Goal: Task Accomplishment & Management: Complete application form

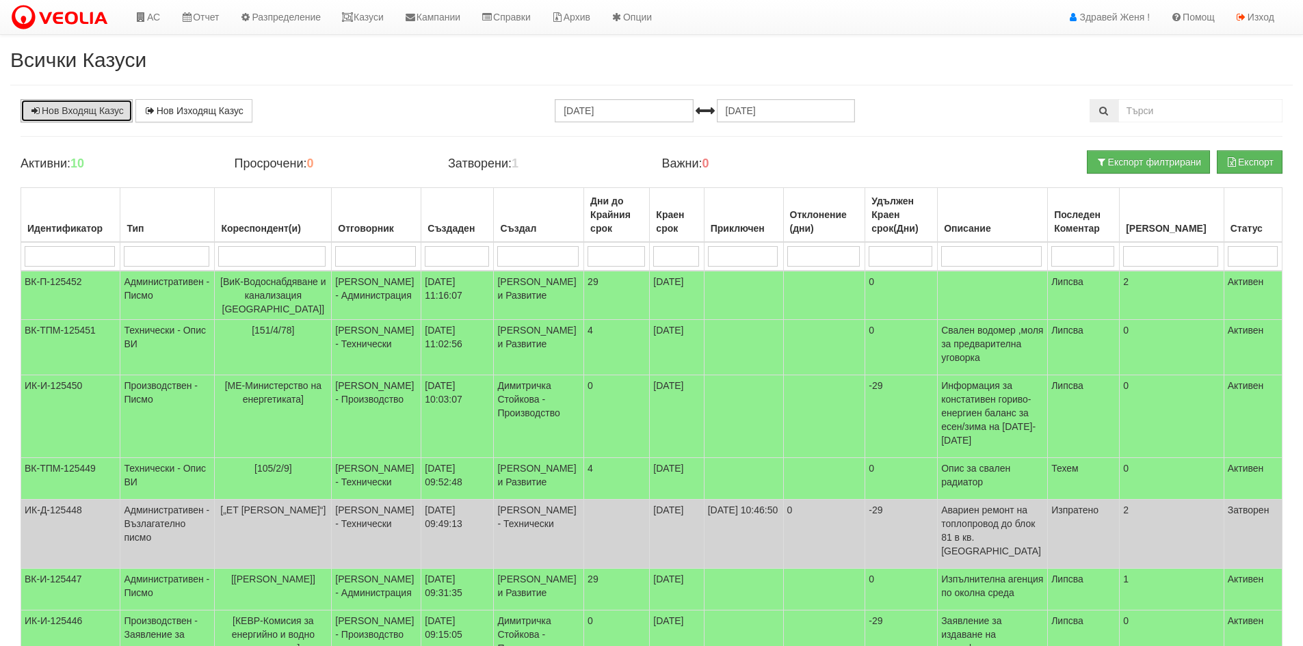
click at [85, 116] on link "Нов Входящ Казус" at bounding box center [77, 110] width 112 height 23
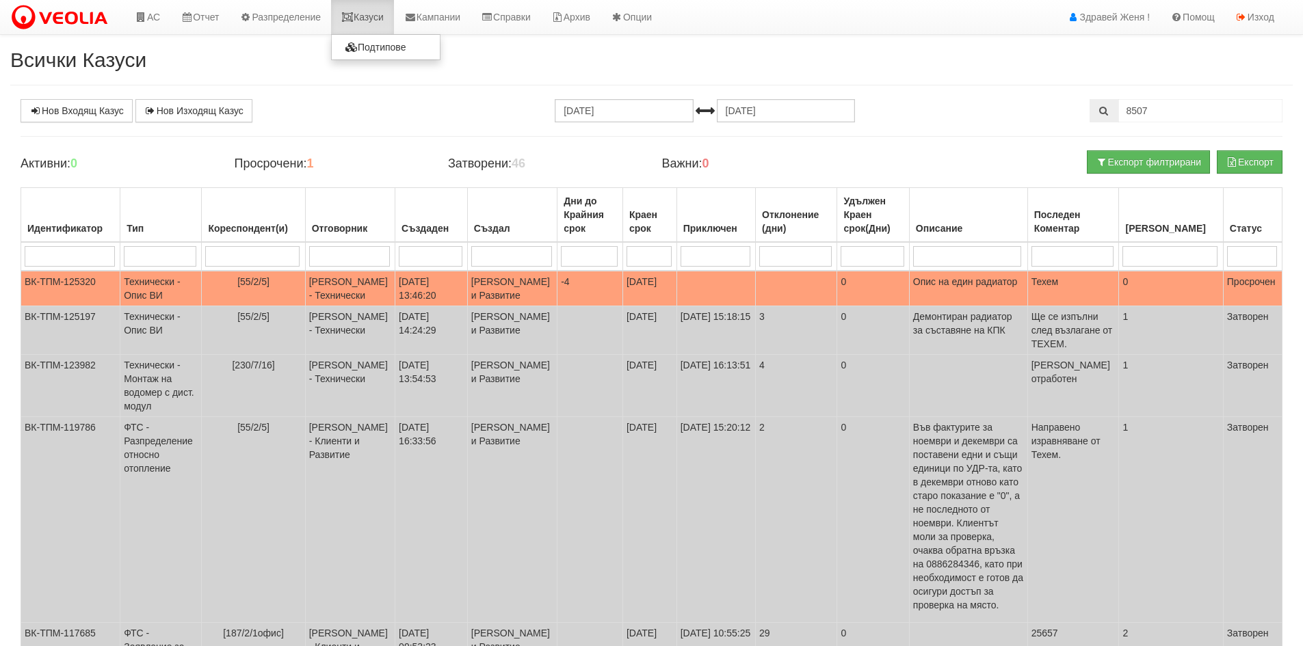
drag, startPoint x: 0, startPoint y: 0, endPoint x: 365, endPoint y: 14, distance: 365.4
click at [365, 14] on link "Казуси" at bounding box center [362, 17] width 63 height 34
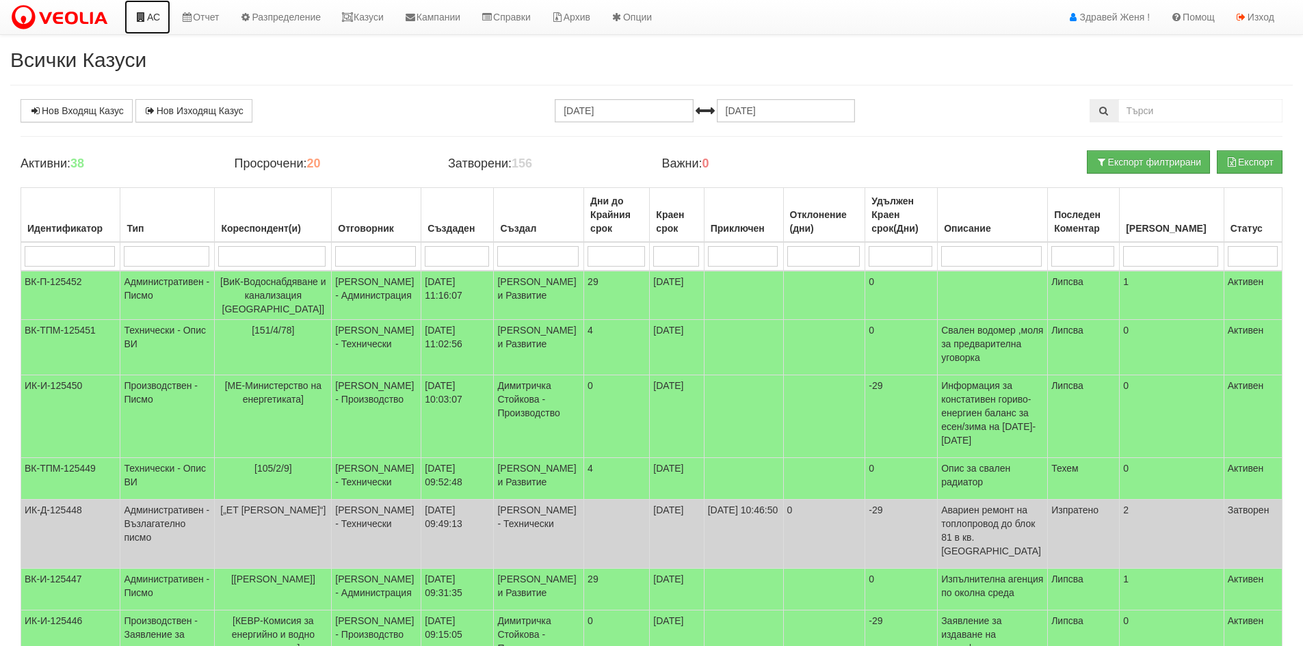
click at [151, 14] on link "АС" at bounding box center [147, 17] width 46 height 34
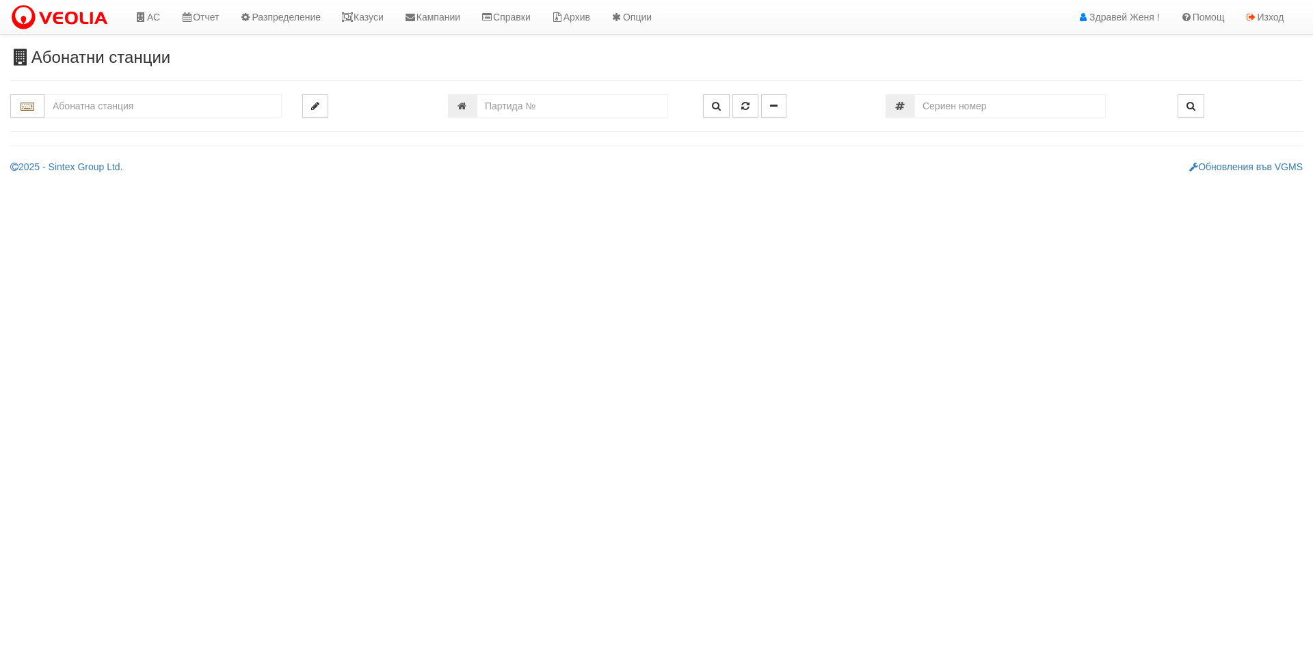
click at [128, 107] on input "text" at bounding box center [162, 105] width 237 height 23
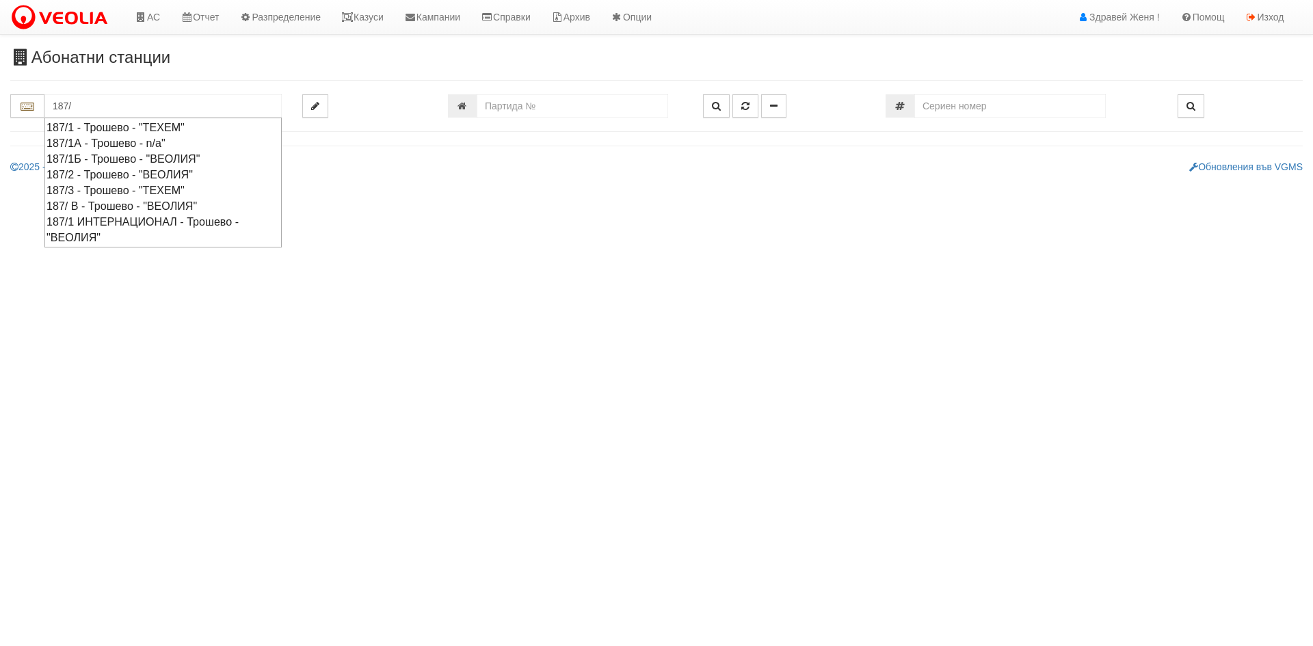
click at [145, 224] on div "187/1 ИНТЕРНАЦИОНАЛ - Трошево - "ВЕОЛИЯ"" at bounding box center [162, 229] width 233 height 31
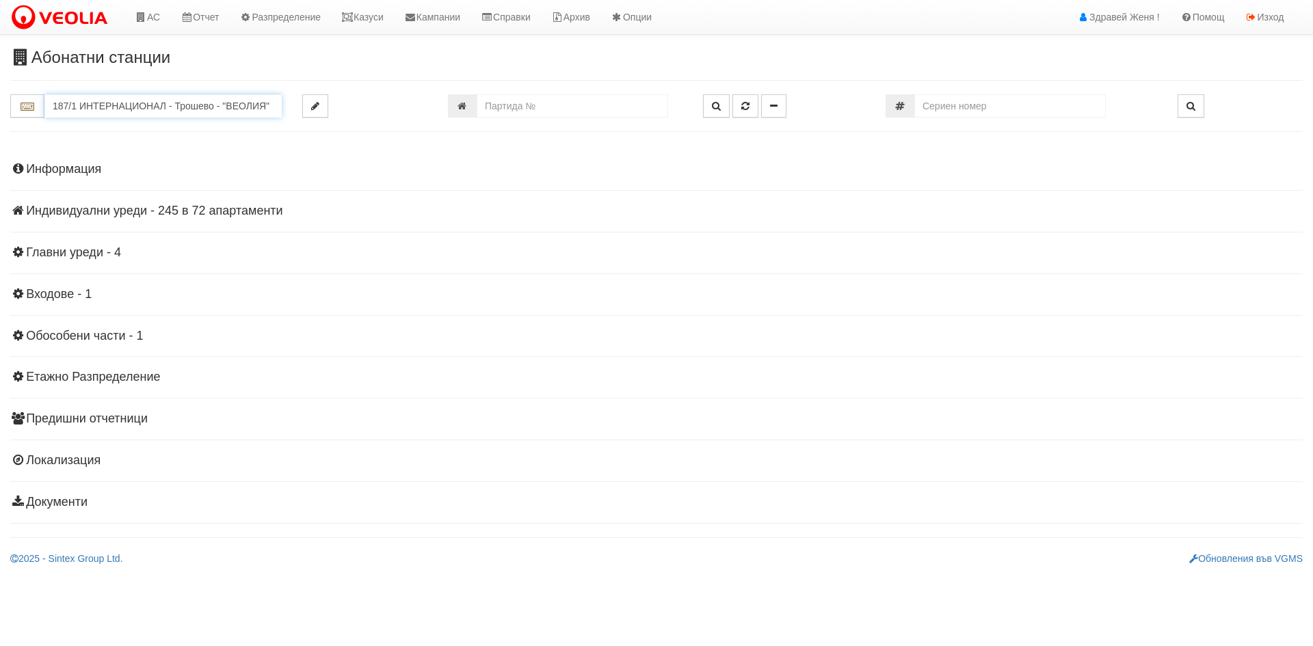
click at [139, 109] on input "187/1 ИНТЕРНАЦИОНАЛ - Трошево - "ВЕОЛИЯ"" at bounding box center [162, 105] width 237 height 23
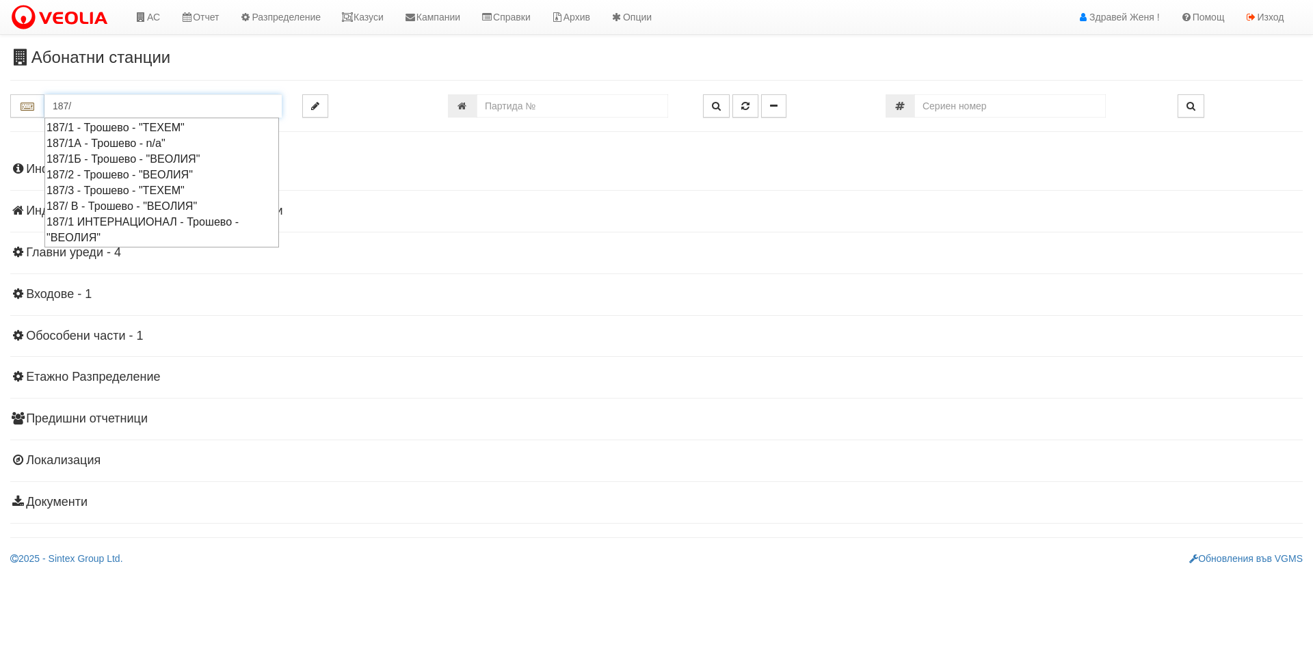
click at [116, 210] on div "187/ В - Трошево - "ВЕОЛИЯ"" at bounding box center [161, 206] width 230 height 16
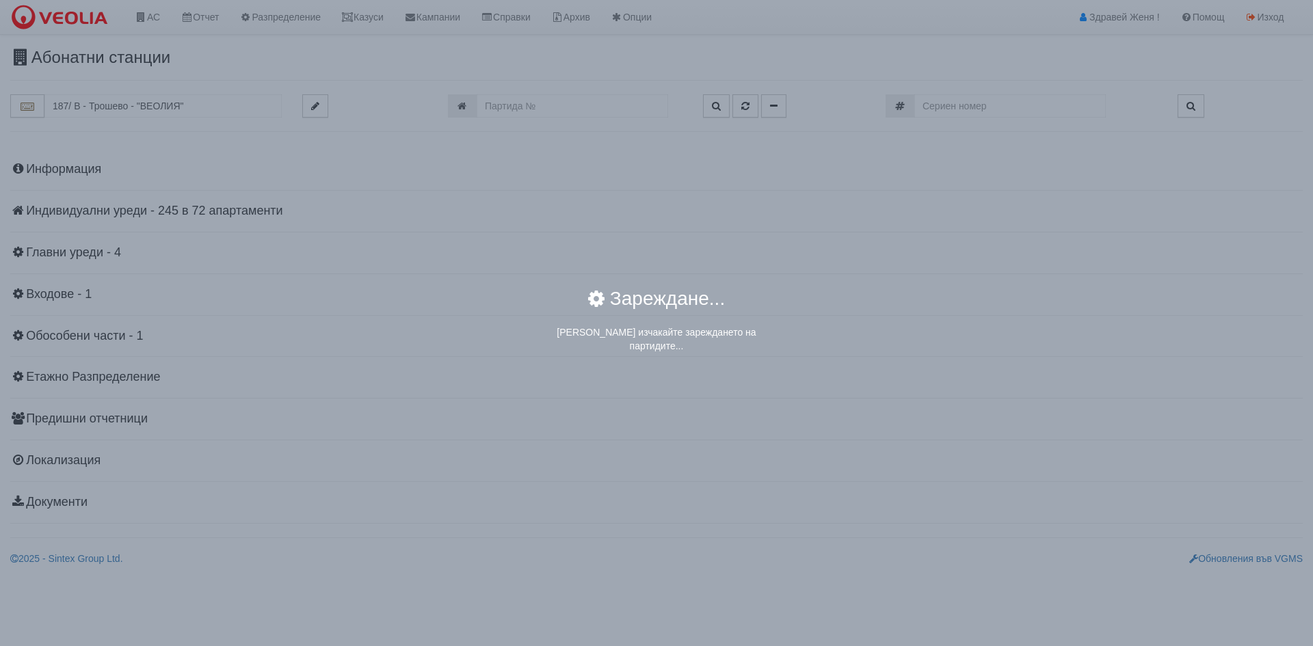
click at [136, 101] on div "× Зареждане... Моля изчакайте зареждането на партидите..." at bounding box center [656, 323] width 1313 height 646
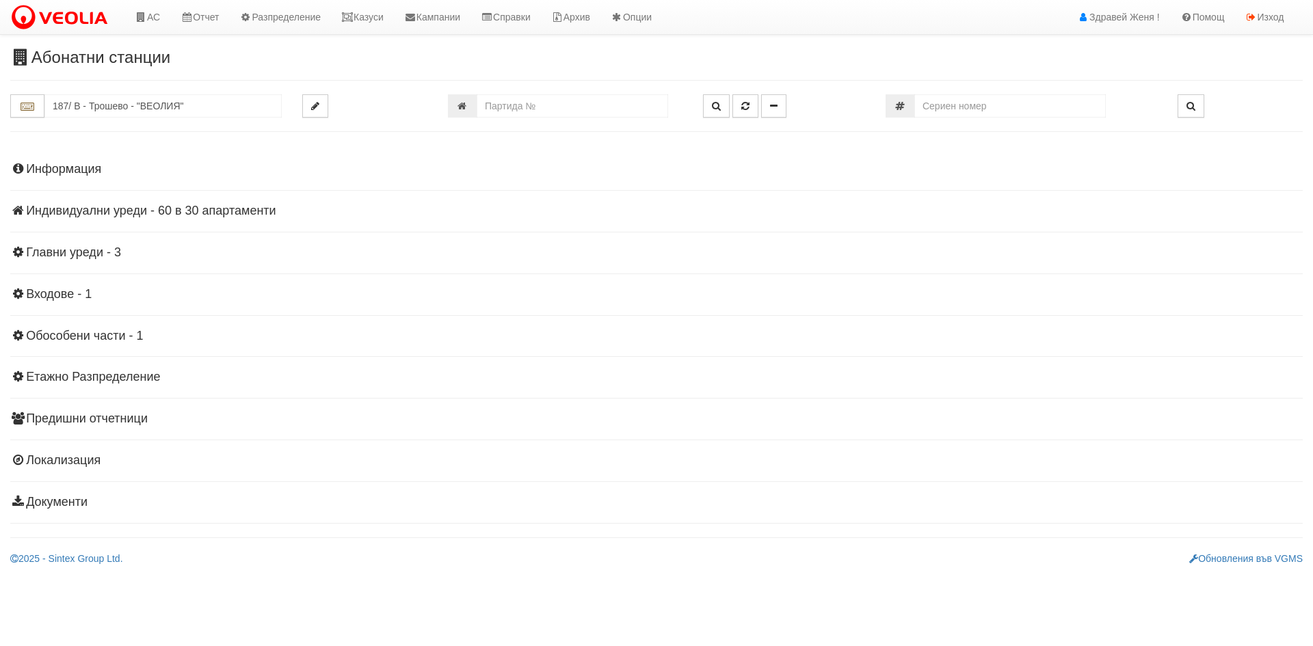
click at [142, 209] on h4 "Индивидуални уреди - 60 в 30 апартаменти" at bounding box center [656, 211] width 1292 height 14
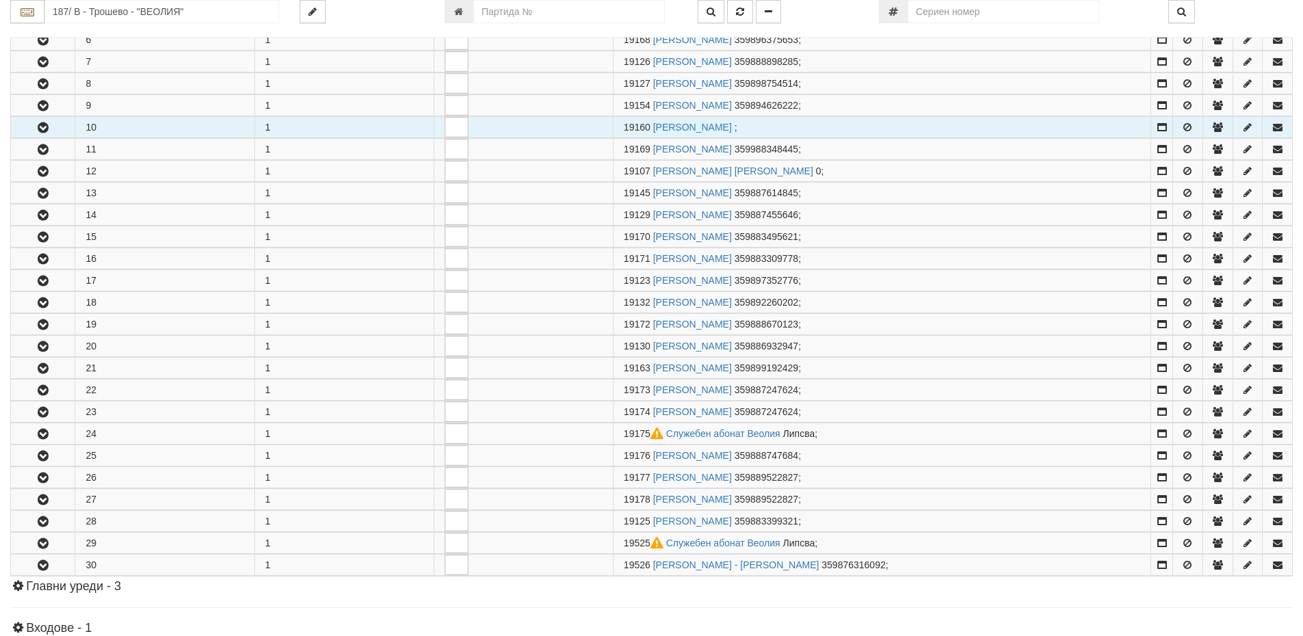
scroll to position [410, 0]
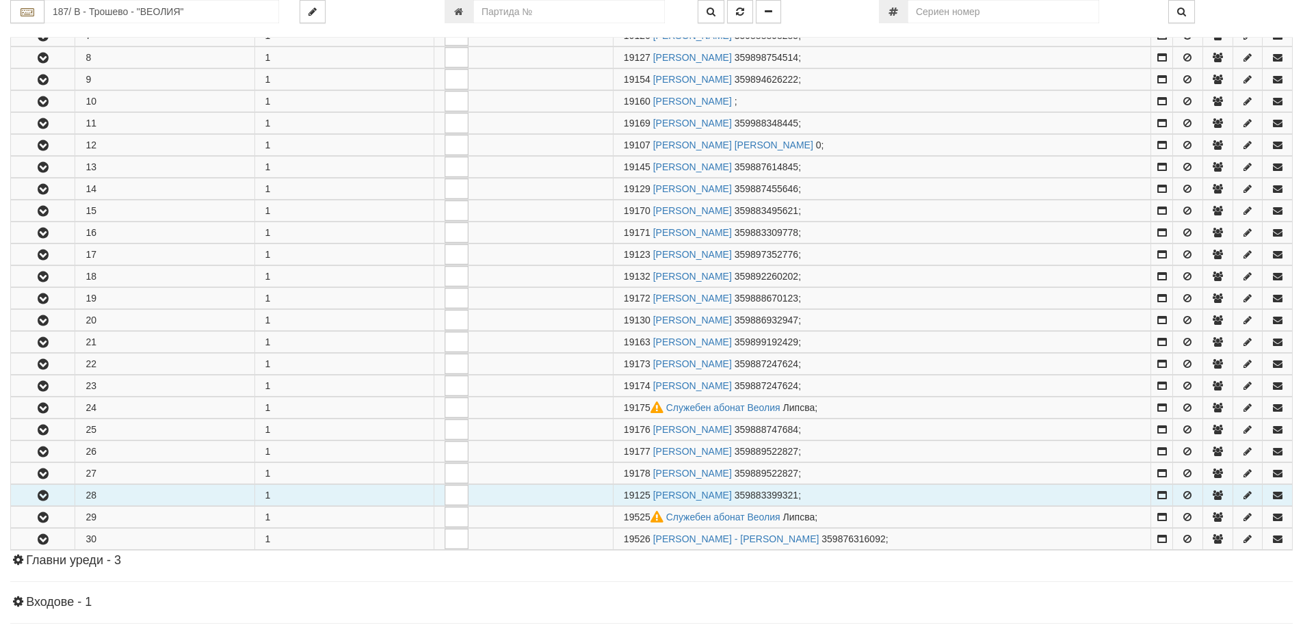
click at [134, 496] on td "28" at bounding box center [164, 495] width 179 height 21
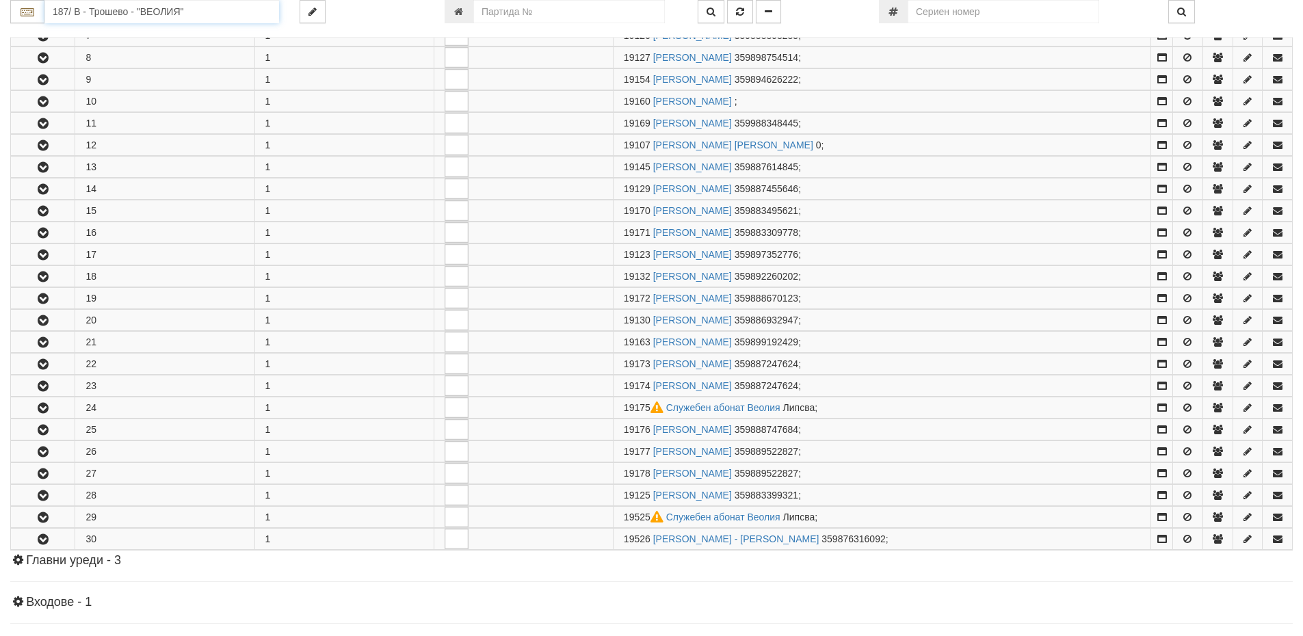
click at [81, 9] on input "187/ В - Трошево - "ВЕОЛИЯ"" at bounding box center [161, 11] width 235 height 23
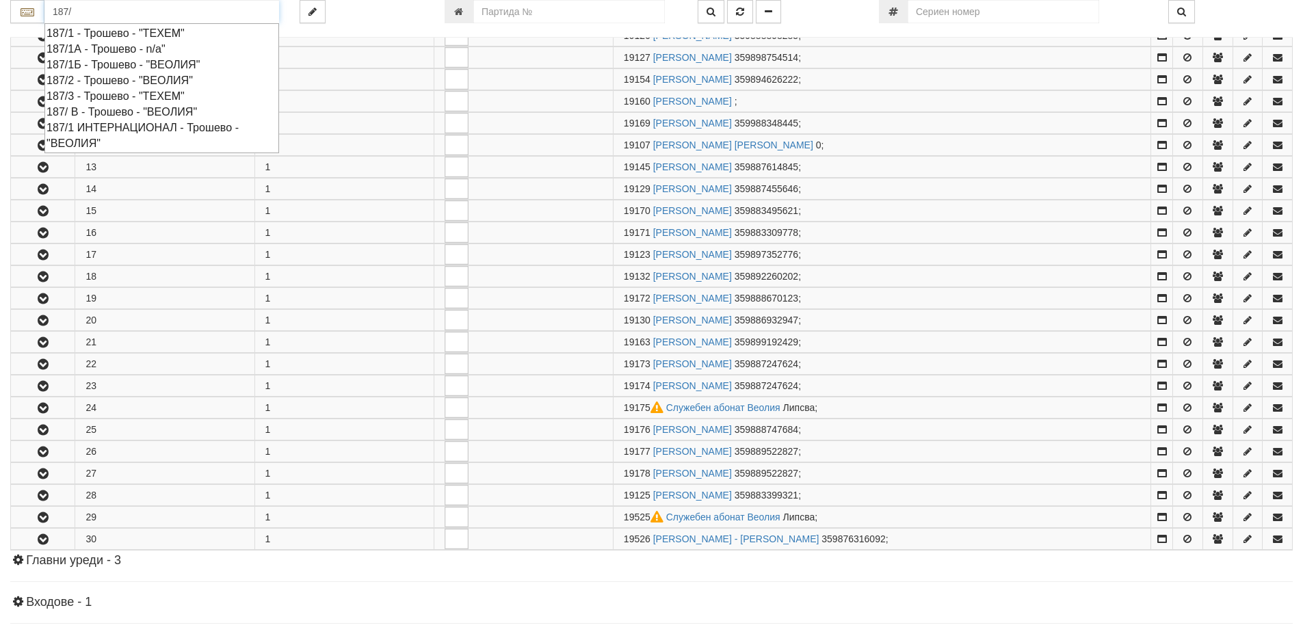
click at [114, 14] on input "187/" at bounding box center [161, 11] width 235 height 23
click at [148, 128] on div "187/1 ИНТЕРНАЦИОНАЛ - Трошево - "ВЕОЛИЯ"" at bounding box center [161, 135] width 230 height 31
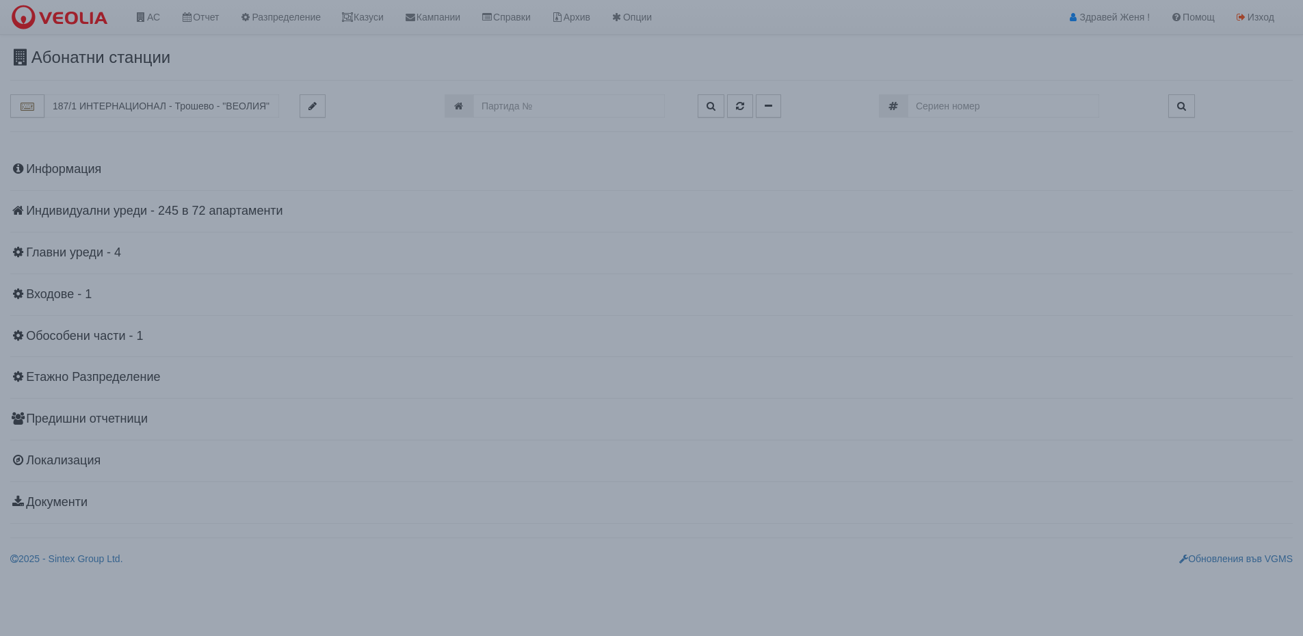
scroll to position [0, 0]
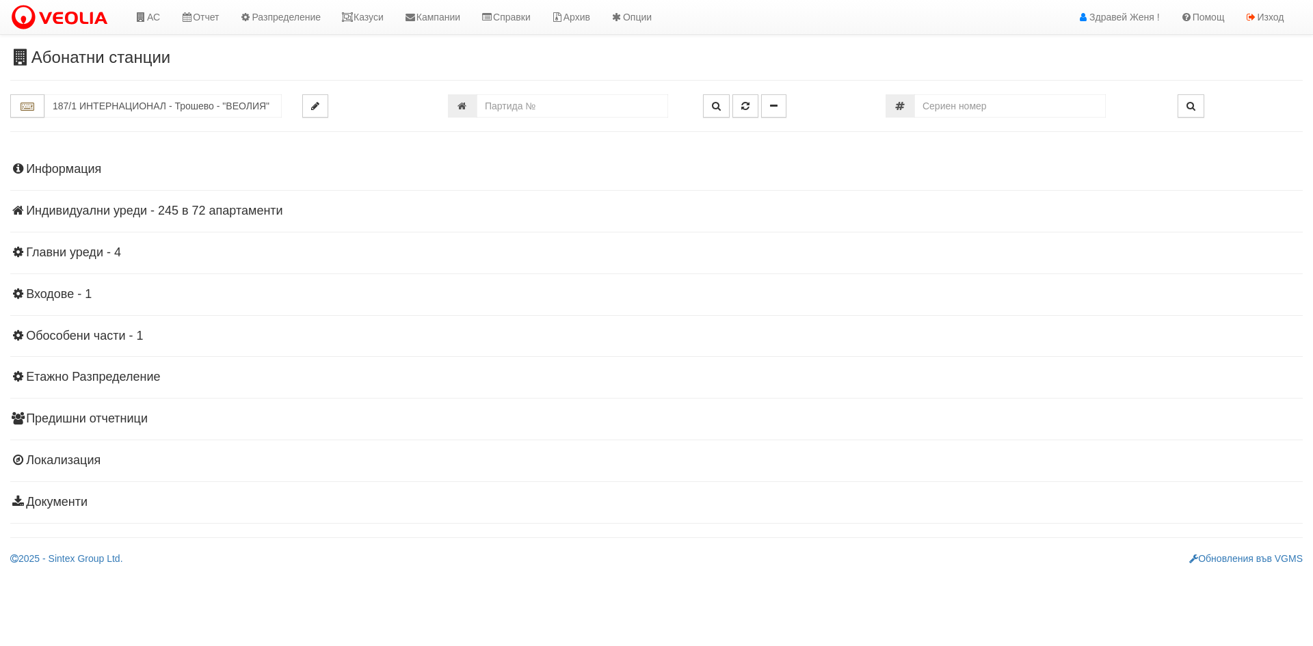
click at [193, 211] on h4 "Индивидуални уреди - 245 в 72 апартаменти" at bounding box center [656, 211] width 1292 height 14
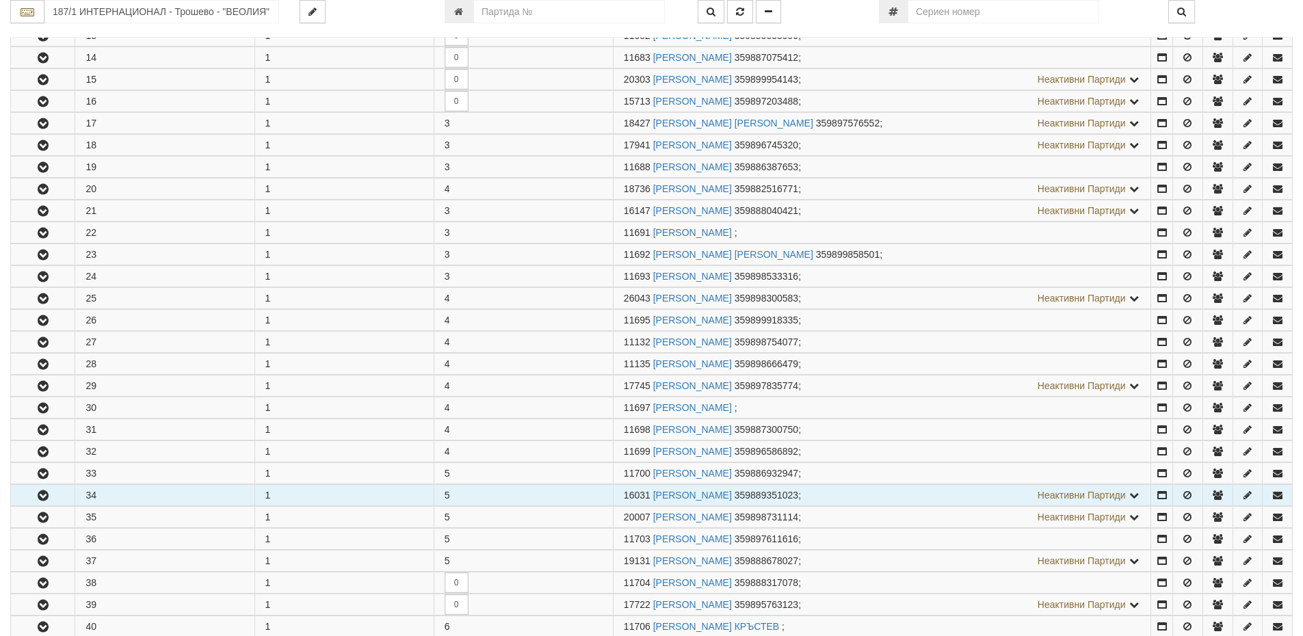
scroll to position [479, 0]
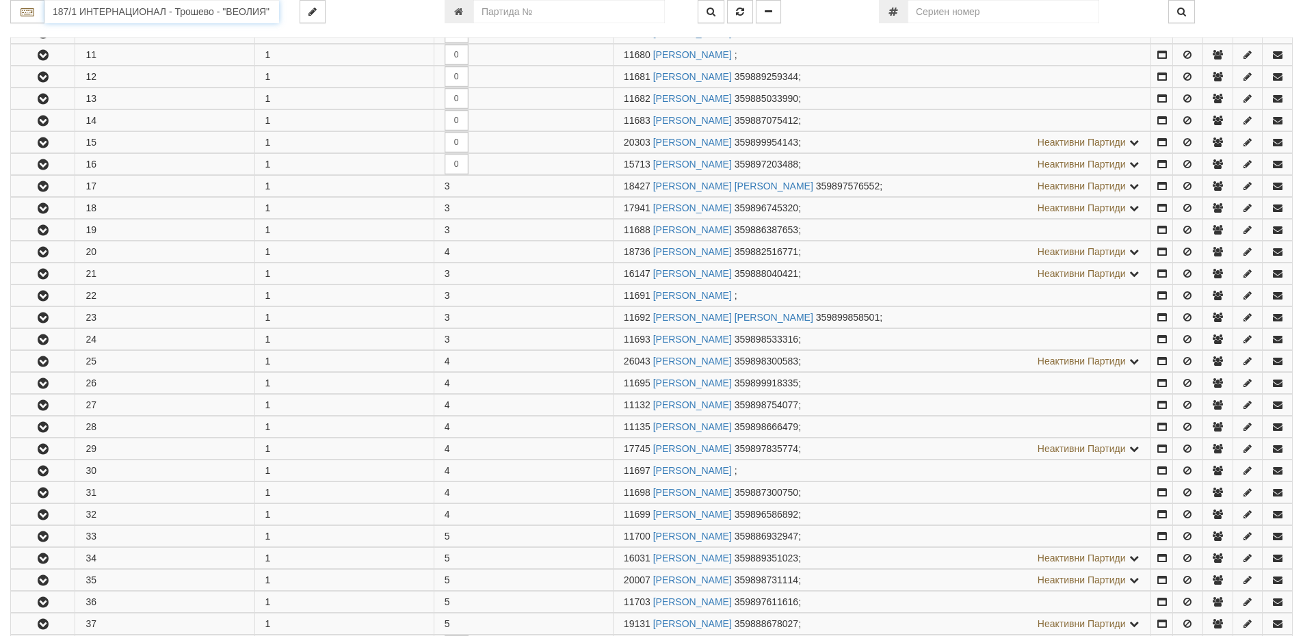
click at [121, 10] on input "187/1 ИНТЕРНАЦИОНАЛ - Трошево - "ВЕОЛИЯ"" at bounding box center [161, 11] width 235 height 23
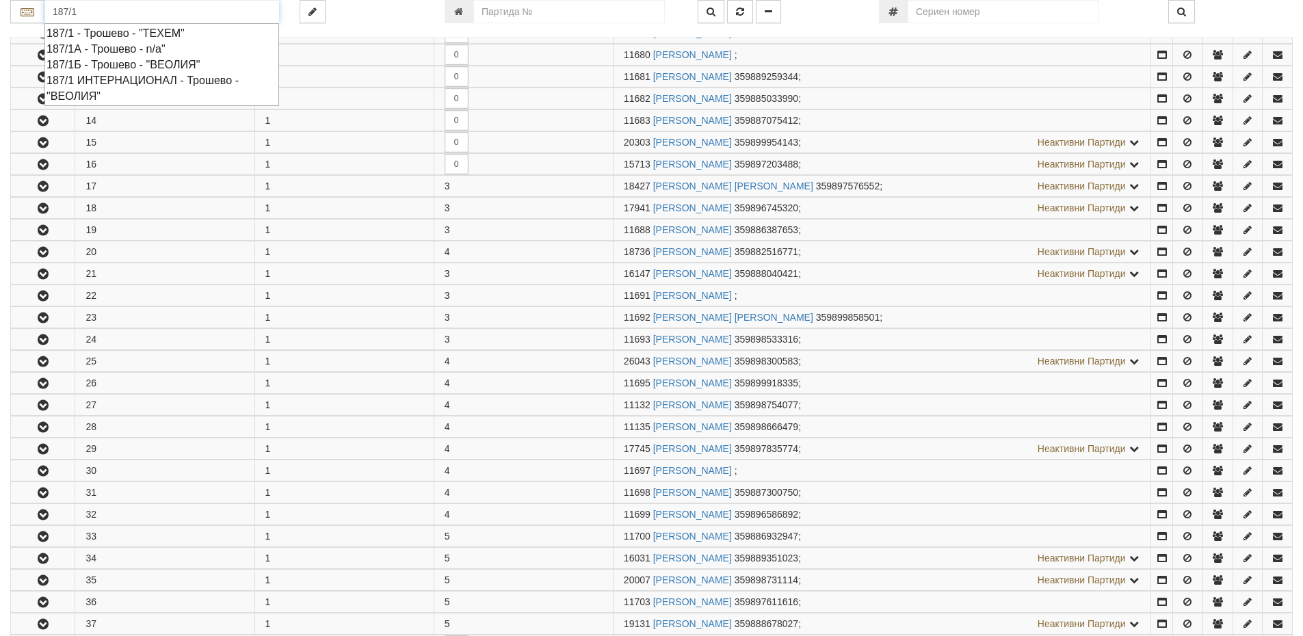
click at [137, 31] on div "187/1 - Трошево - "ТЕХЕМ"" at bounding box center [161, 33] width 230 height 16
type input "187/1 - Трошево - "ТЕХЕМ""
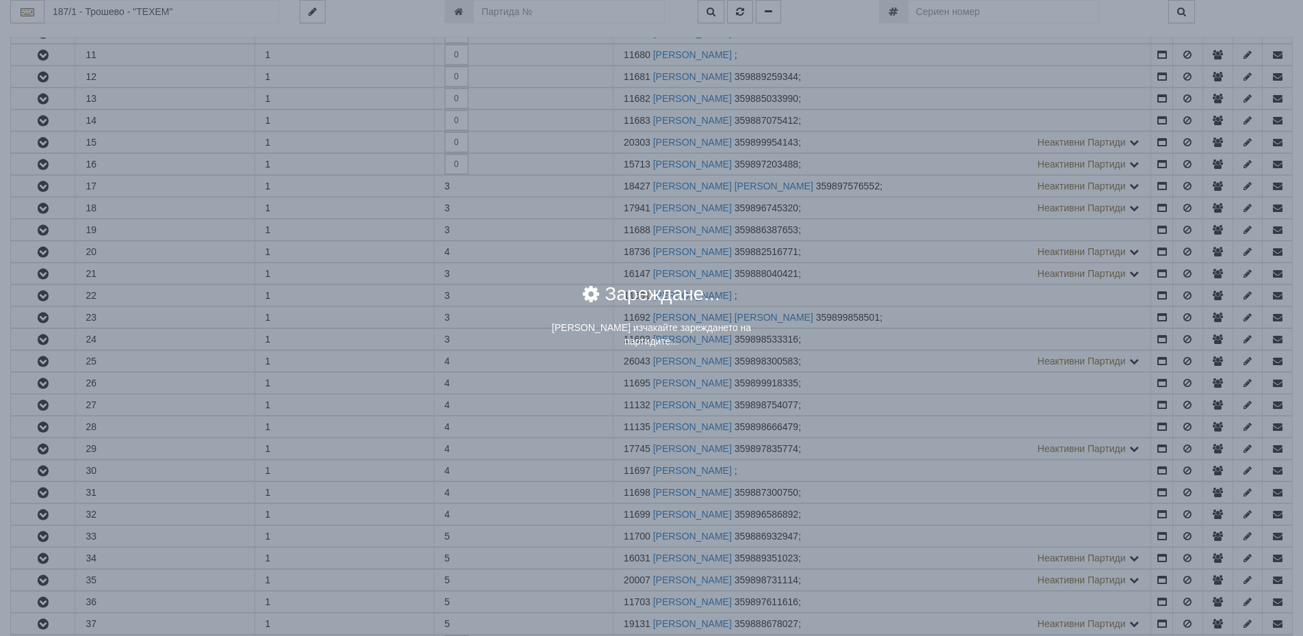
scroll to position [0, 0]
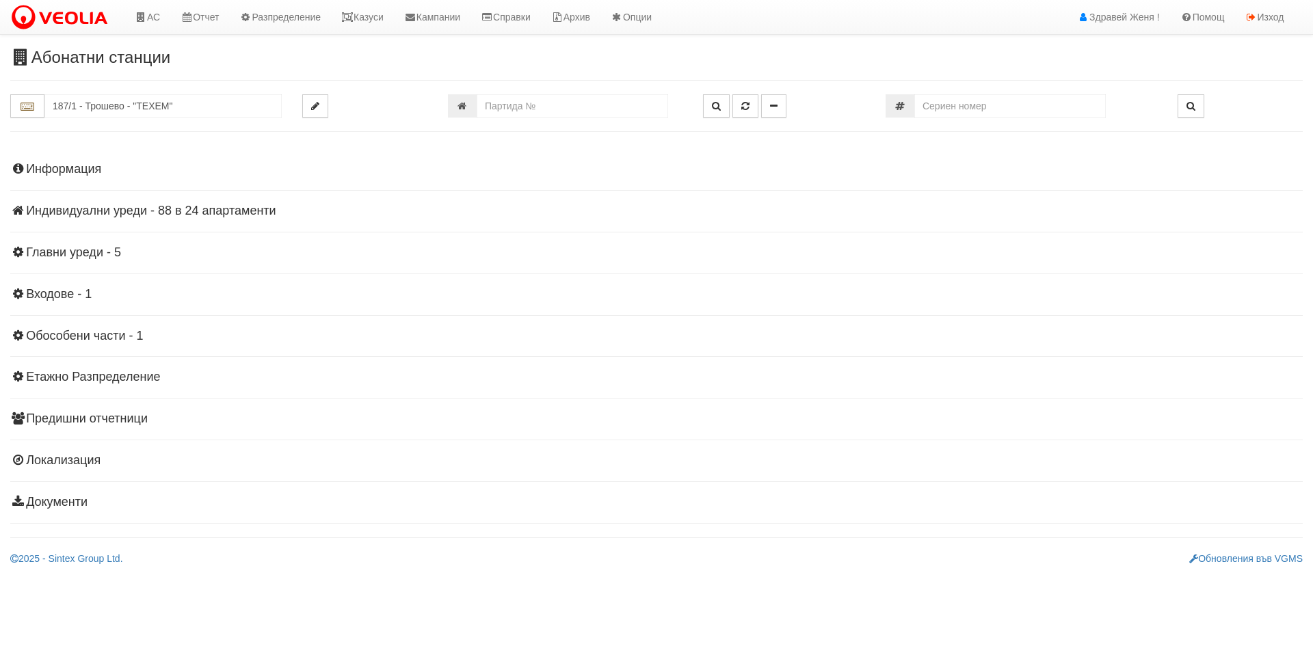
click at [219, 209] on h4 "Индивидуални уреди - 88 в 24 апартаменти" at bounding box center [656, 211] width 1292 height 14
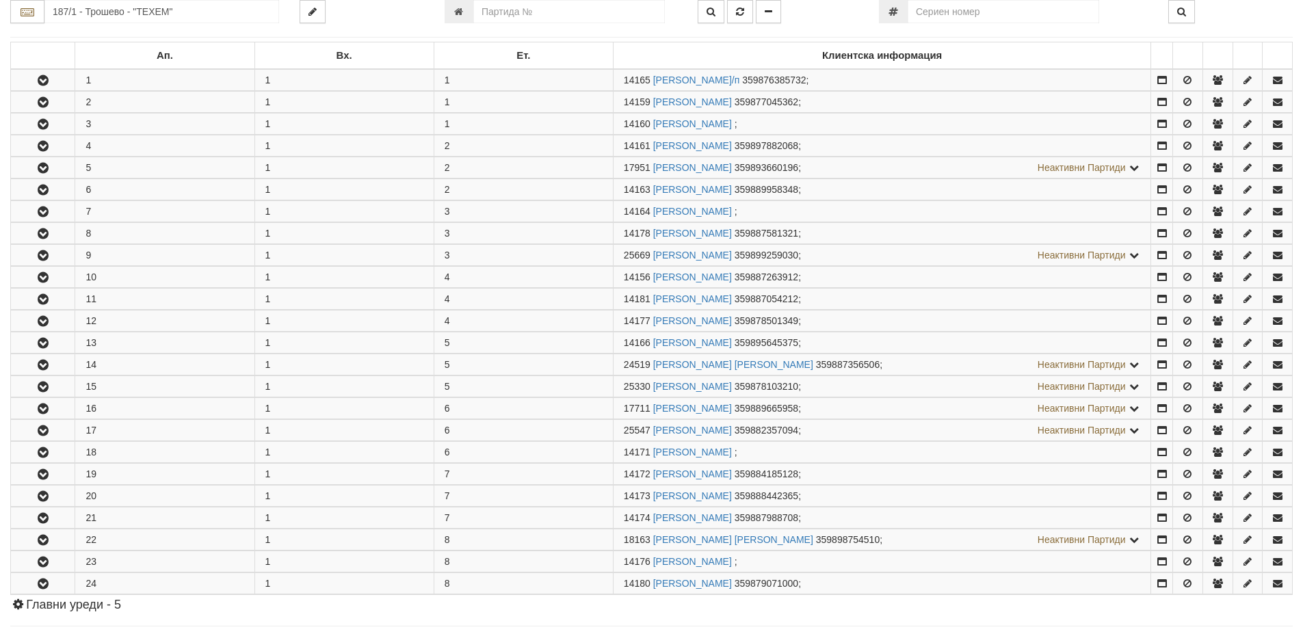
scroll to position [479, 0]
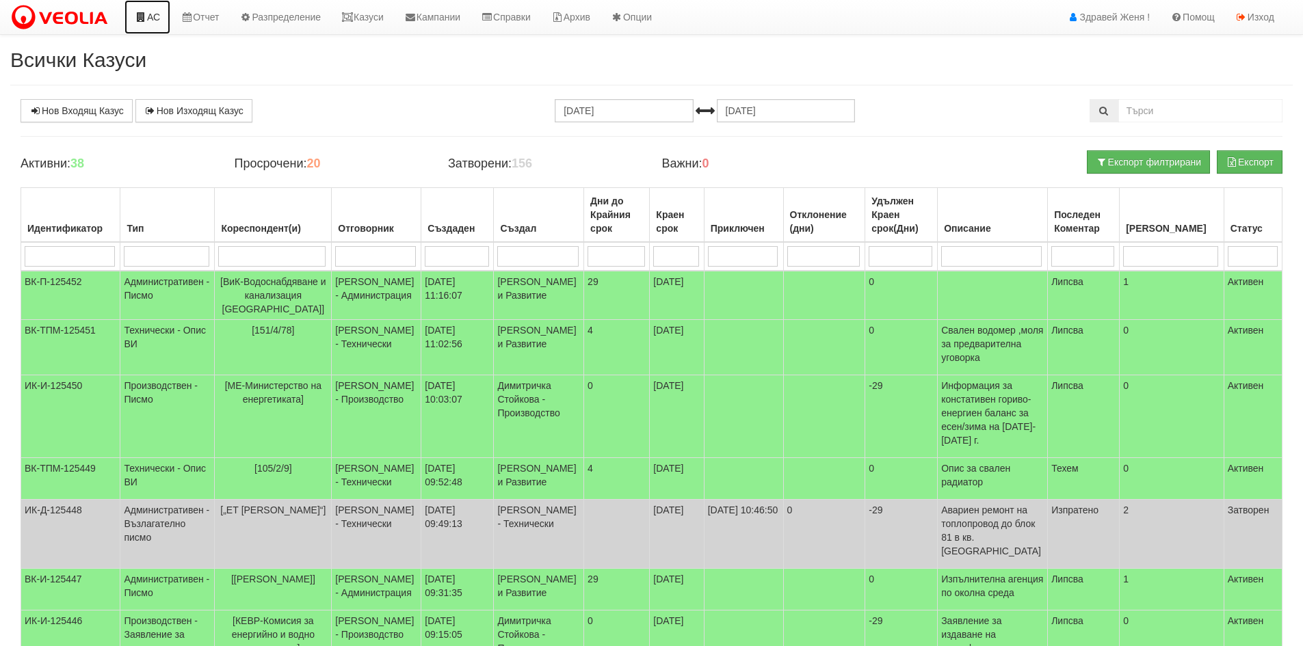
click at [148, 15] on link "АС" at bounding box center [147, 17] width 46 height 34
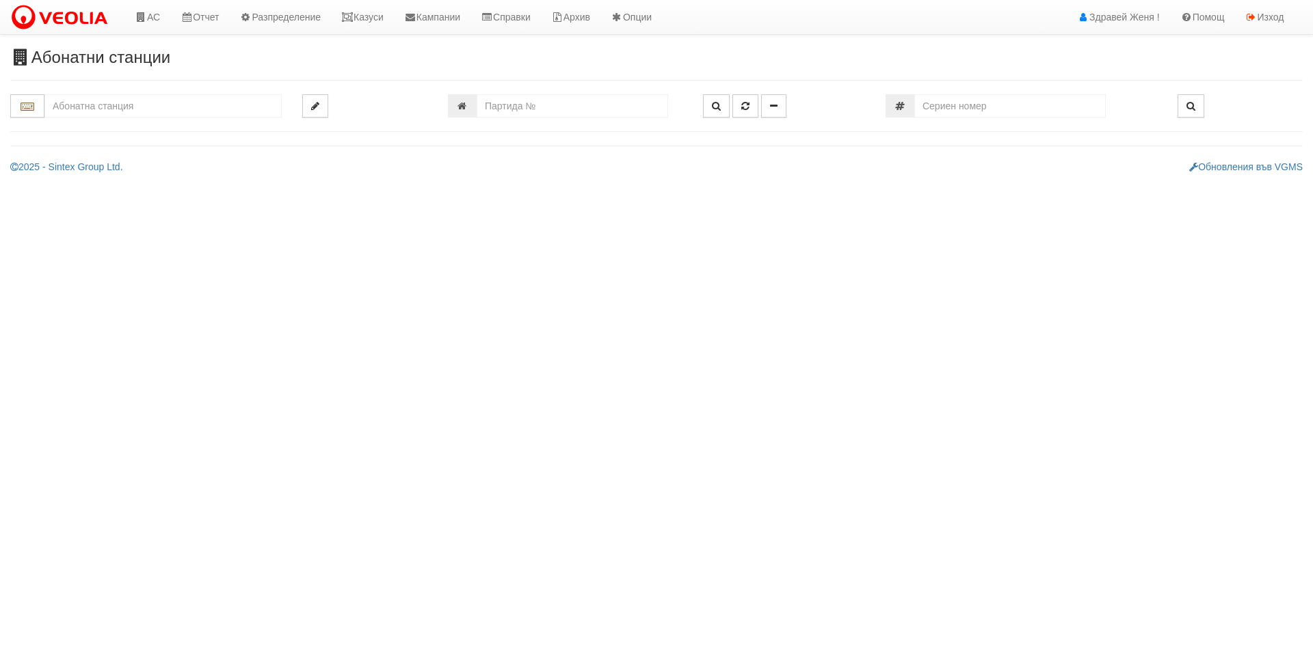
click at [171, 112] on input "text" at bounding box center [162, 105] width 237 height 23
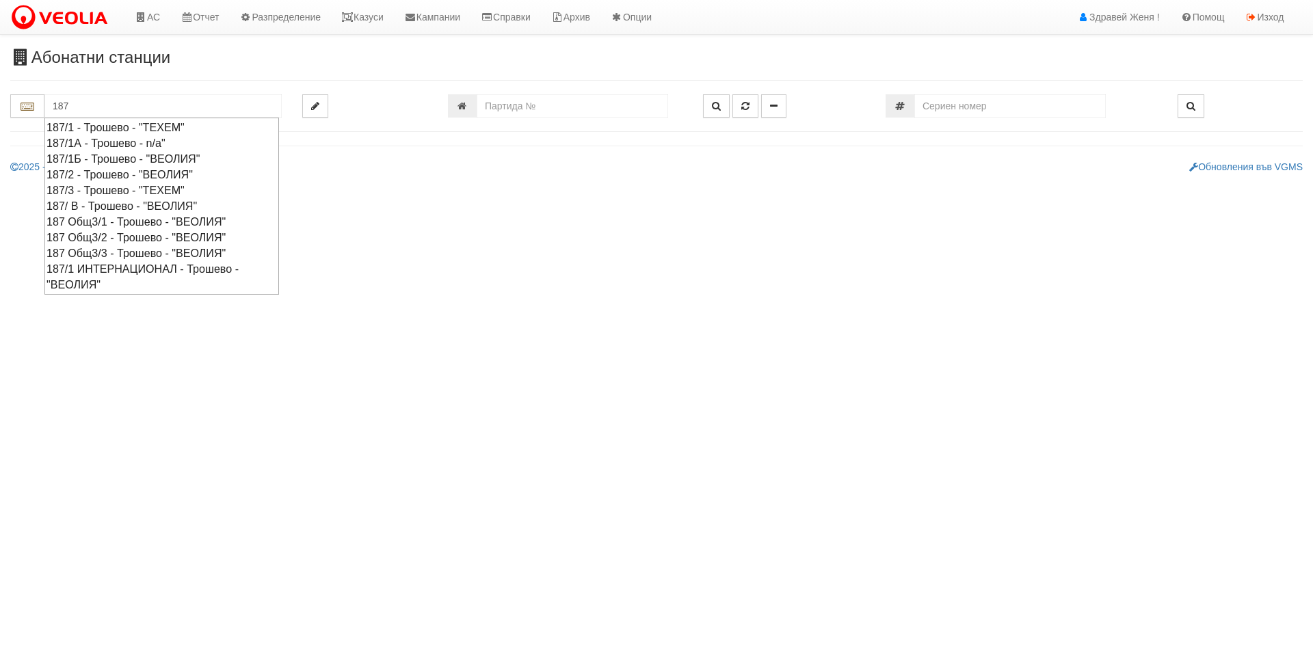
click at [110, 159] on div "187/1Б - Трошево - "ВЕОЛИЯ"" at bounding box center [161, 159] width 230 height 16
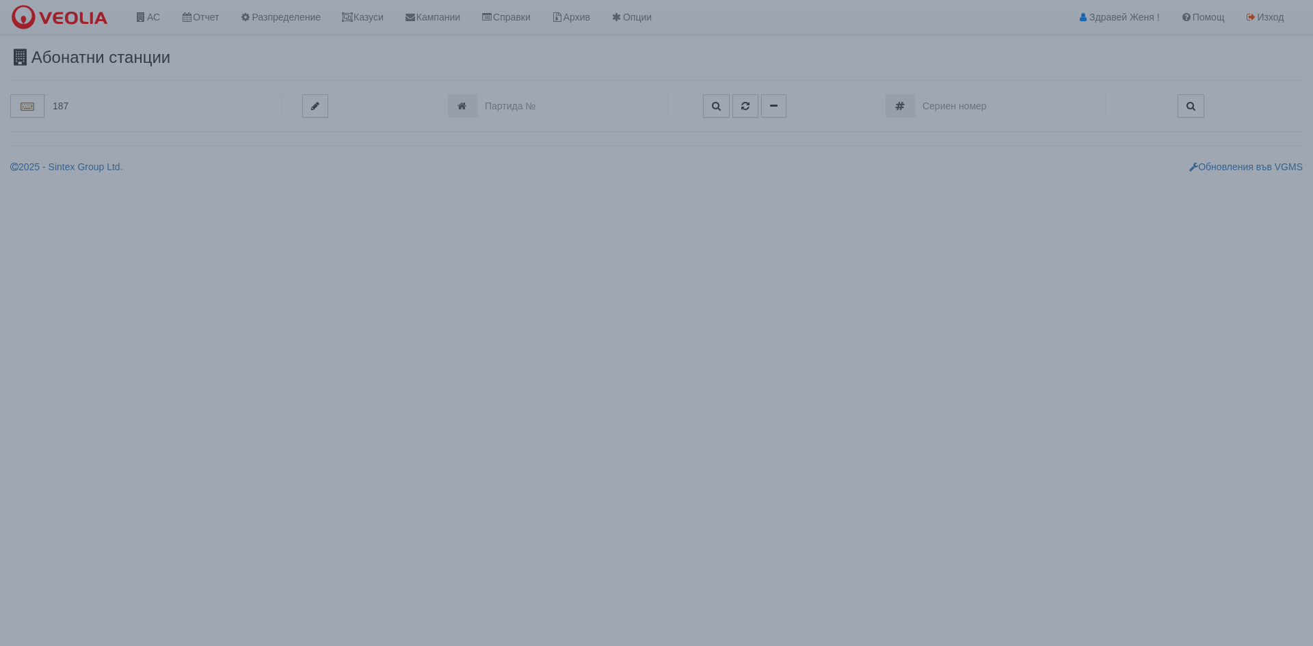
type input "187/1Б - Трошево - "ВЕОЛИЯ""
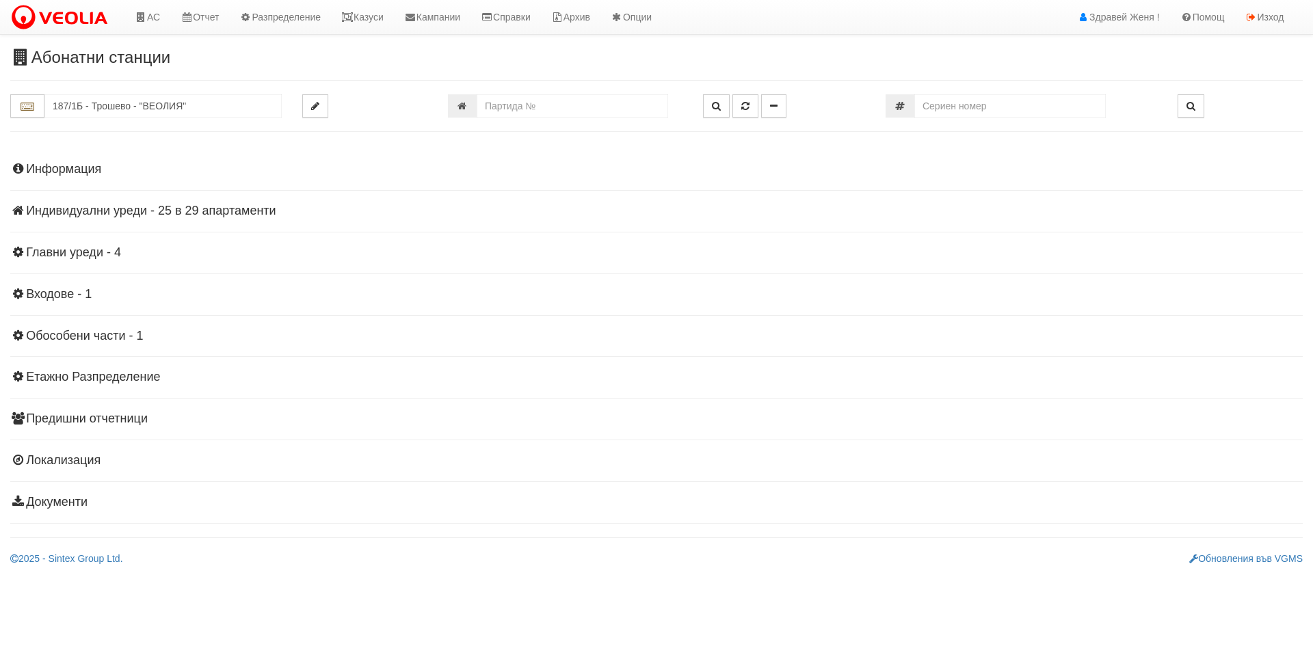
click at [262, 211] on h4 "Индивидуални уреди - 25 в 29 апартаменти" at bounding box center [656, 211] width 1292 height 14
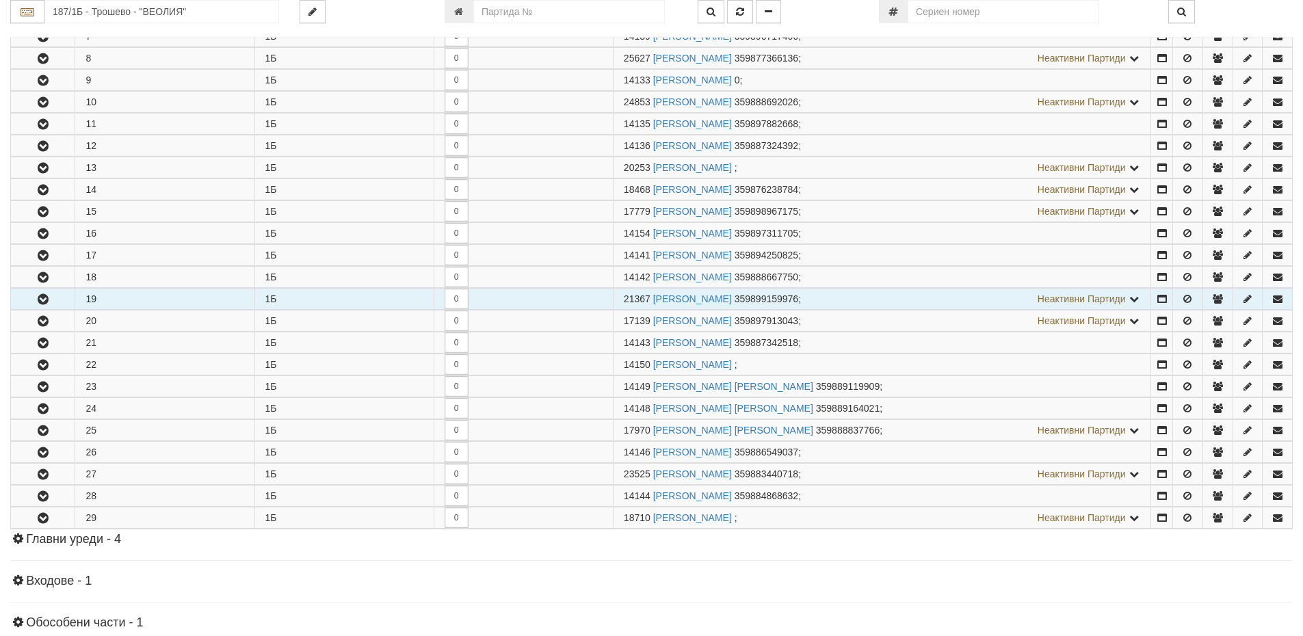
scroll to position [410, 0]
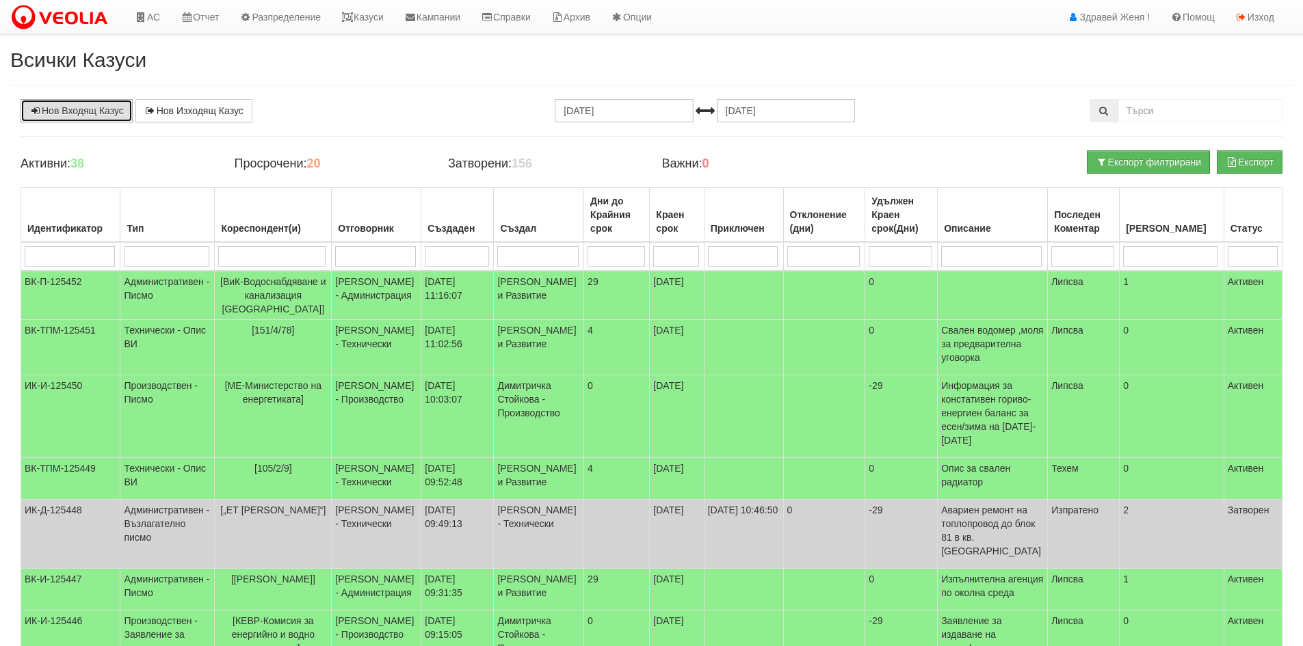
click at [95, 105] on link "Нов Входящ Казус" at bounding box center [77, 110] width 112 height 23
click at [150, 18] on link "АС" at bounding box center [147, 17] width 46 height 34
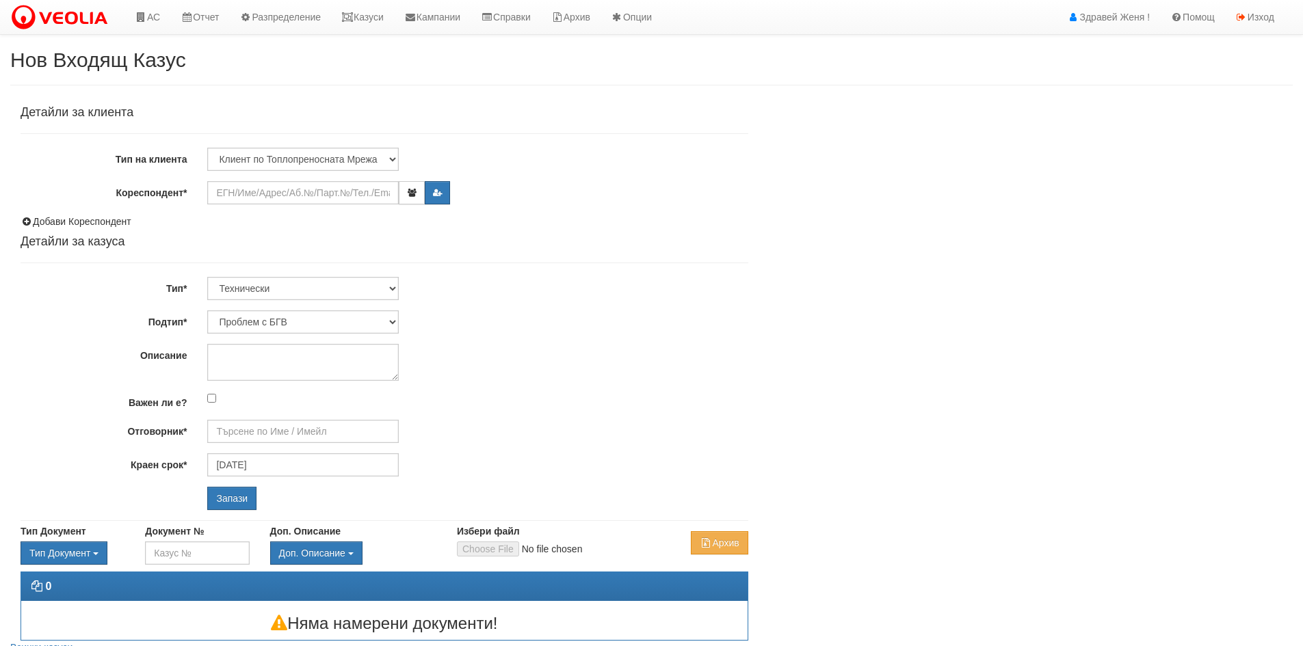
type input "[PERSON_NAME] - Технически"
click at [256, 193] on input "Кореспондент*" at bounding box center [302, 192] width 191 height 23
type input "187/В"
click at [155, 25] on link "АС" at bounding box center [147, 17] width 46 height 34
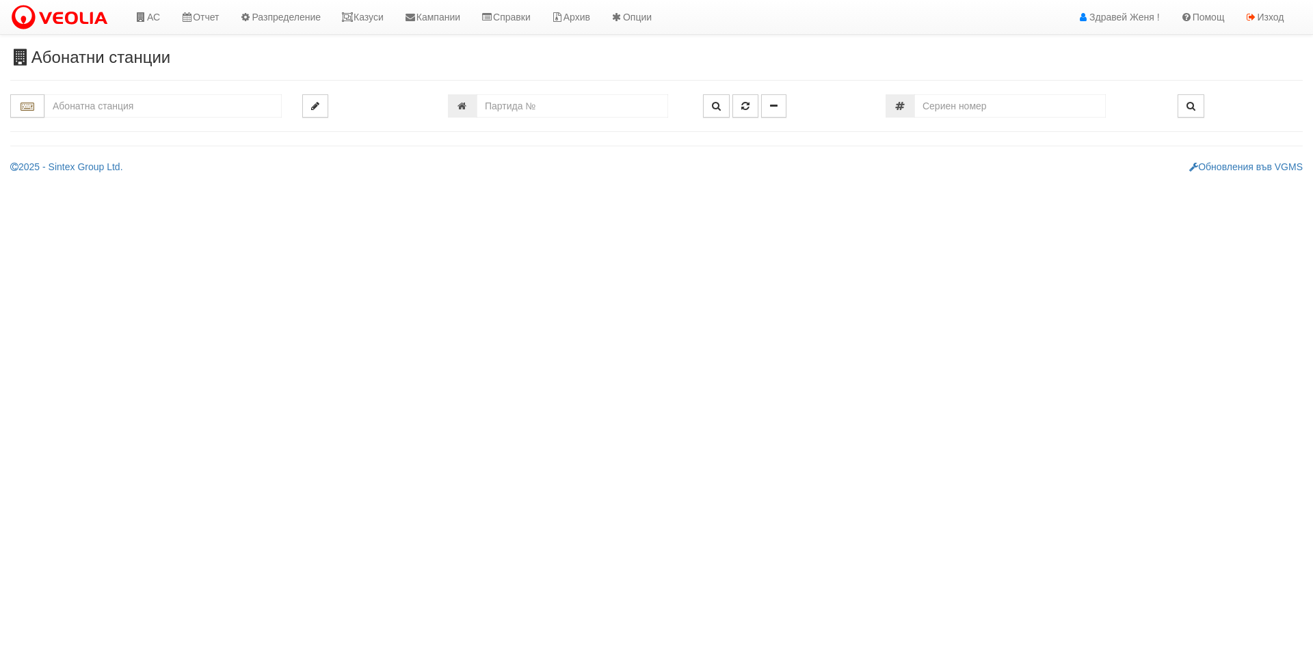
click at [122, 111] on input "text" at bounding box center [162, 105] width 237 height 23
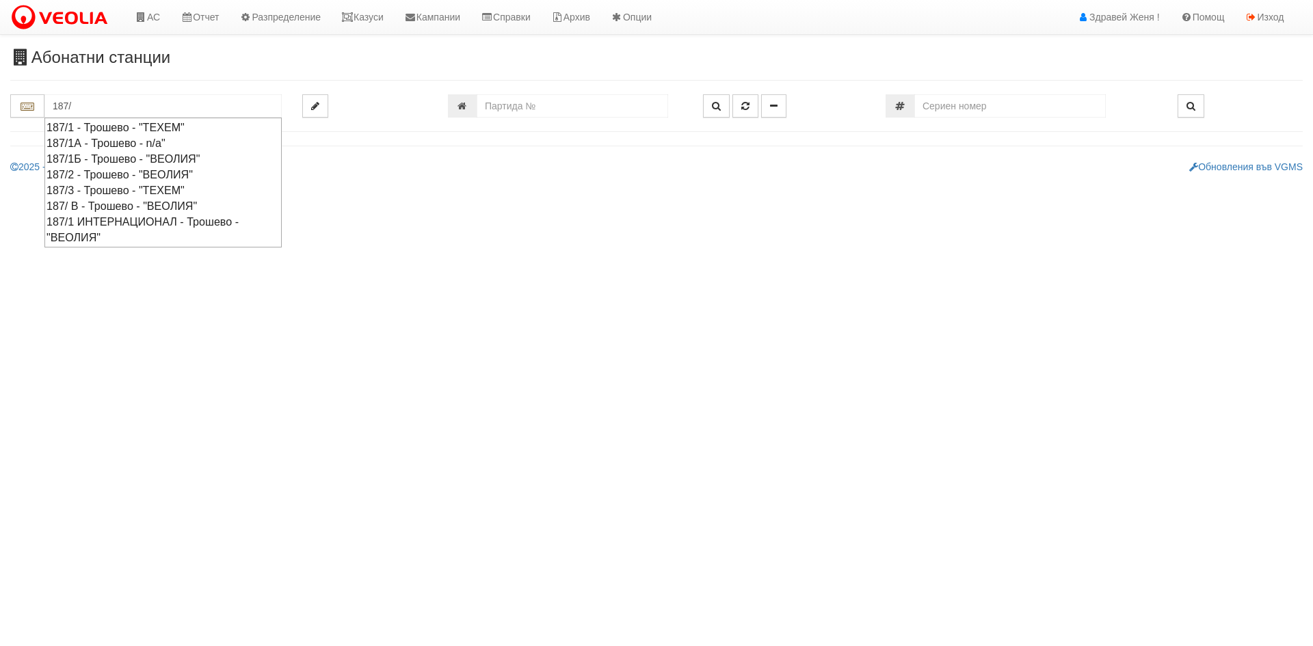
click at [132, 203] on div "187/ В - Трошево - "ВЕОЛИЯ"" at bounding box center [162, 206] width 233 height 16
type input "187/ В - Трошево - "ВЕОЛИЯ""
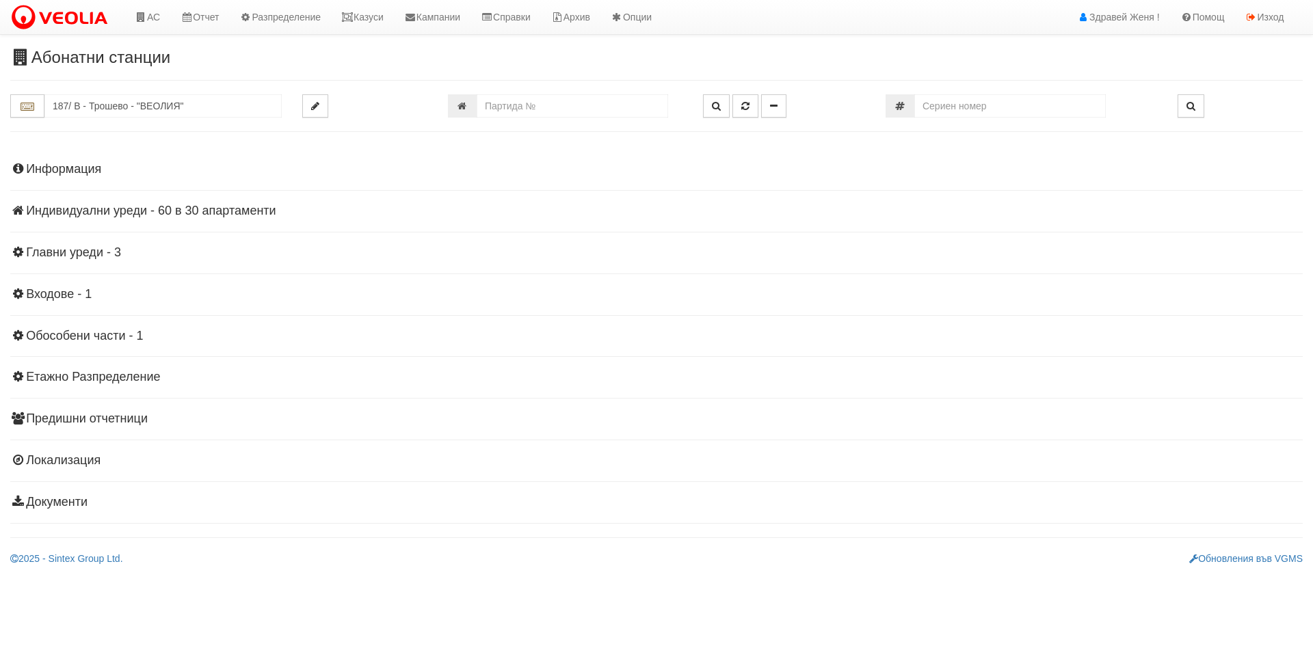
click at [149, 211] on h4 "Индивидуални уреди - 60 в 30 апартаменти" at bounding box center [656, 211] width 1292 height 14
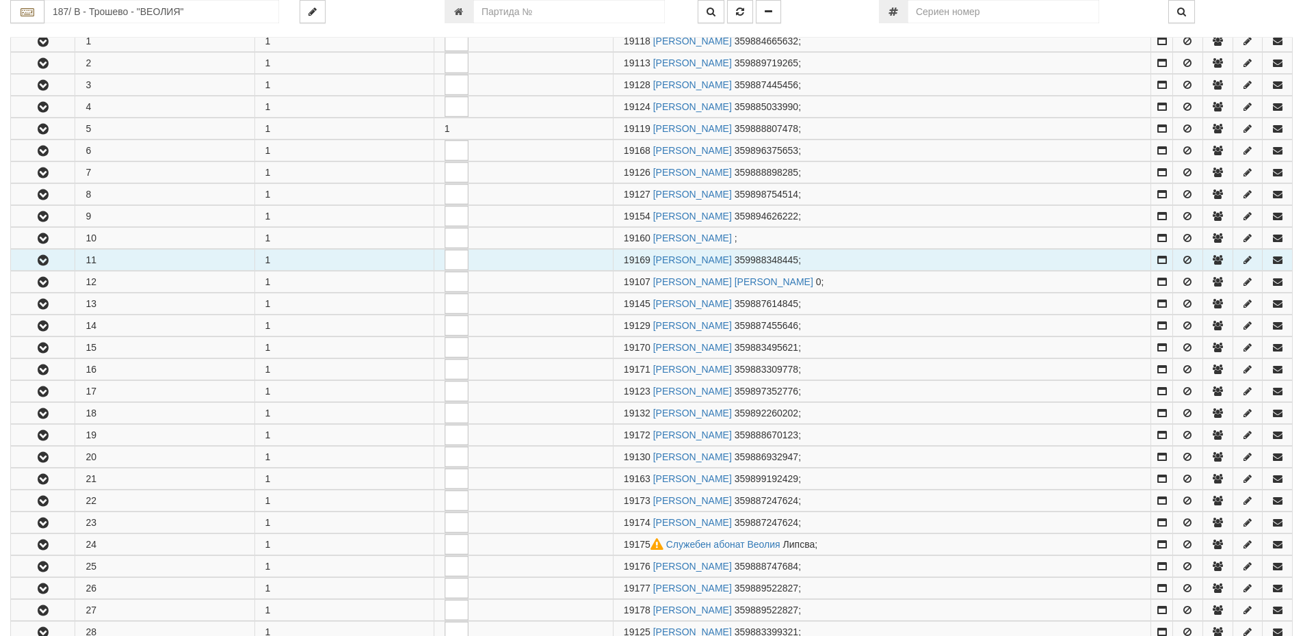
scroll to position [342, 0]
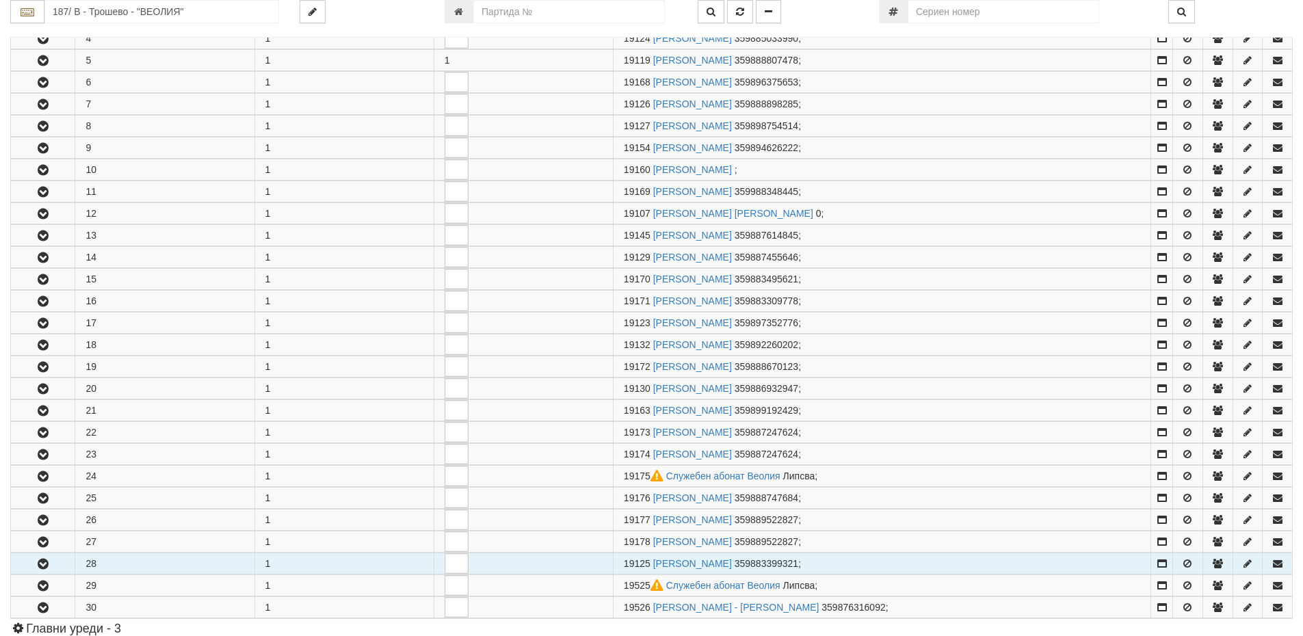
click at [124, 563] on td "28" at bounding box center [164, 563] width 179 height 21
click at [1212, 566] on icon "button" at bounding box center [1217, 564] width 12 height 10
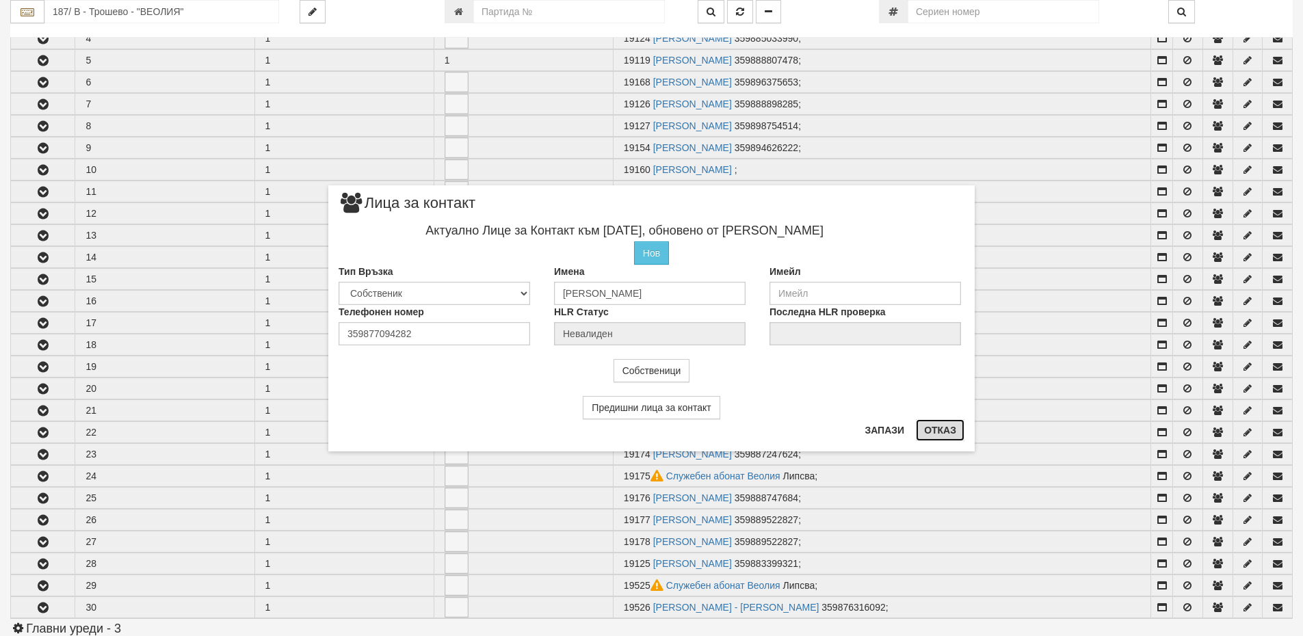
click at [946, 439] on button "Отказ" at bounding box center [940, 430] width 49 height 22
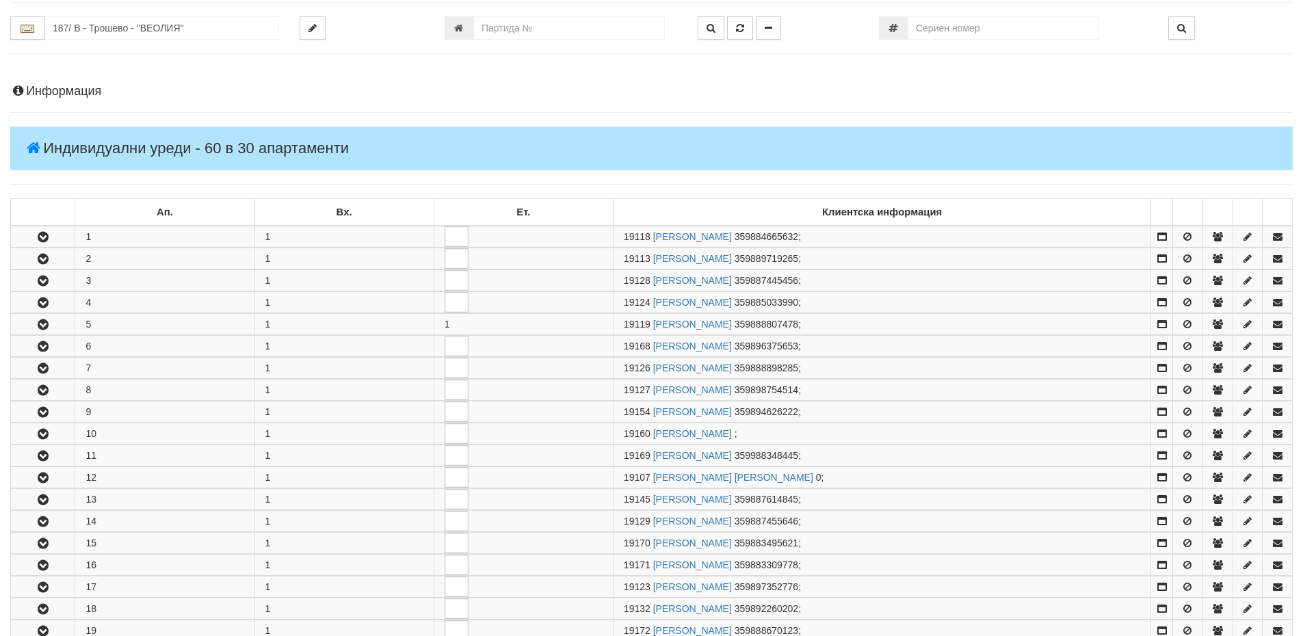
scroll to position [68, 0]
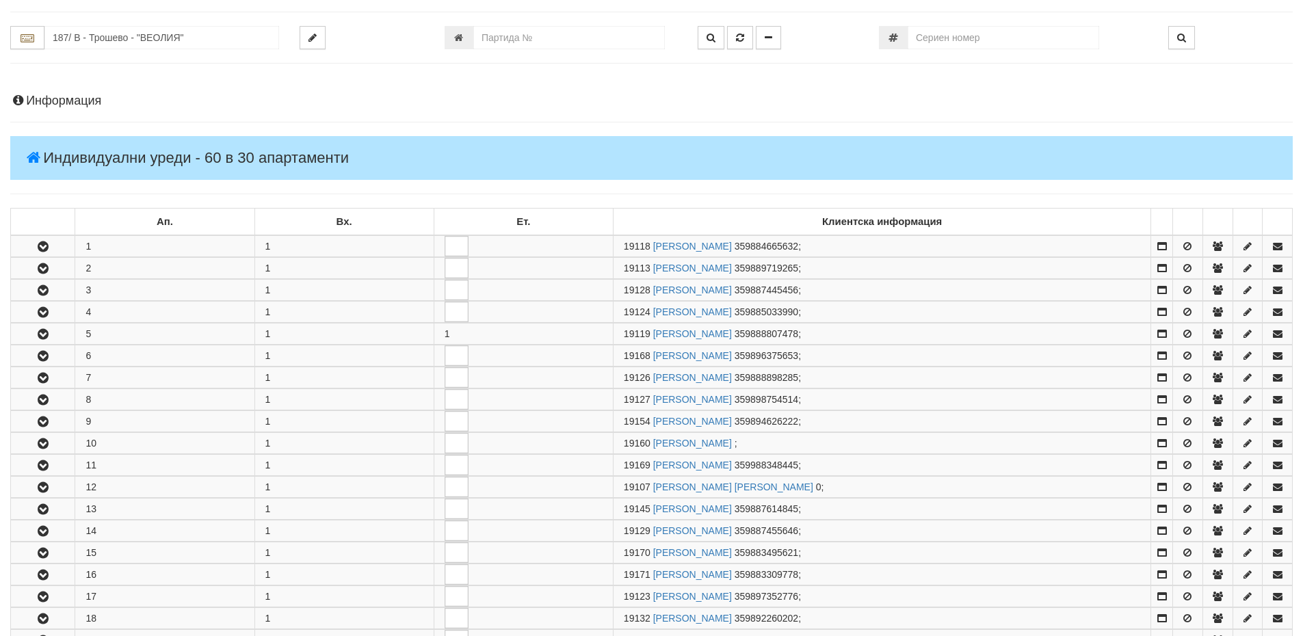
click at [76, 101] on h4 "Информация" at bounding box center [651, 101] width 1282 height 14
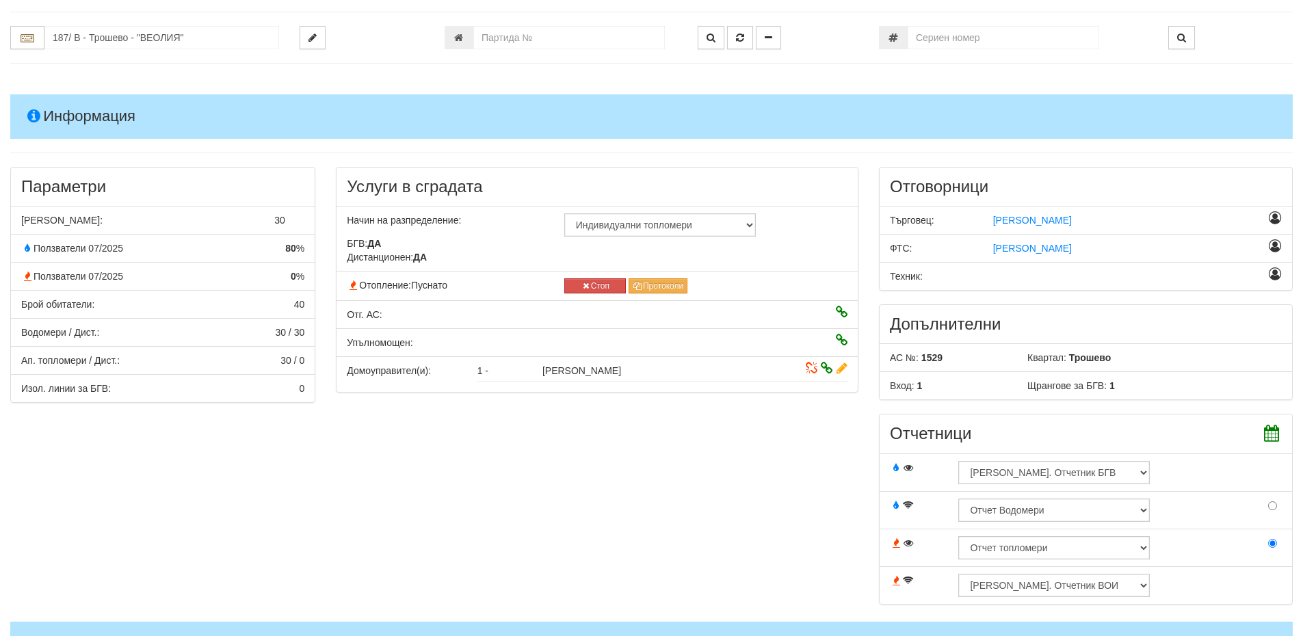
click at [852, 315] on div at bounding box center [792, 313] width 130 height 10
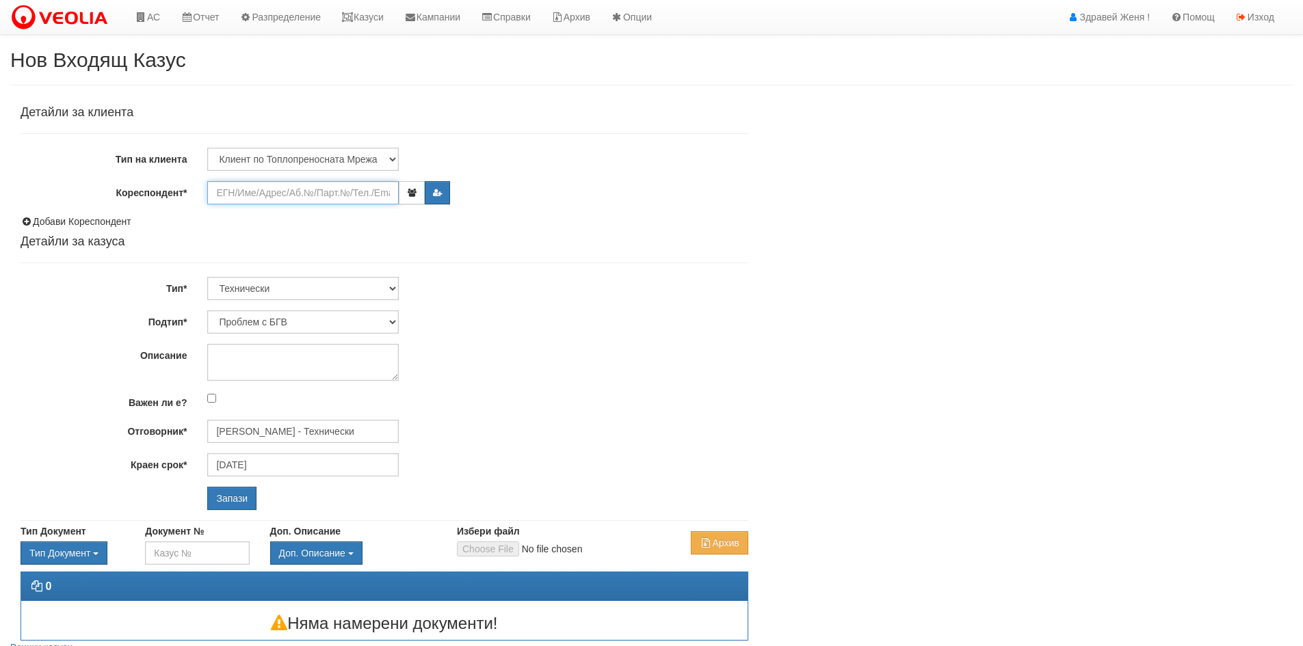
click at [246, 194] on input "Кореспондент*" at bounding box center [302, 192] width 191 height 23
type input "1"
click at [374, 14] on link "Казуси" at bounding box center [362, 17] width 63 height 34
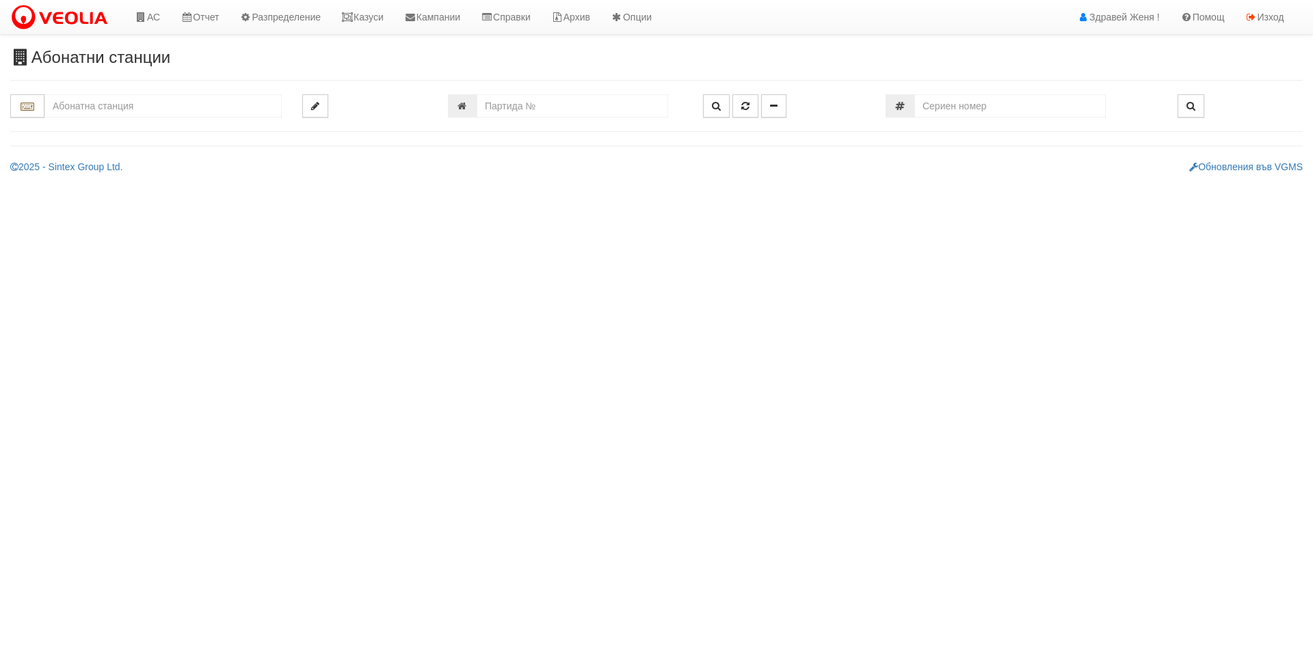
click at [86, 111] on input "text" at bounding box center [162, 105] width 237 height 23
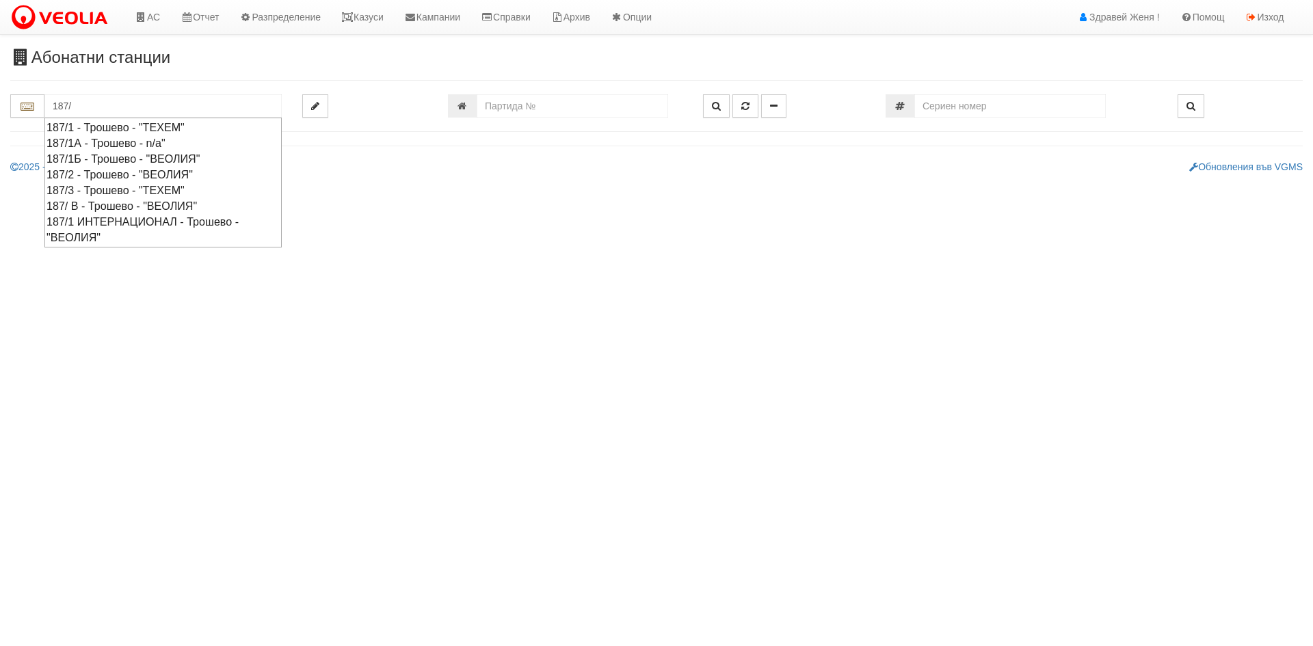
click at [112, 203] on div "187/ В - Трошево - "ВЕОЛИЯ"" at bounding box center [162, 206] width 233 height 16
type input "187/ В - Трошево - "ВЕОЛИЯ""
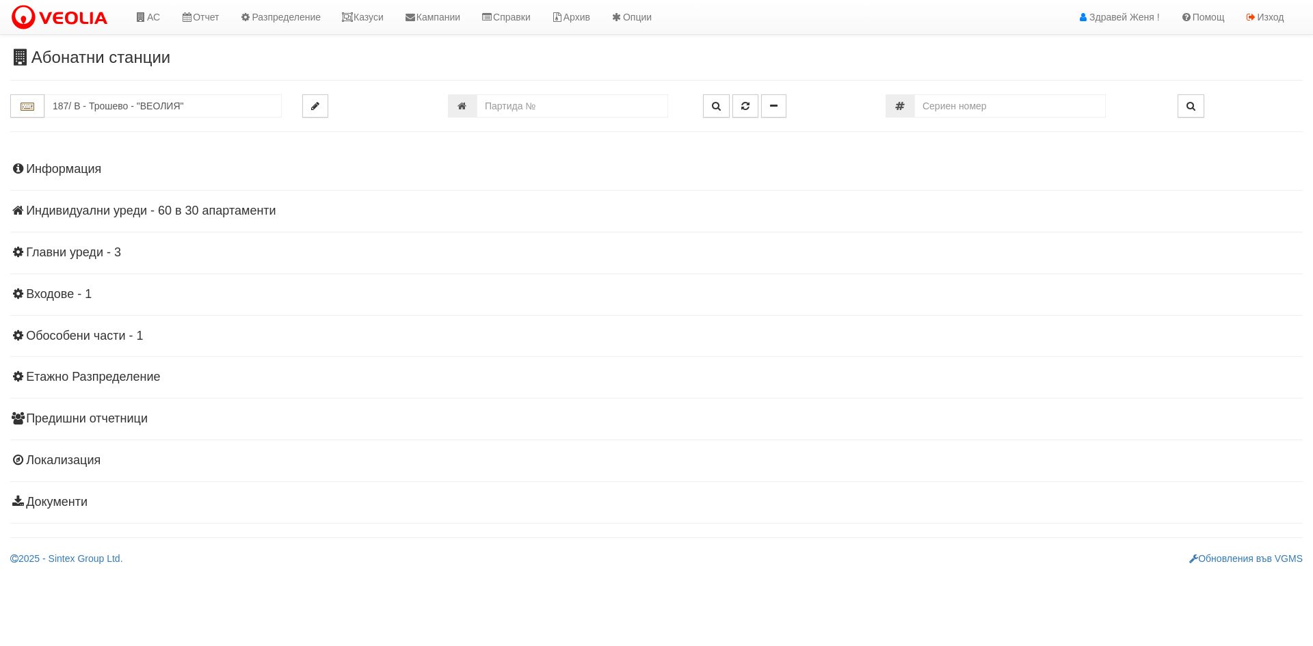
click at [100, 212] on h4 "Индивидуални уреди - 60 в 30 апартаменти" at bounding box center [656, 211] width 1292 height 14
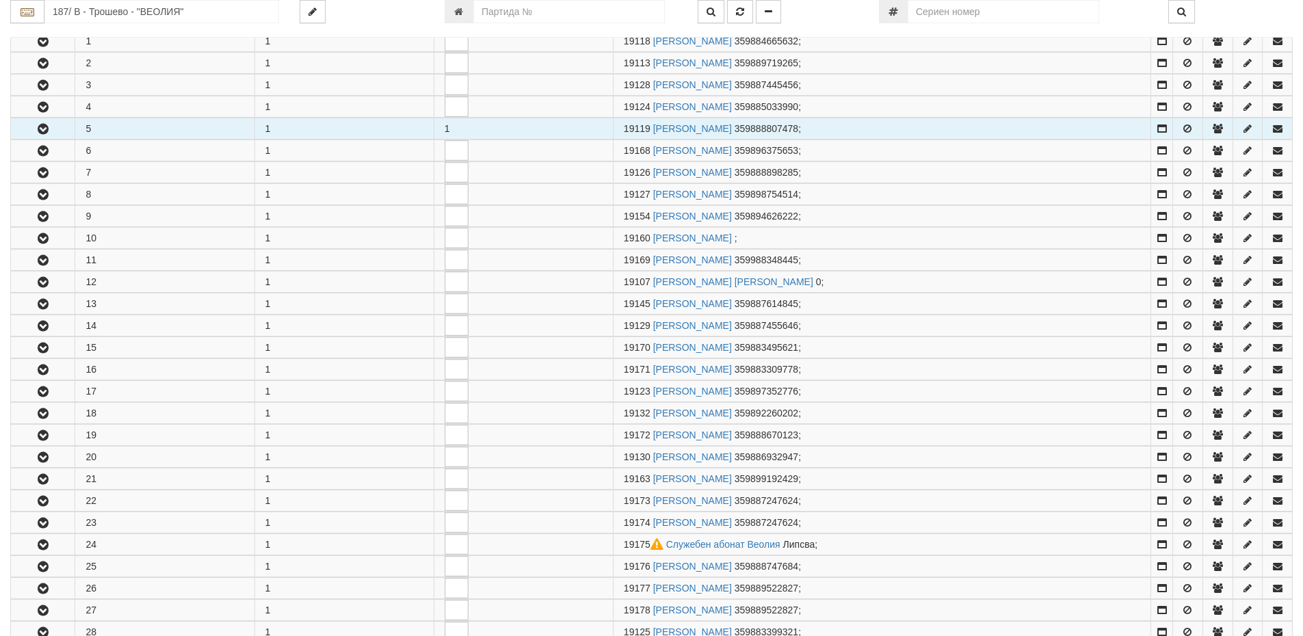
scroll to position [547, 0]
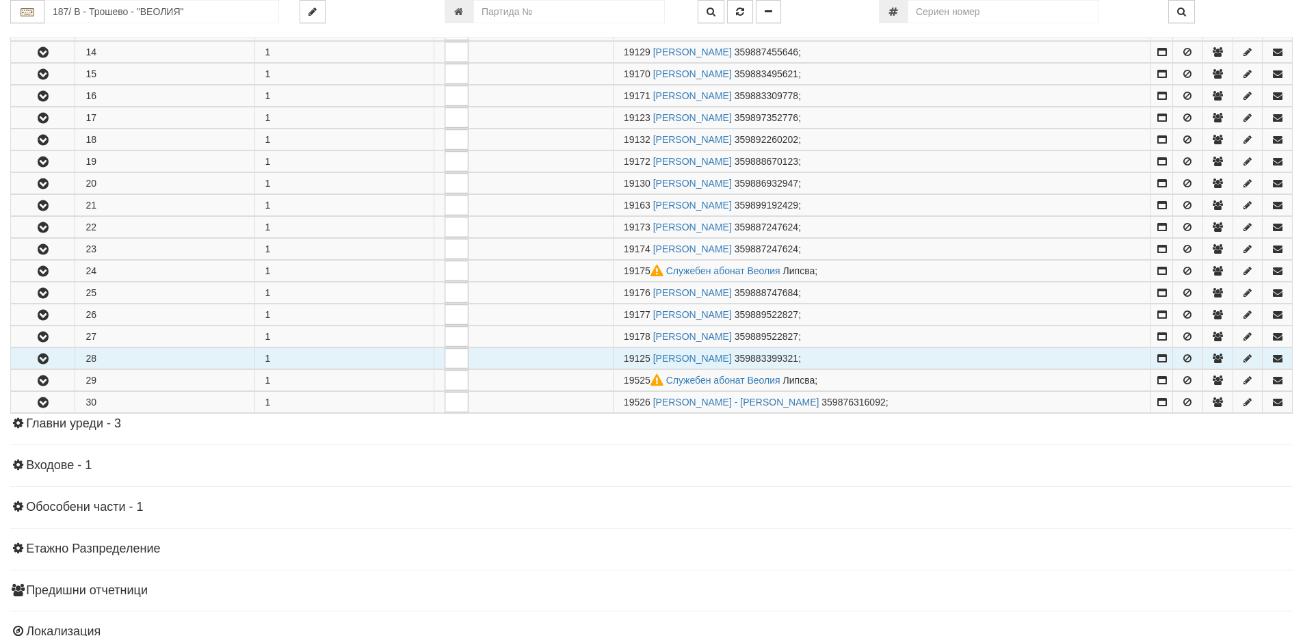
click at [49, 356] on icon "button" at bounding box center [43, 359] width 16 height 10
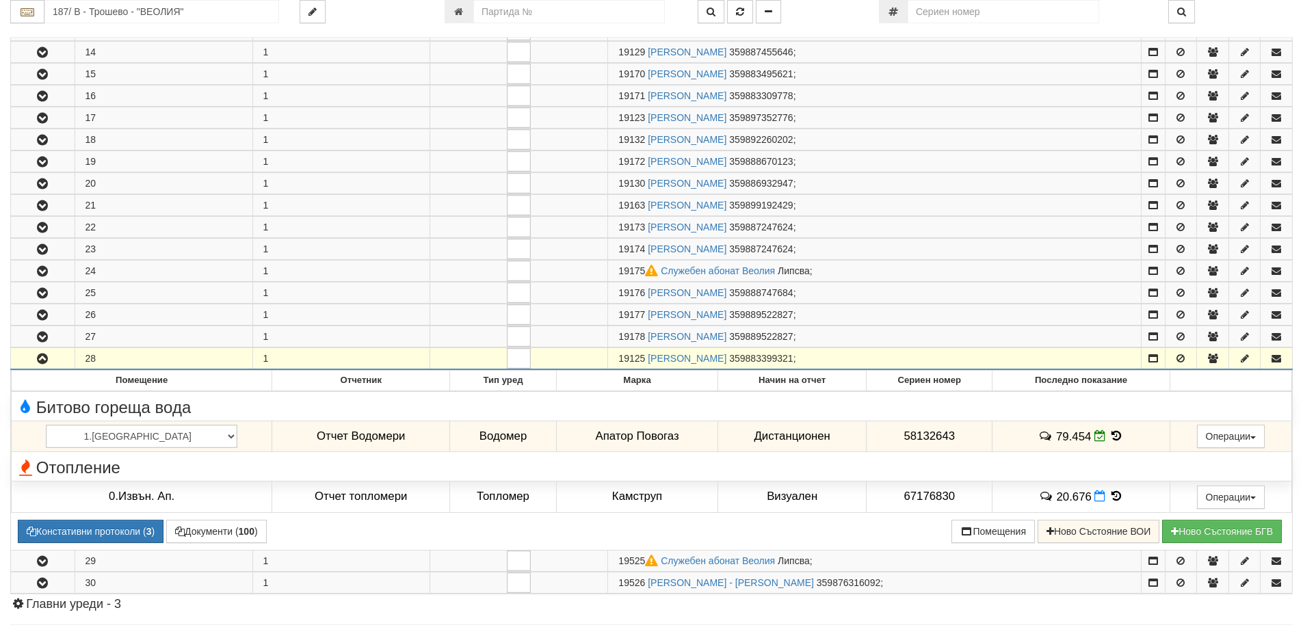
drag, startPoint x: 644, startPoint y: 358, endPoint x: 575, endPoint y: 362, distance: 69.2
click at [575, 362] on tr "28 1 19125 [PERSON_NAME] 359883399321 ;" at bounding box center [651, 359] width 1281 height 22
copy tr "19125"
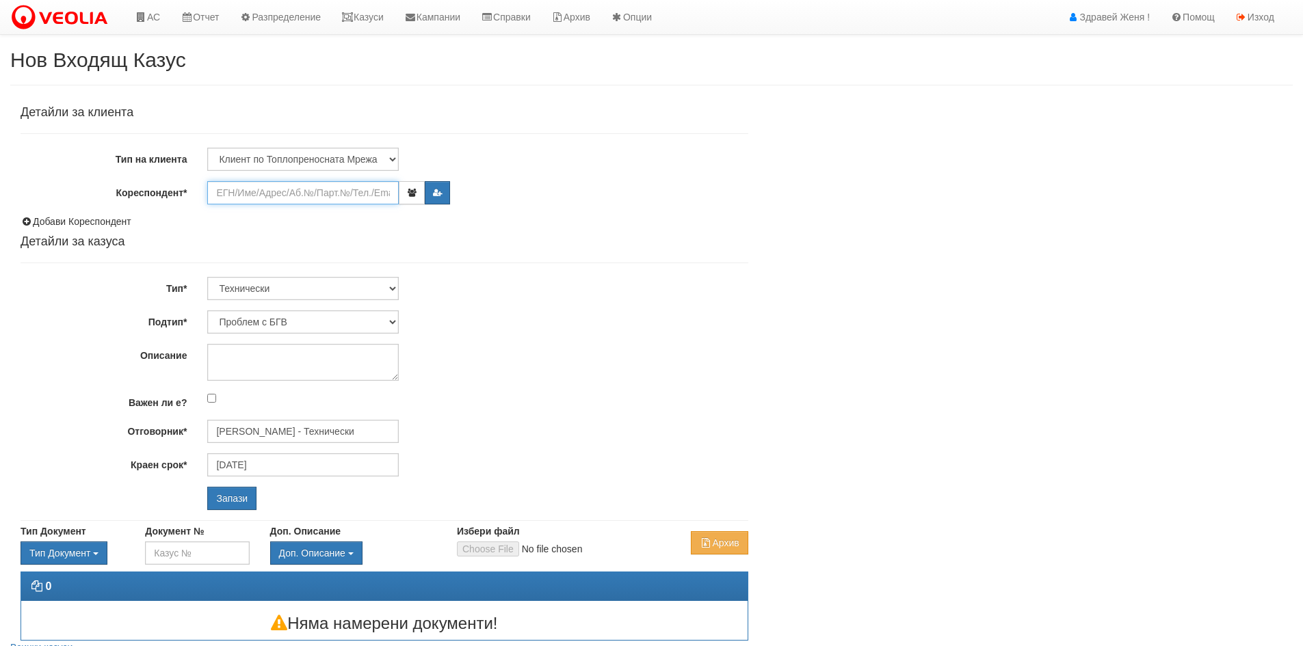
click at [238, 195] on input "Кореспондент*" at bounding box center [302, 192] width 191 height 23
paste input "19125"
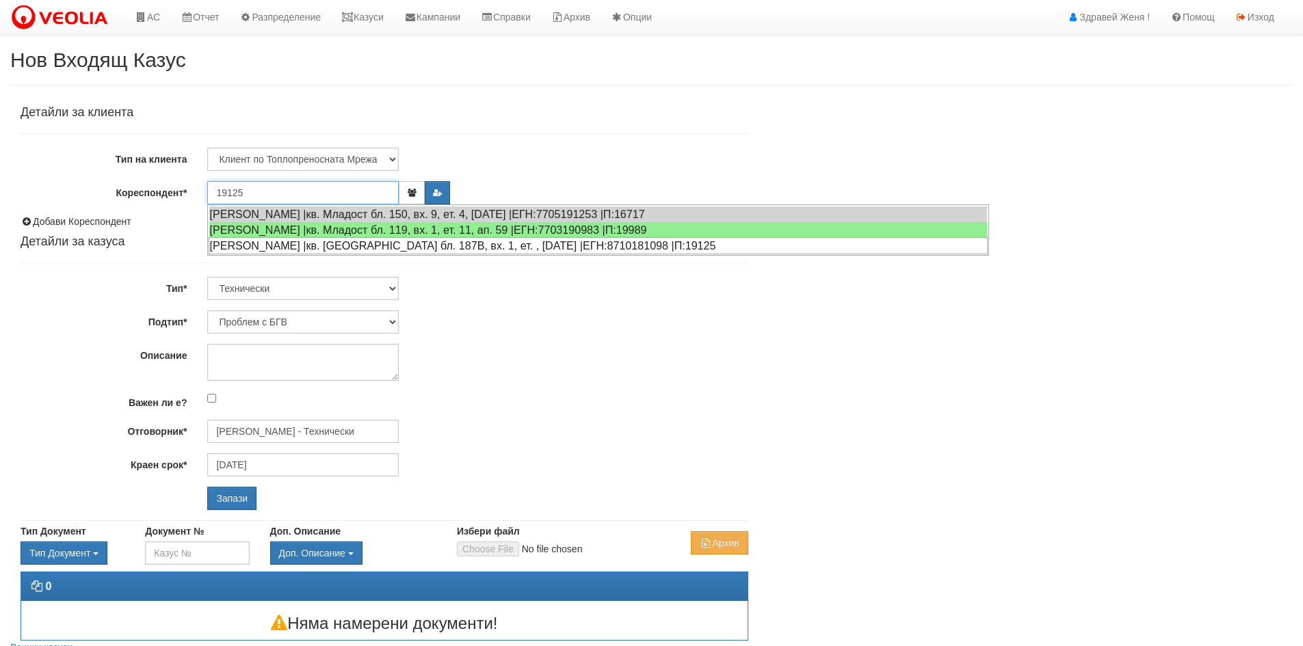
click at [269, 245] on div "[PERSON_NAME] |кв. [GEOGRAPHIC_DATA] бл. 187В, вх. 1, ет. , [DATE] |ЕГН:8710181…" at bounding box center [598, 245] width 779 height 17
type input "[PERSON_NAME]"
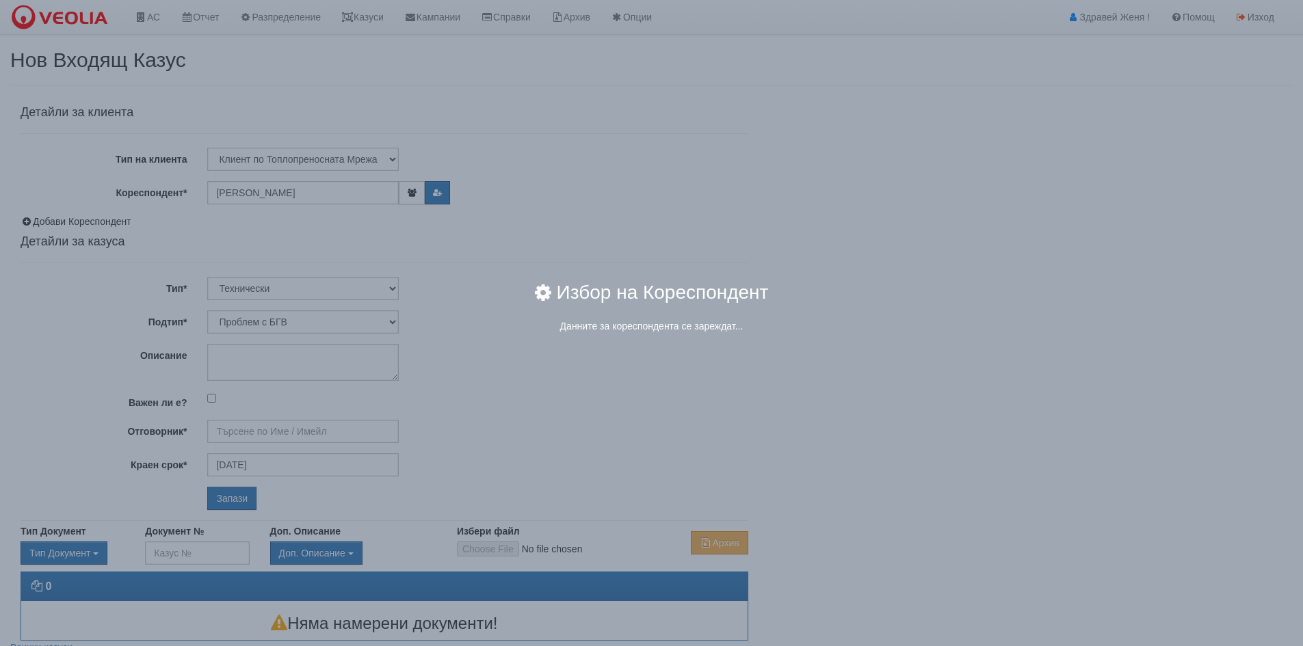
type input "[PERSON_NAME] - Технически"
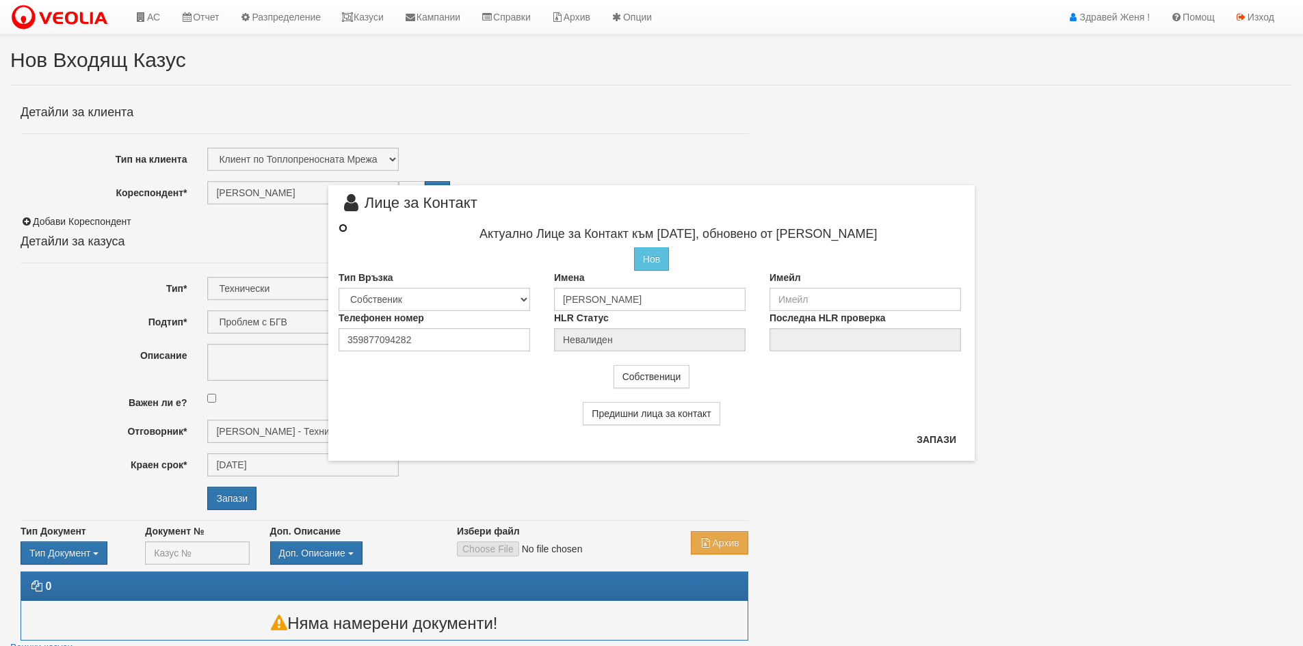
click at [341, 227] on input "radio" at bounding box center [342, 228] width 9 height 9
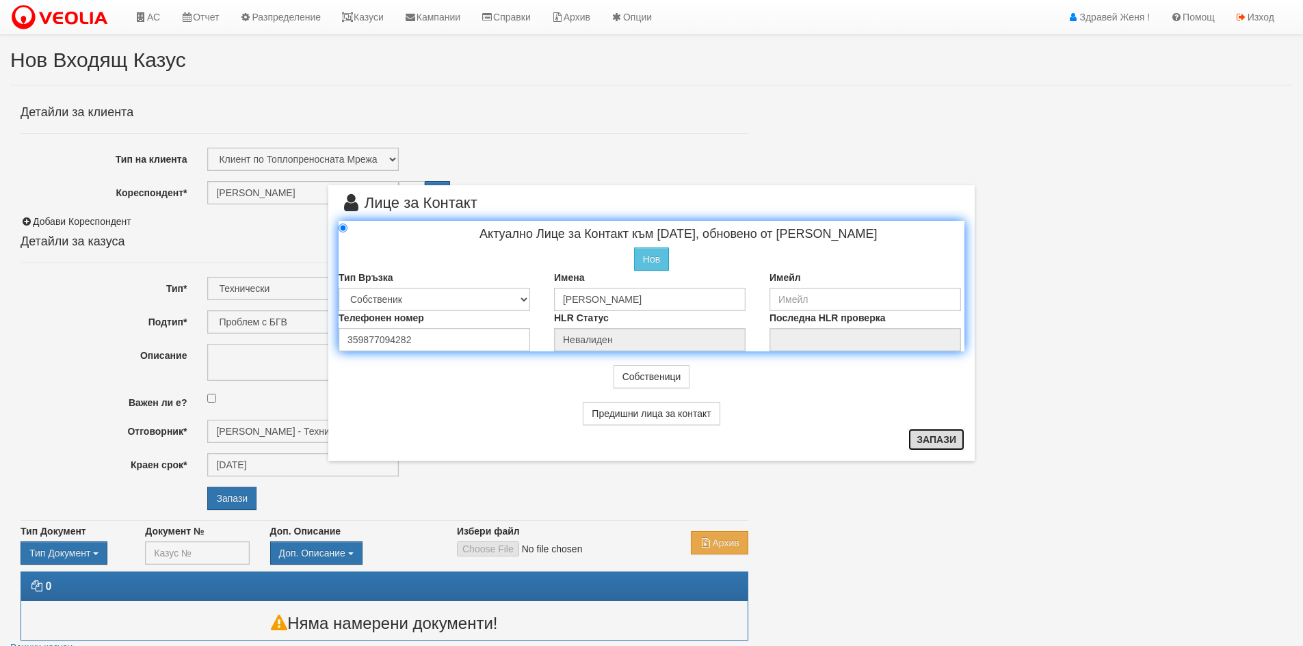
click at [938, 444] on button "Запази" at bounding box center [936, 440] width 56 height 22
radio input "true"
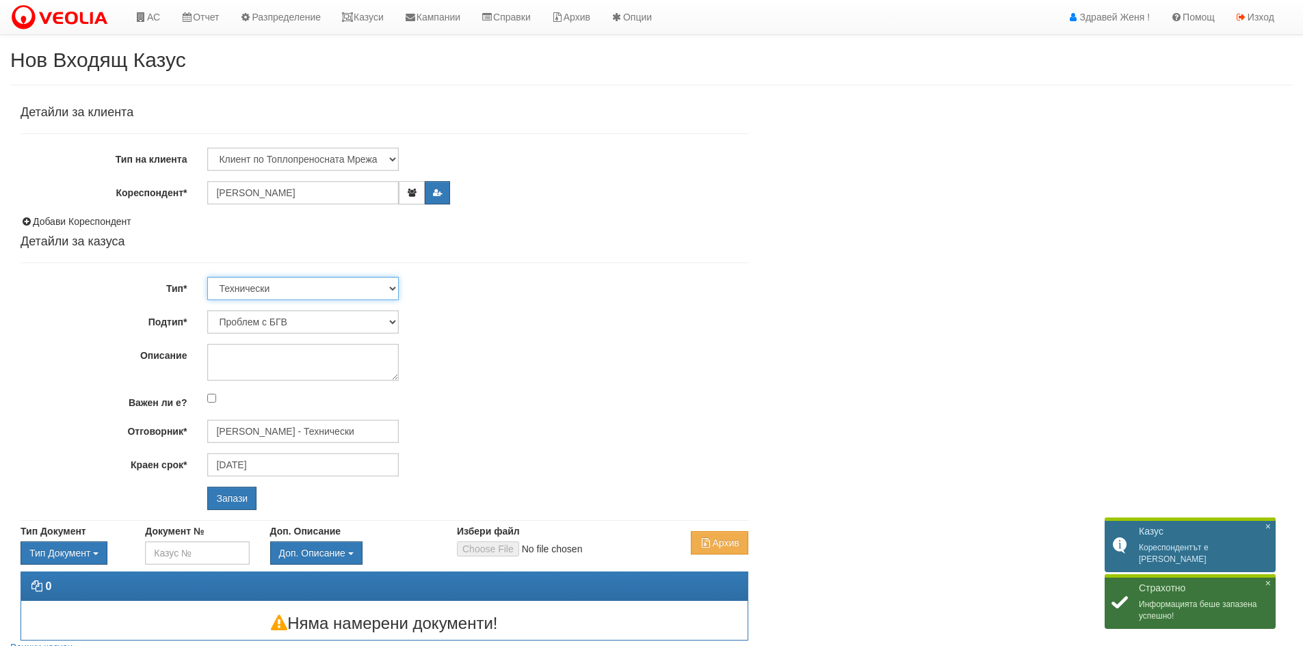
click at [390, 287] on select "Технически ФТС Търговски Административен Производствен Експлоатационен Финансов…" at bounding box center [302, 288] width 191 height 23
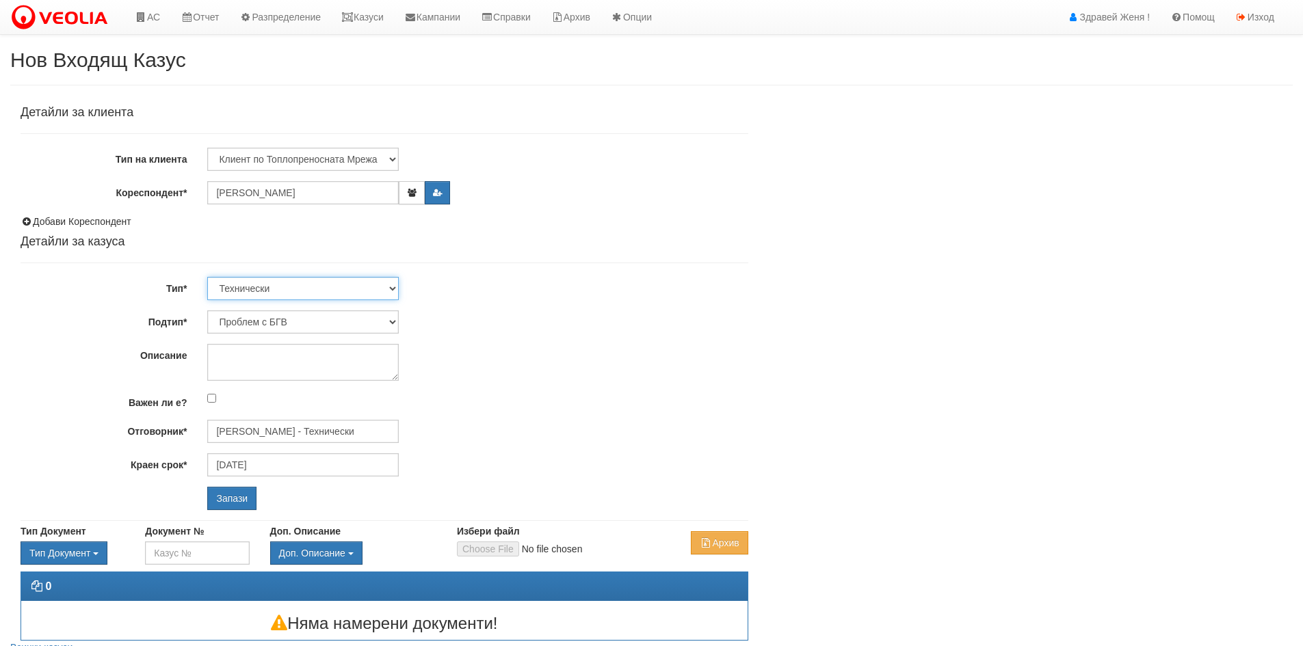
click at [207, 277] on select "Технически ФТС Търговски Административен Производствен Експлоатационен Финансов…" at bounding box center [302, 288] width 191 height 23
click at [394, 321] on select "Проблем с БГВ Теч ВОИ Теч БГВ Теч в АС Теч от водомер Проблем в АС Интервенция …" at bounding box center [302, 321] width 191 height 23
select select "Друго"
click at [207, 310] on select "Проблем с БГВ Теч ВОИ Теч БГВ Теч в АС Теч от водомер Проблем в АС Интервенция …" at bounding box center [302, 321] width 191 height 23
type input "[DATE]"
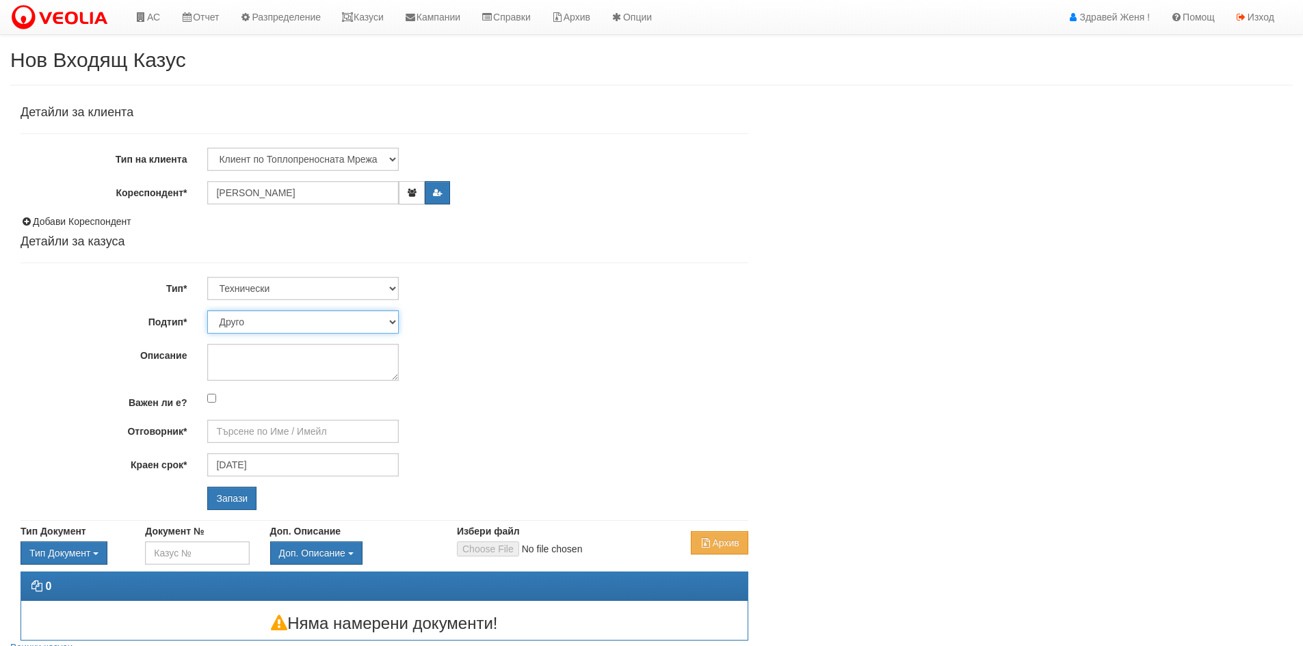
type input "[PERSON_NAME] - Технически"
click at [262, 366] on textarea "Описание" at bounding box center [302, 362] width 191 height 37
click at [343, 360] on textarea "Отговорник на АС се свърза иска подмяна на филтри в АС" at bounding box center [302, 362] width 191 height 37
click at [255, 370] on textarea "Отговорник на АС се свърза, иска подмяна на филтри в АС" at bounding box center [302, 362] width 191 height 37
click at [352, 370] on textarea "Отговорник на АС се свърза, иска почистване на филтри в АС" at bounding box center [302, 362] width 191 height 37
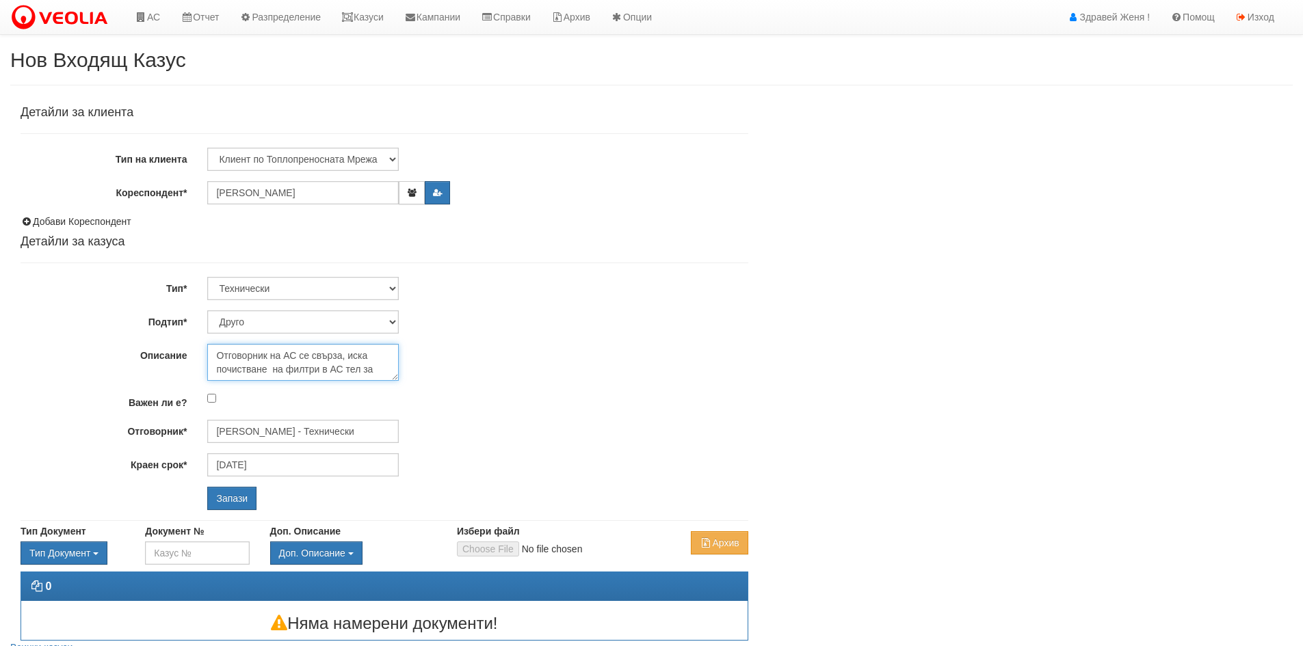
scroll to position [8, 0]
click at [247, 375] on textarea "Отговорник на АС се свърза, иска почистване на филтри в АС тел за връзка 087709…" at bounding box center [302, 362] width 191 height 37
click at [319, 373] on textarea "Отговорник на АС се свърза, иска почистване на филтри в АС тел за връзка 087709…" at bounding box center [302, 362] width 191 height 37
type textarea "Отговорник на АС се свърза, иска почистване на филтри в АС тел за връзка 087709…"
click at [243, 494] on input "Запази" at bounding box center [231, 498] width 49 height 23
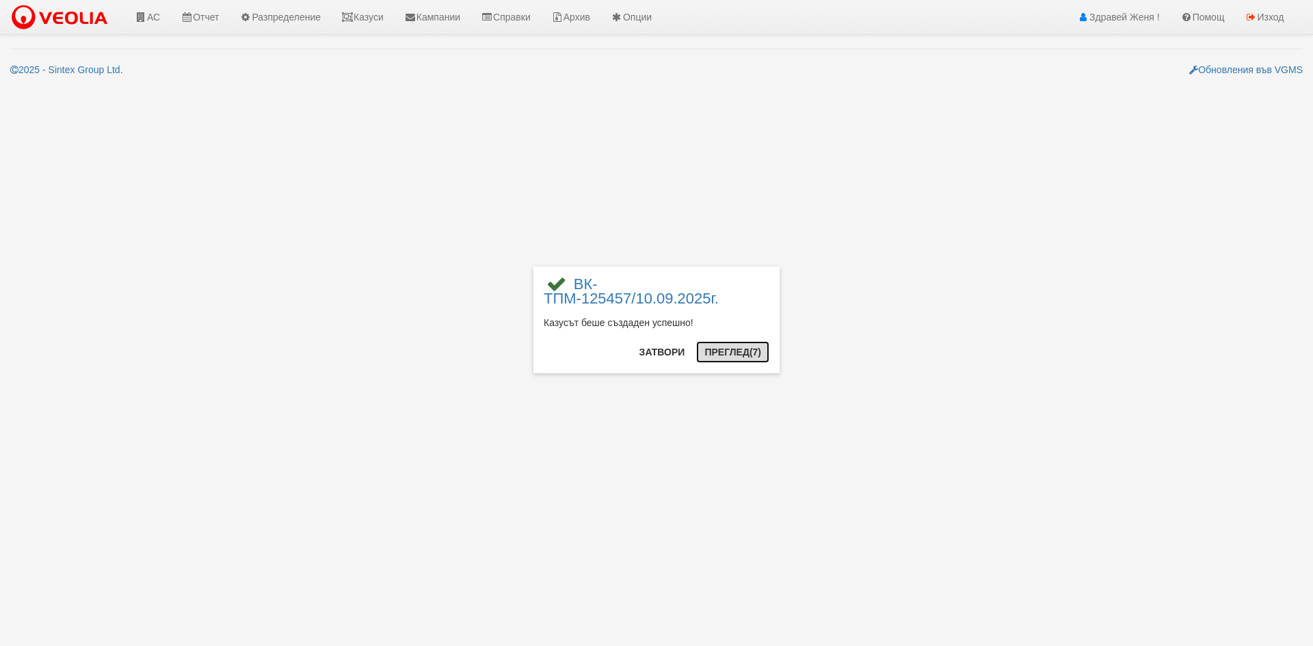
click at [717, 361] on button "Преглед (7)" at bounding box center [732, 352] width 73 height 22
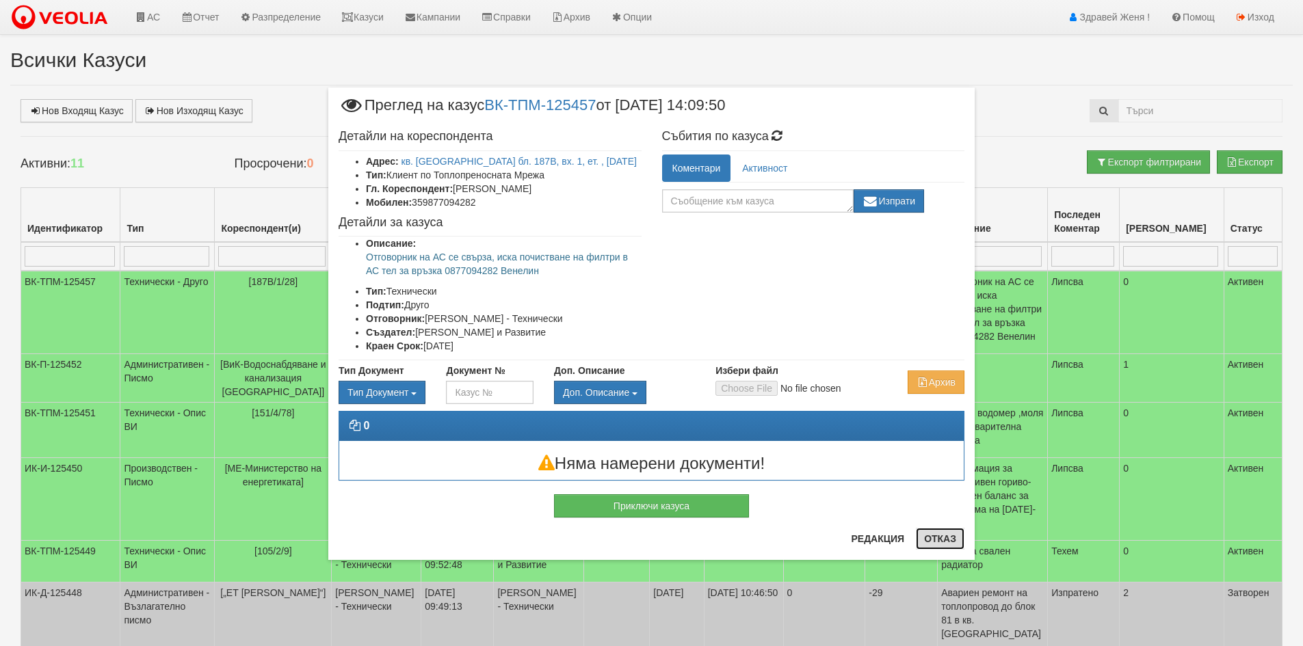
click at [924, 535] on button "Отказ" at bounding box center [940, 539] width 49 height 22
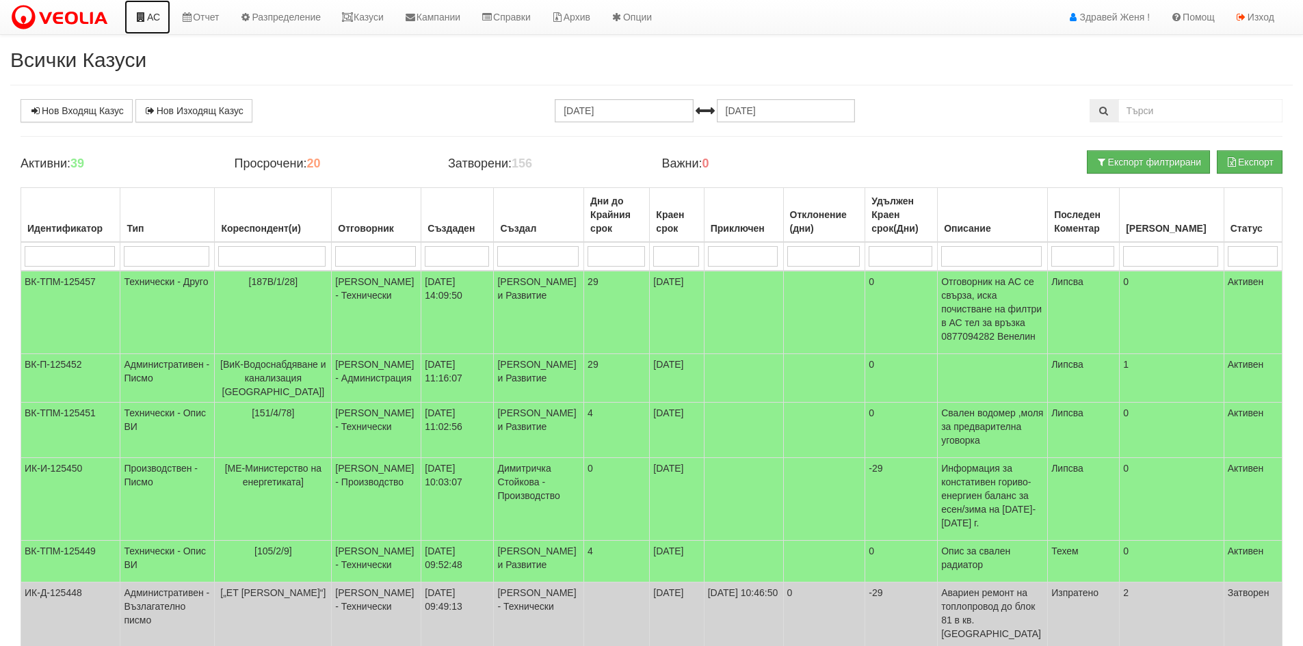
click at [158, 16] on link "АС" at bounding box center [147, 17] width 46 height 34
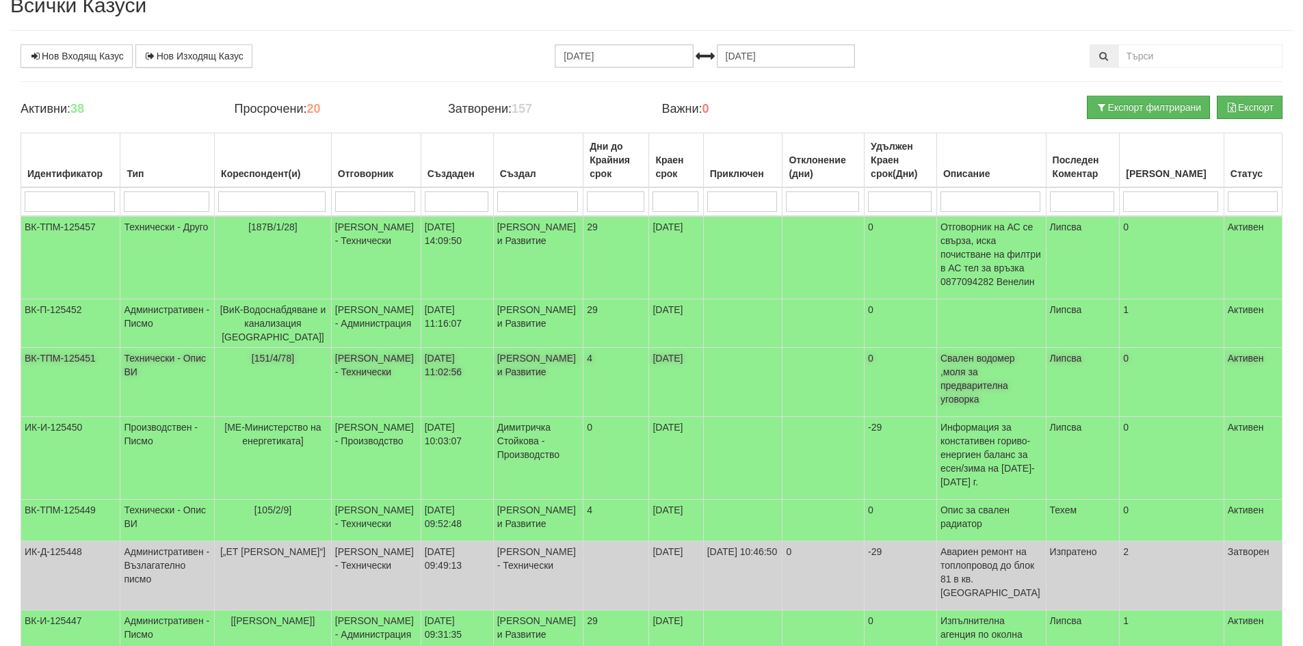
scroll to position [137, 0]
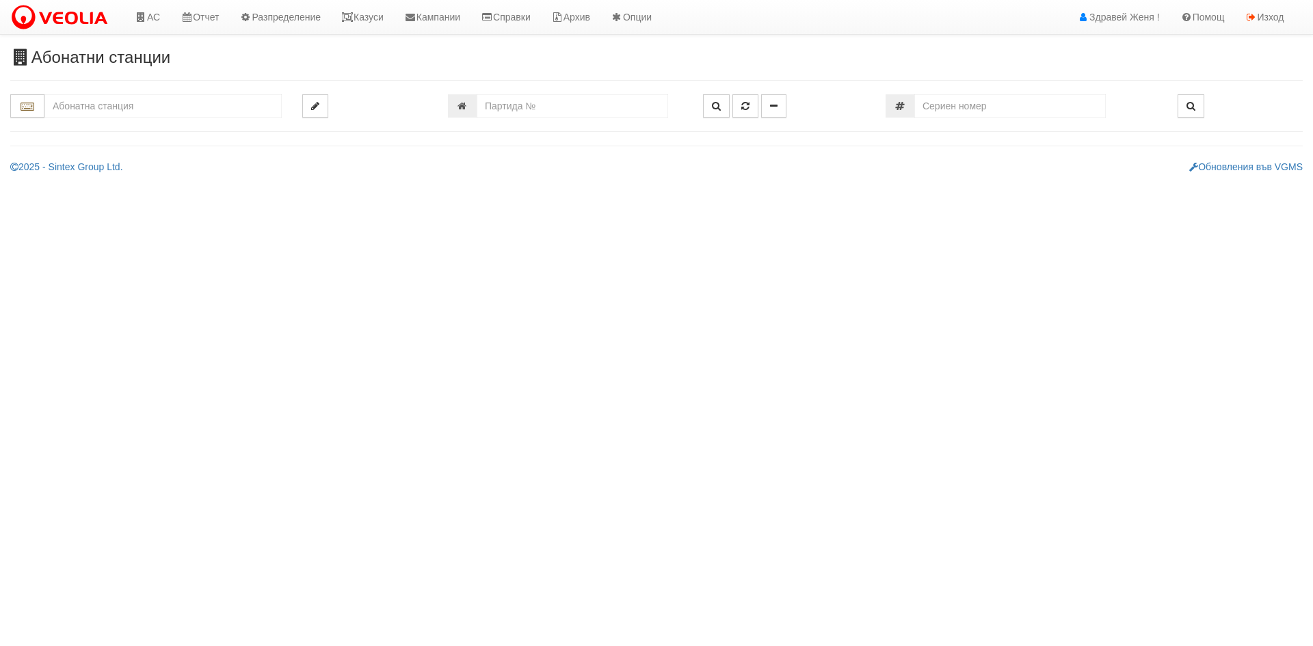
click at [111, 103] on input "text" at bounding box center [162, 105] width 237 height 23
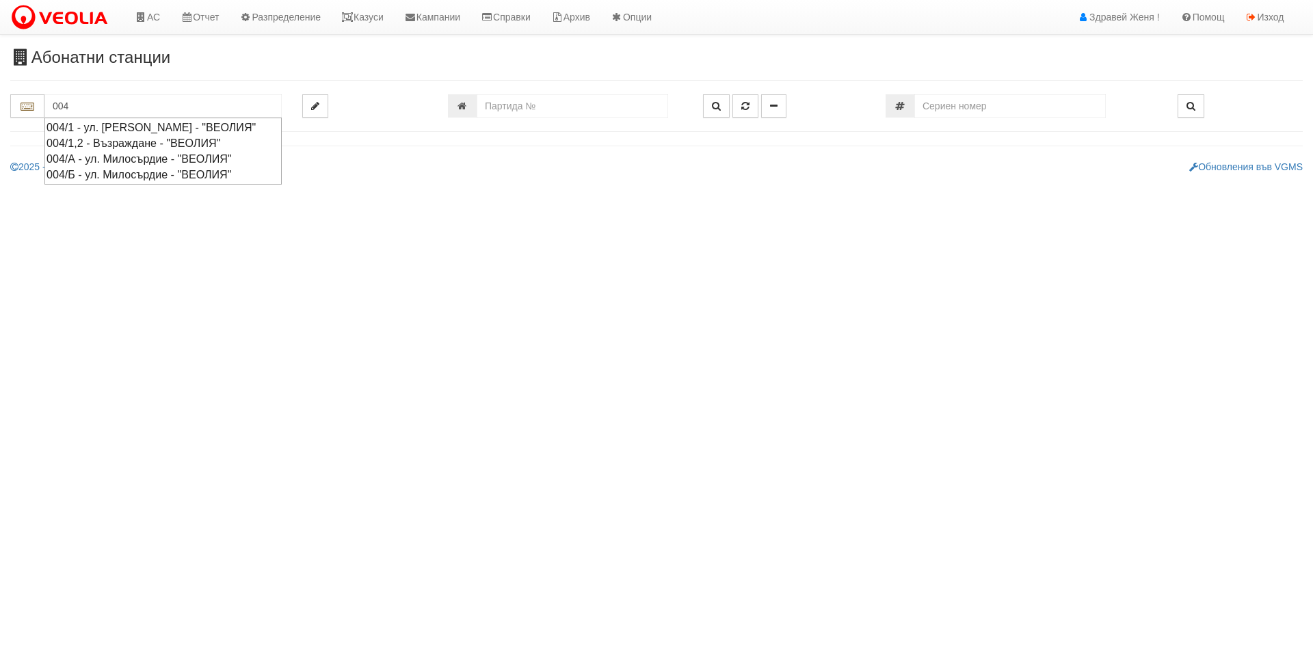
drag, startPoint x: 92, startPoint y: 105, endPoint x: 54, endPoint y: 103, distance: 37.6
click at [54, 103] on input "004" at bounding box center [162, 105] width 237 height 23
click at [78, 106] on input "004" at bounding box center [162, 105] width 237 height 23
type input "0"
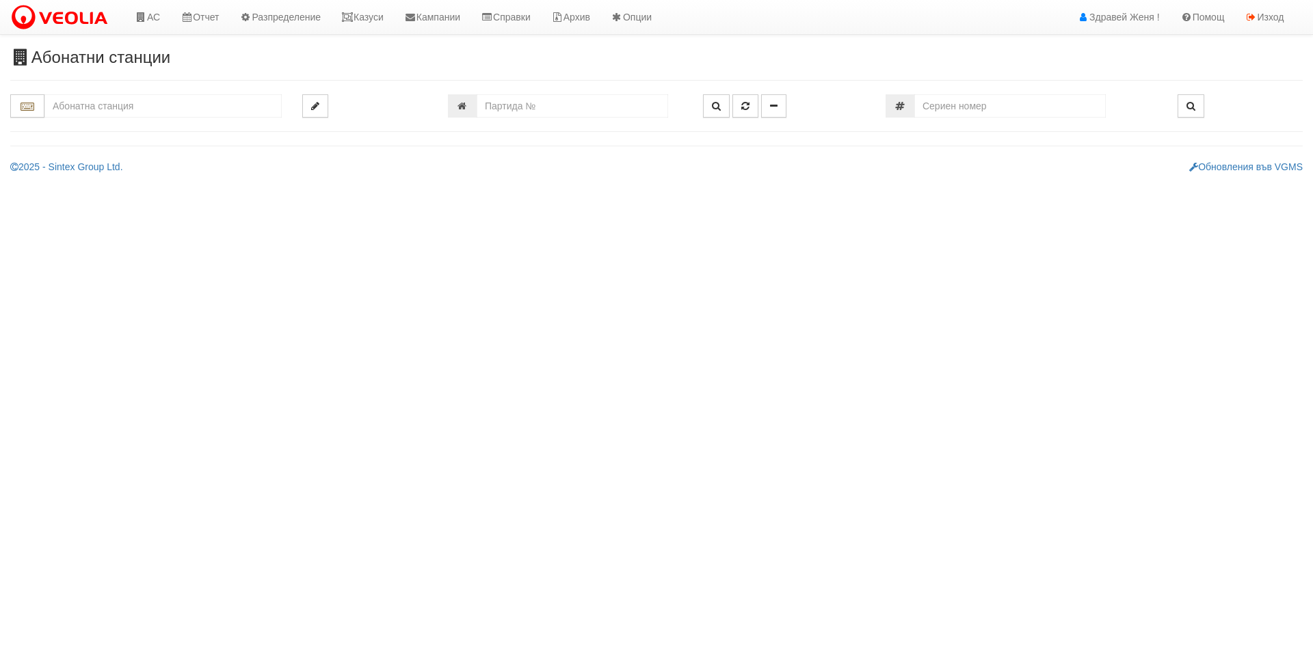
type input "я"
click at [98, 157] on div "166/В - Възраждане - "ВЕОЛИЯ"" at bounding box center [162, 159] width 233 height 16
type input "166/В - Възраждане - "ВЕОЛИЯ""
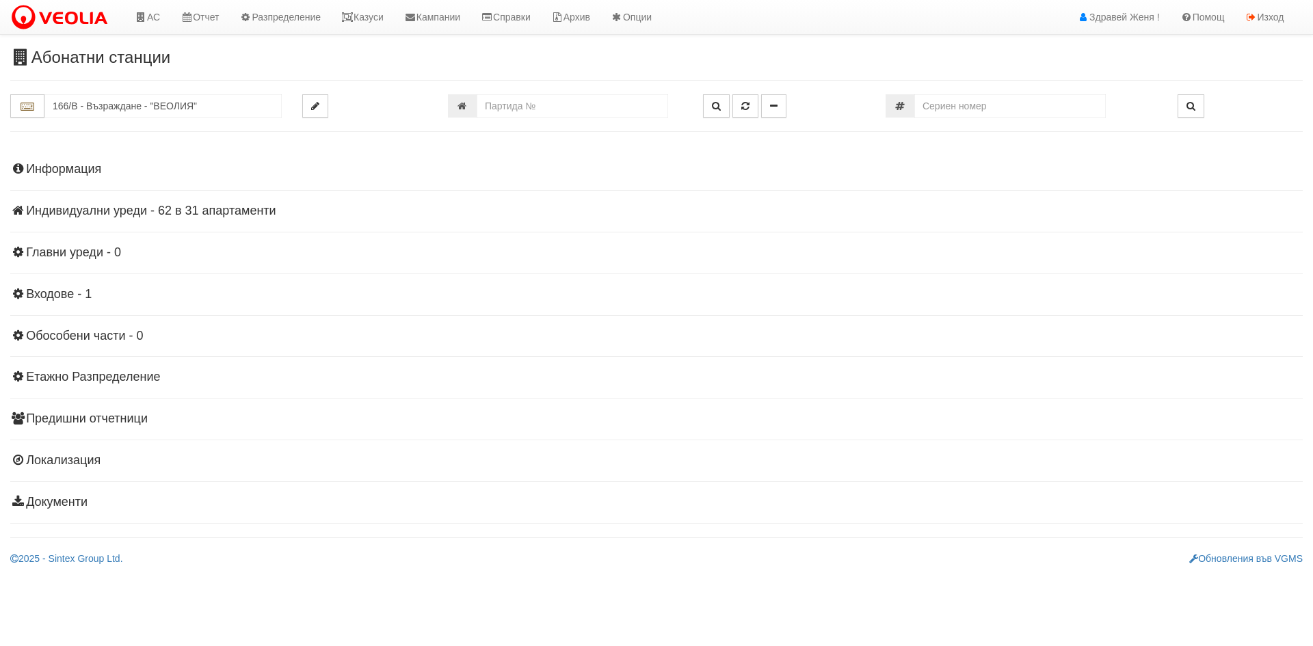
click at [51, 169] on h4 "Информация" at bounding box center [656, 170] width 1292 height 14
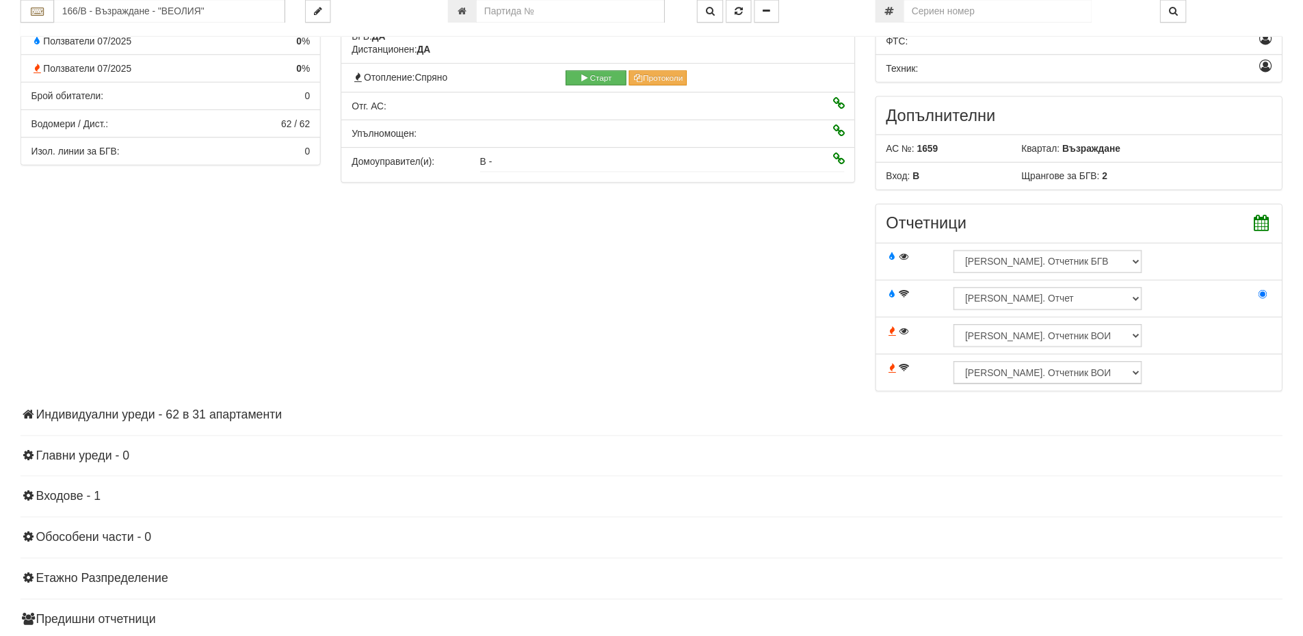
scroll to position [342, 0]
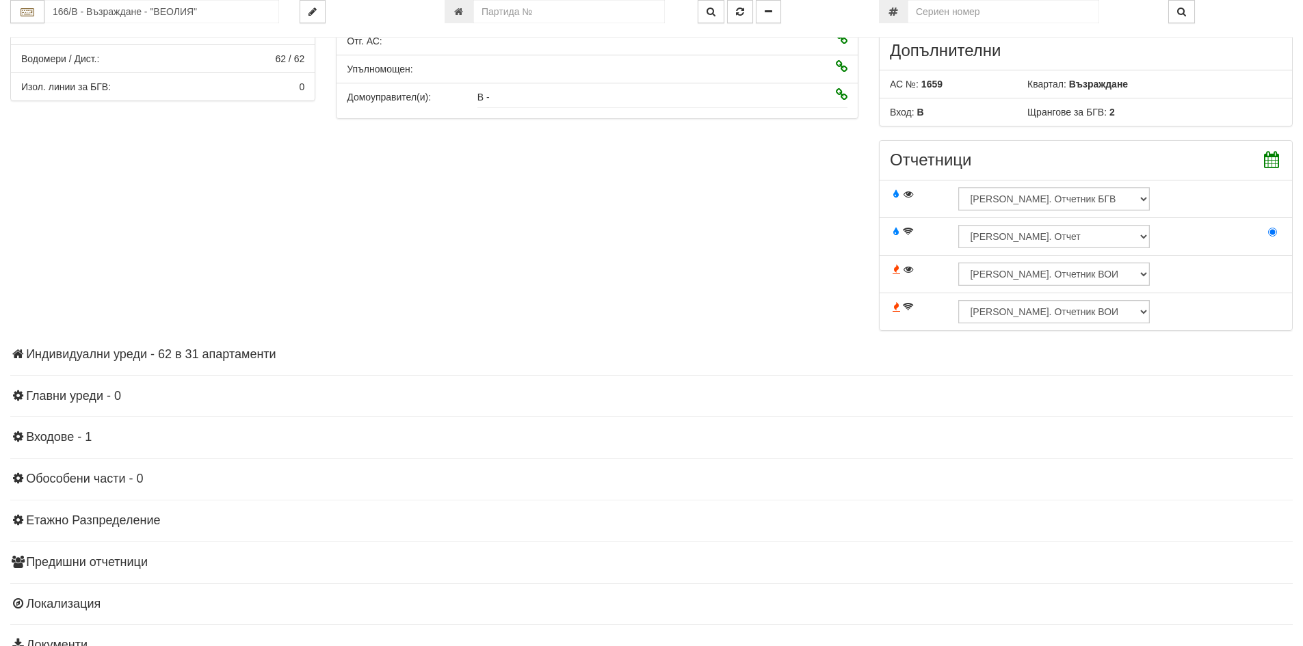
click at [222, 349] on h4 "Индивидуални уреди - 62 в 31 апартаменти" at bounding box center [651, 355] width 1282 height 14
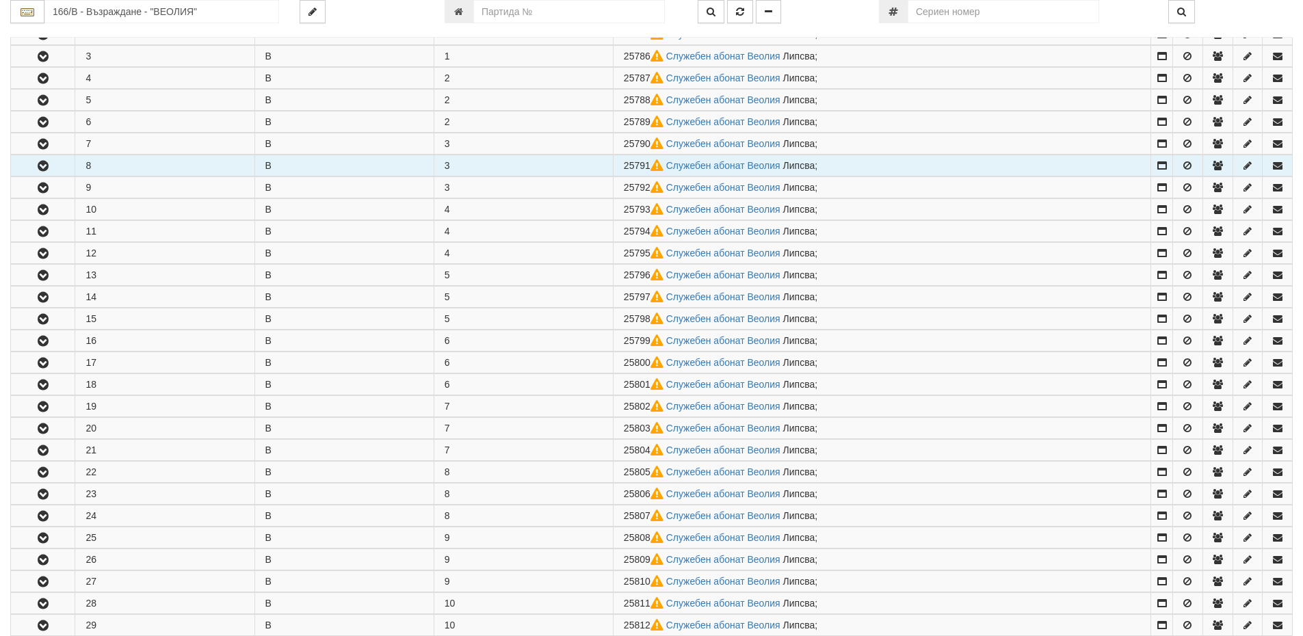
scroll to position [752, 0]
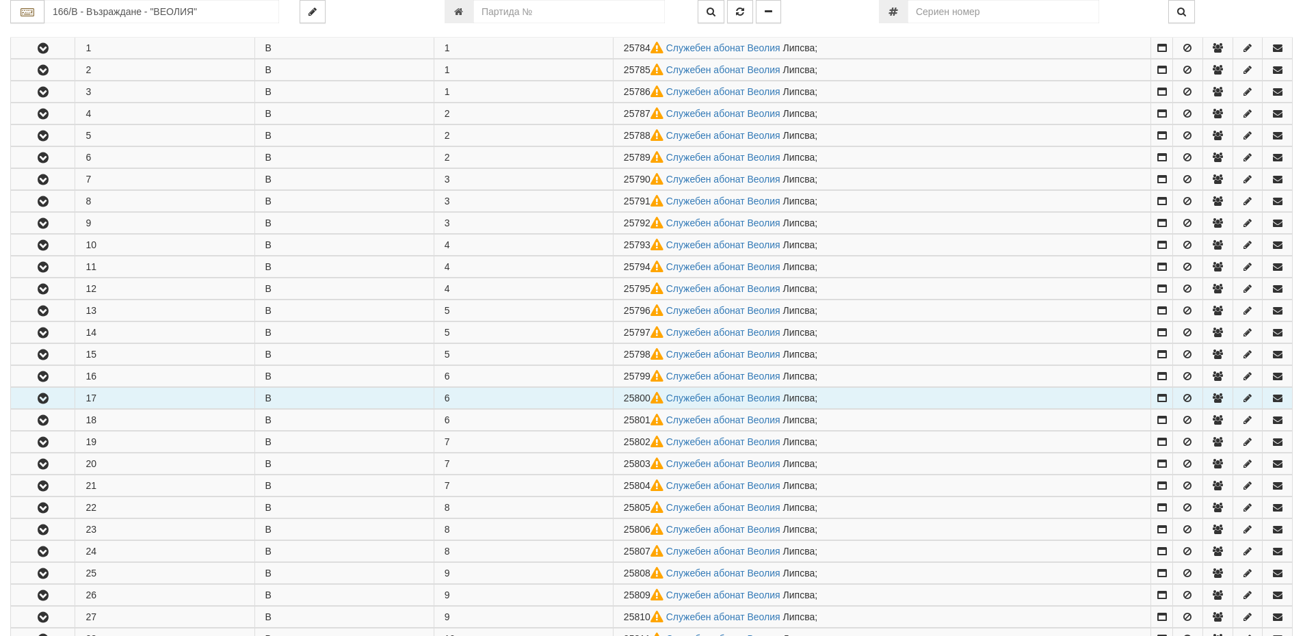
click at [49, 396] on icon "button" at bounding box center [43, 399] width 16 height 10
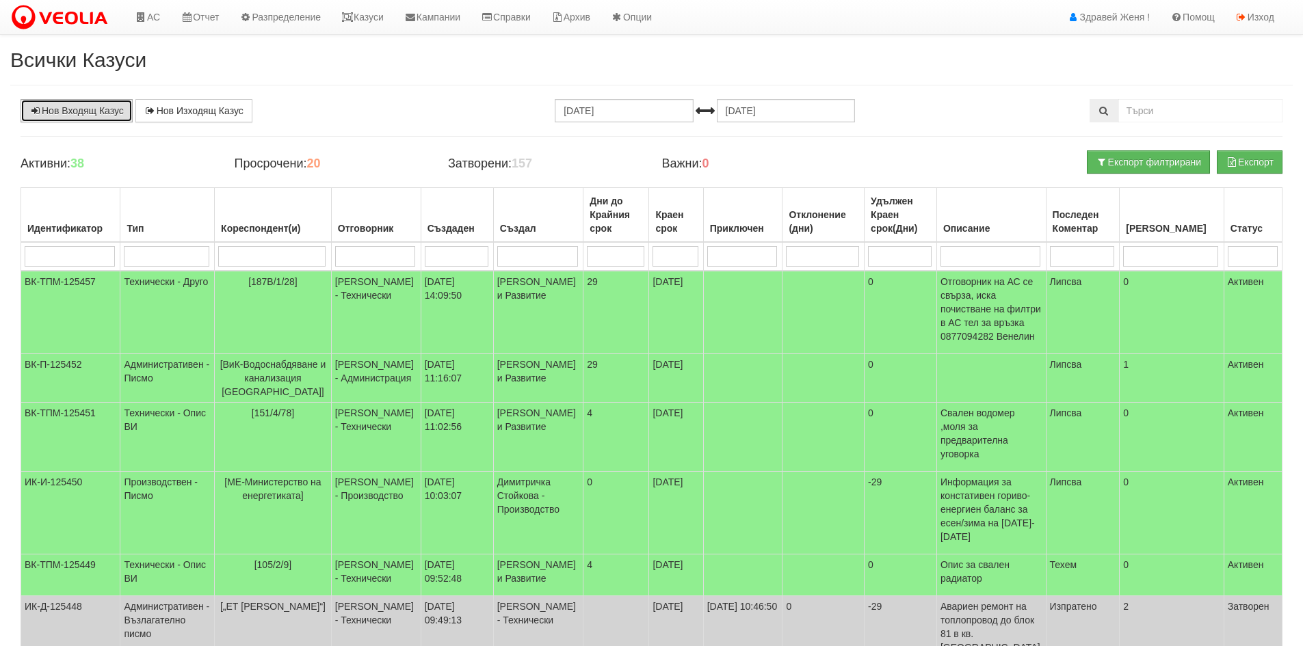
click at [90, 110] on link "Нов Входящ Казус" at bounding box center [77, 110] width 112 height 23
click at [81, 103] on link "Нов Входящ Казус" at bounding box center [77, 110] width 112 height 23
click at [369, 17] on link "Казуси" at bounding box center [362, 17] width 63 height 34
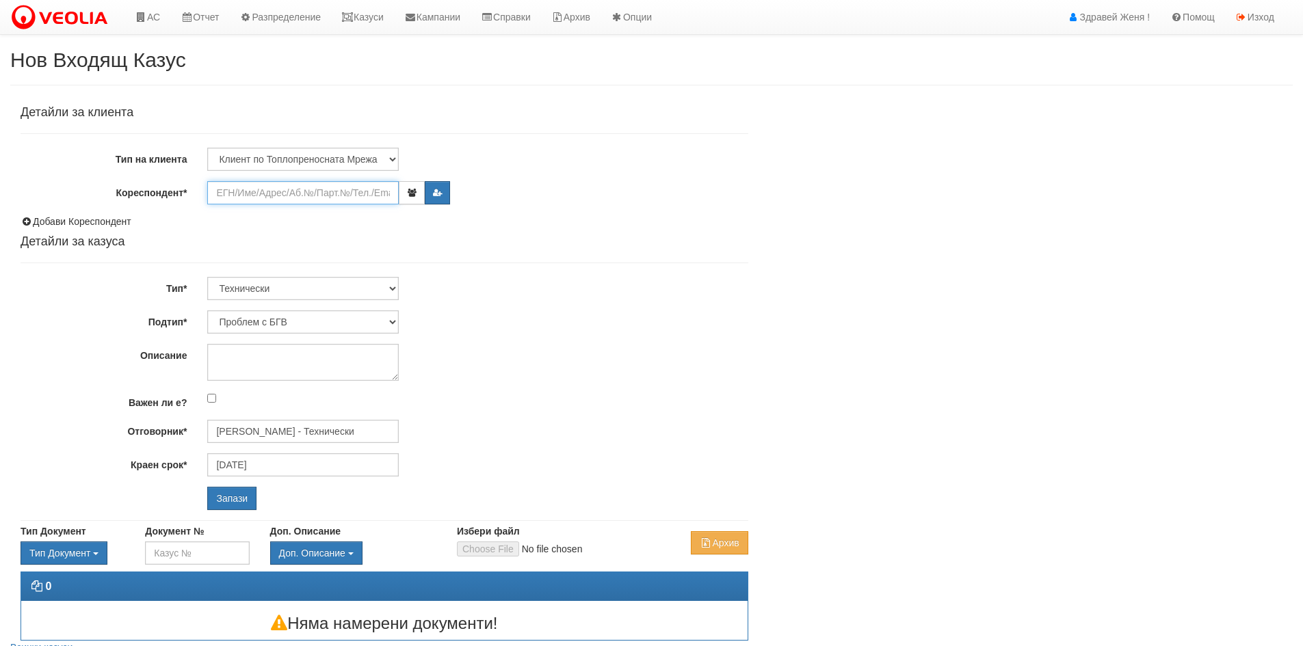
click at [267, 193] on input "Кореспондент*" at bounding box center [302, 192] width 191 height 23
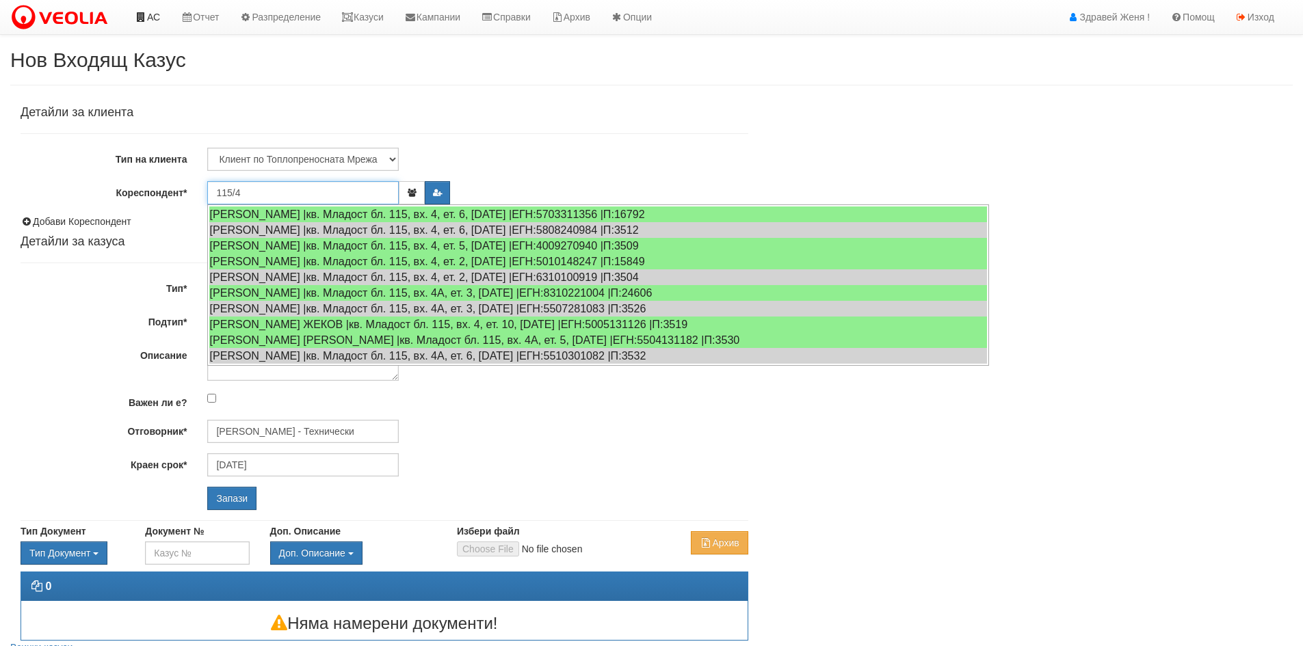
type input "115/4"
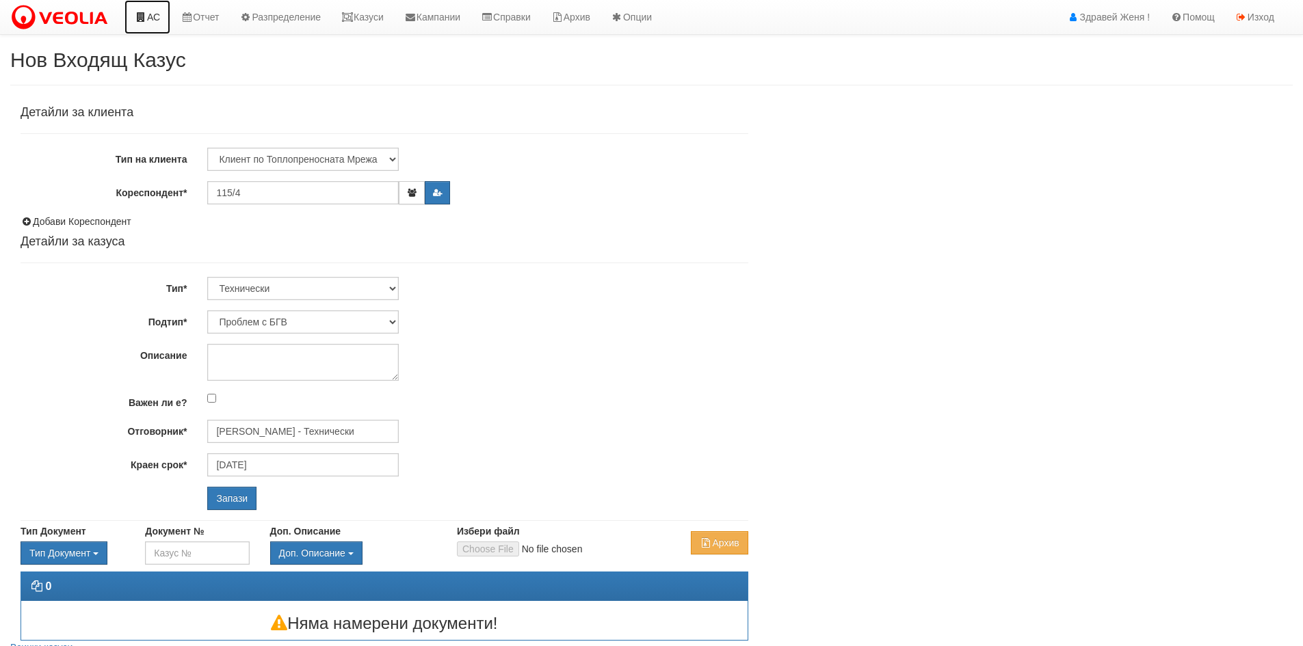
click at [156, 18] on link "АС" at bounding box center [147, 17] width 46 height 34
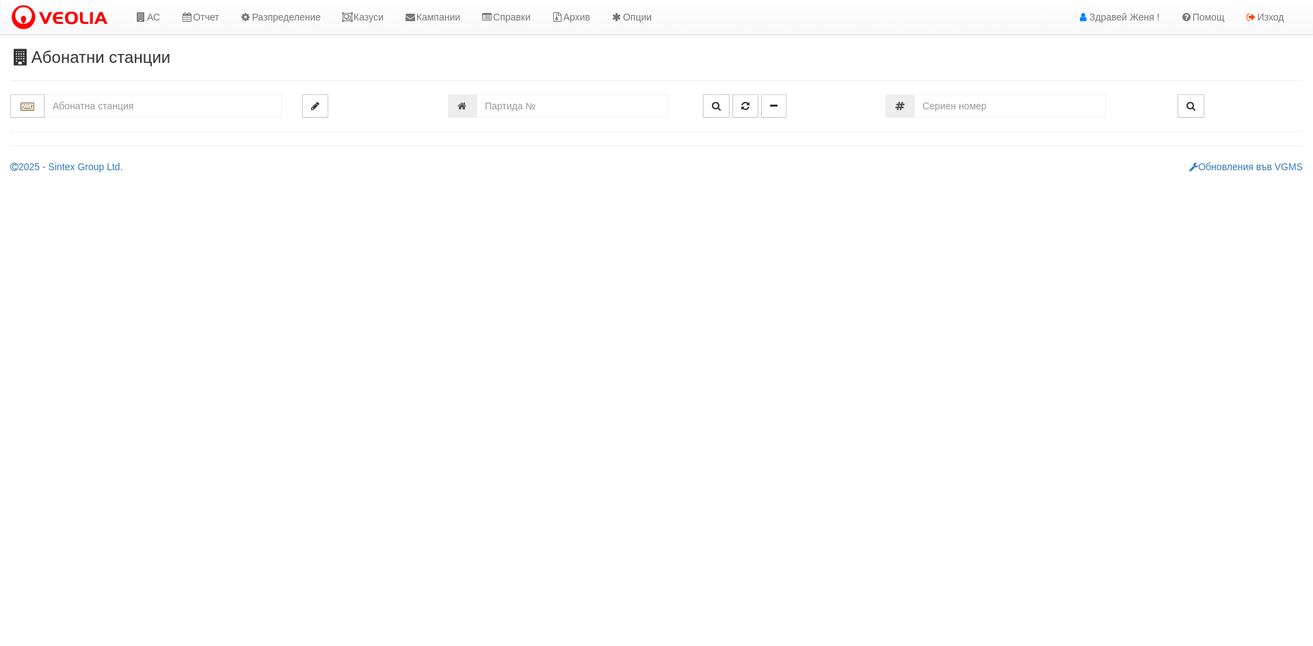
click at [127, 114] on input "text" at bounding box center [162, 105] width 237 height 23
click at [119, 146] on div "115/4A - Младост - "ВЕОЛИЯ"" at bounding box center [162, 143] width 233 height 16
type input "115/4A - Младост - "ВЕОЛИЯ""
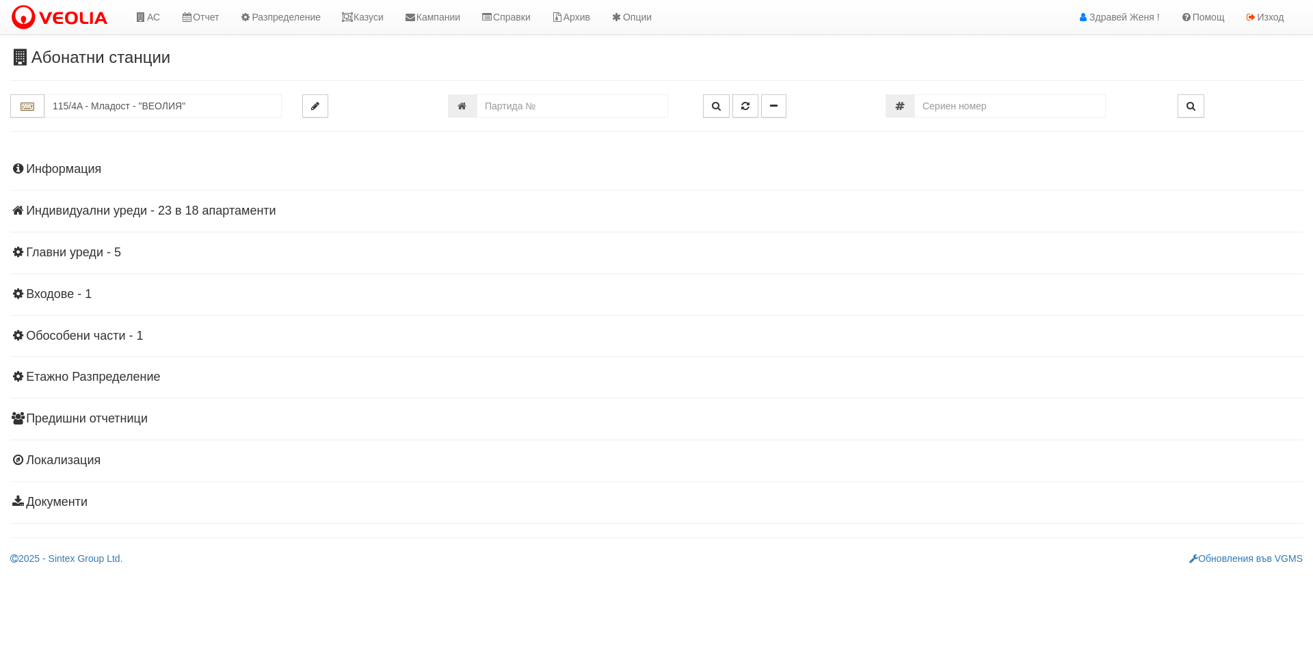
click at [184, 215] on h4 "Индивидуални уреди - 23 в 18 апартаменти" at bounding box center [656, 211] width 1292 height 14
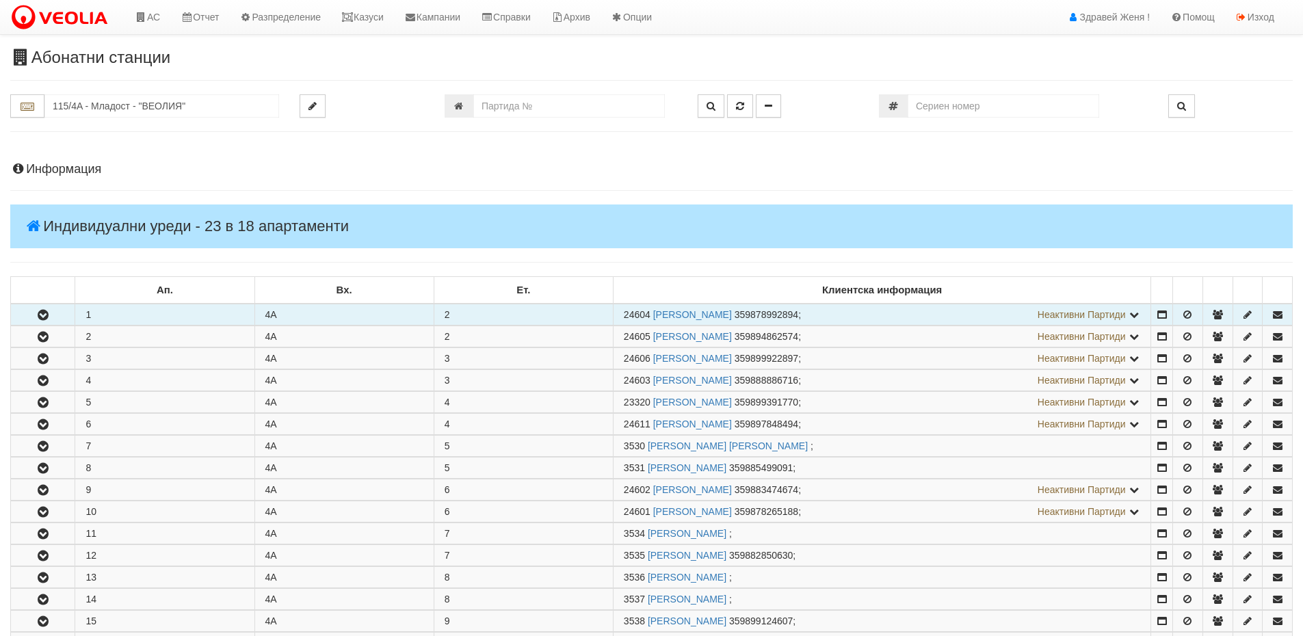
click at [51, 316] on icon "button" at bounding box center [43, 315] width 16 height 10
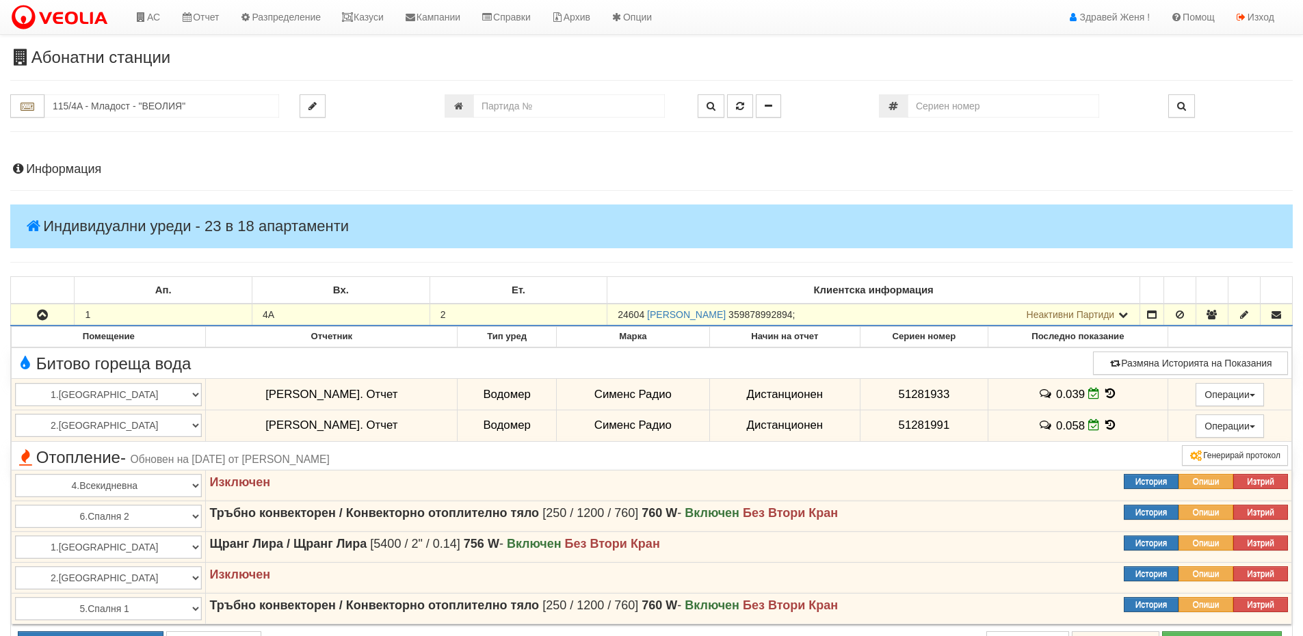
drag, startPoint x: 646, startPoint y: 310, endPoint x: 618, endPoint y: 306, distance: 28.3
click at [618, 306] on td "24604 ДЕСИСЛАВА ИВАНЧЕВА АТАНАСОВА 359878992894 ; Неактивни Партиди 3524 ИВАНЧО…" at bounding box center [873, 315] width 533 height 22
copy span "24604"
click at [74, 163] on h4 "Информация" at bounding box center [651, 170] width 1282 height 14
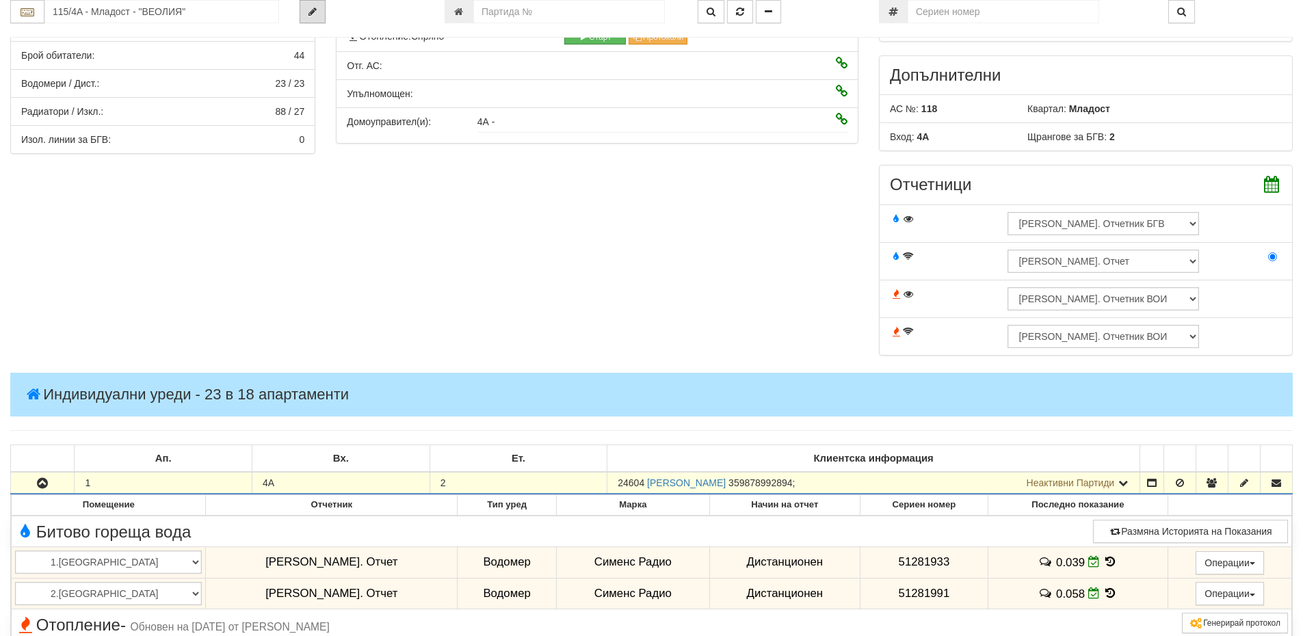
scroll to position [479, 0]
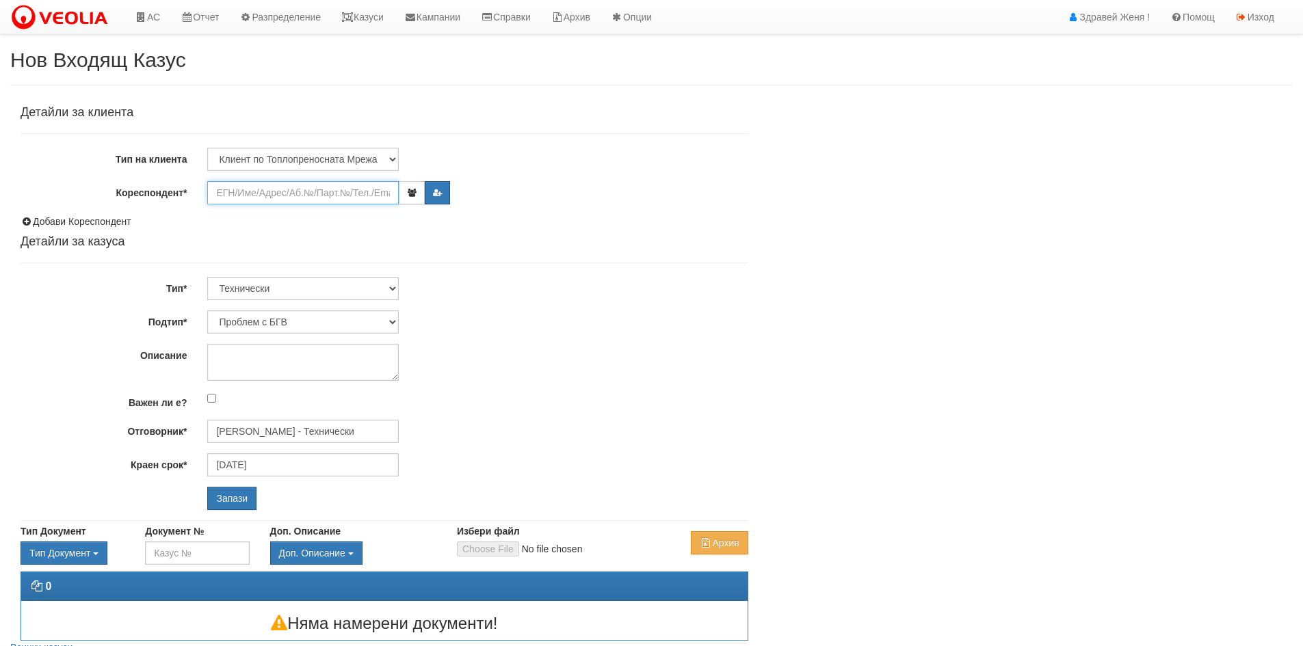
click at [246, 193] on input "Кореспондент*" at bounding box center [302, 192] width 191 height 23
paste input "24604"
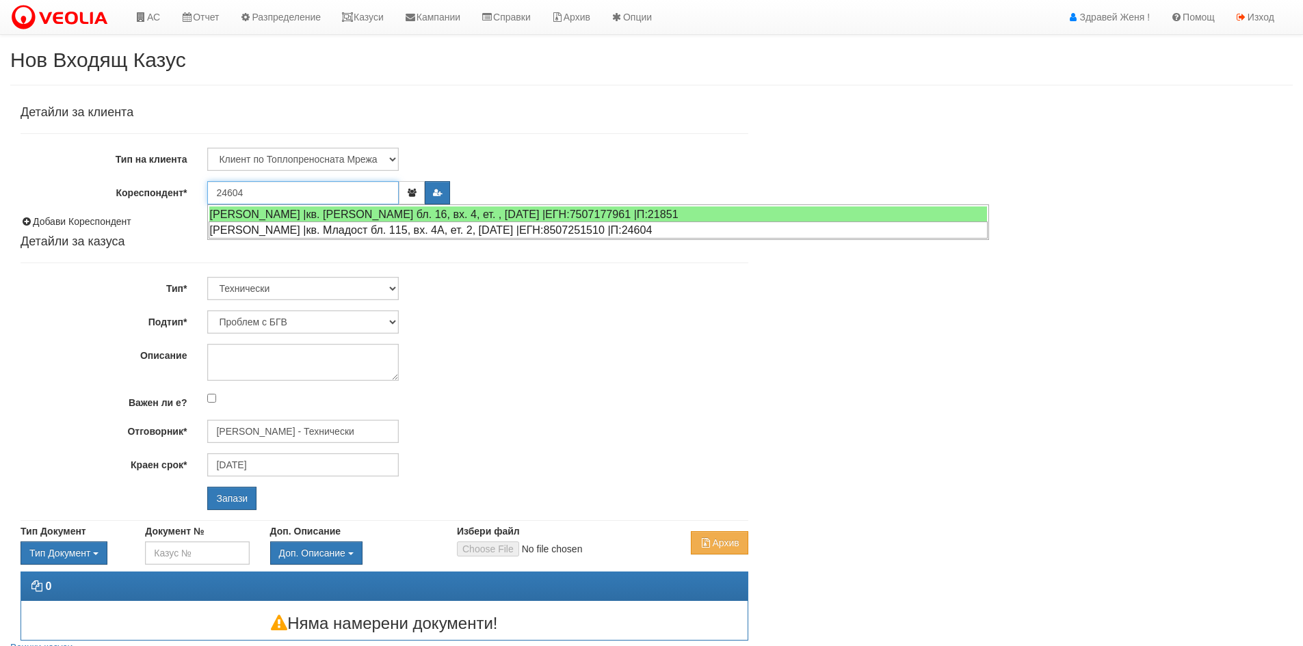
click at [324, 228] on div "[PERSON_NAME] |кв. Младост бл. 115, вх. 4А, ет. 2, [DATE] |ЕГН:8507251510 |П:24…" at bounding box center [598, 230] width 779 height 17
type input "[PERSON_NAME]"
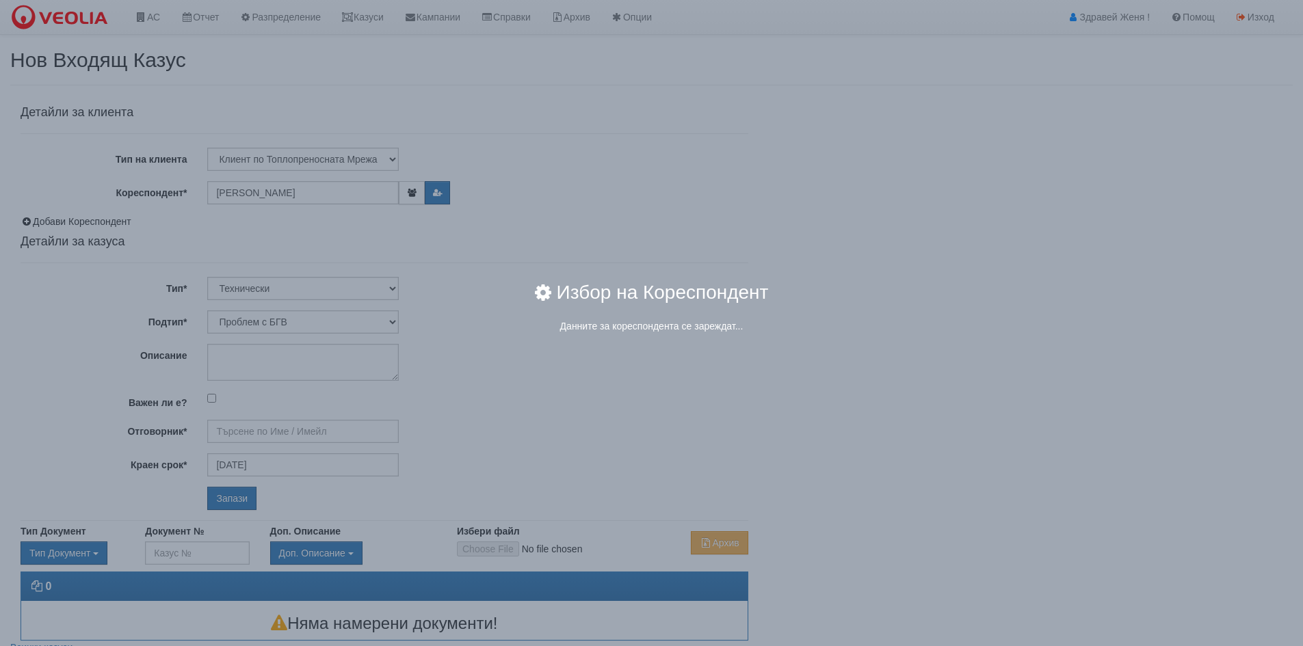
type input "[PERSON_NAME] - Технически"
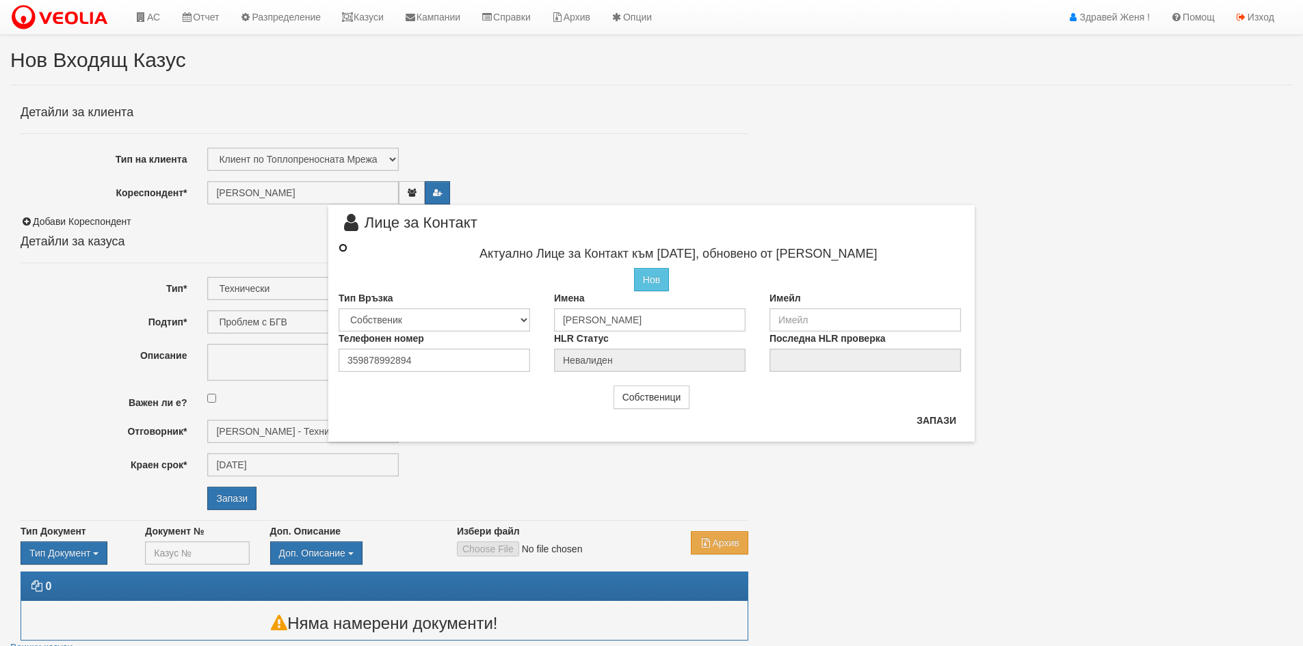
click at [342, 245] on input "radio" at bounding box center [342, 247] width 9 height 9
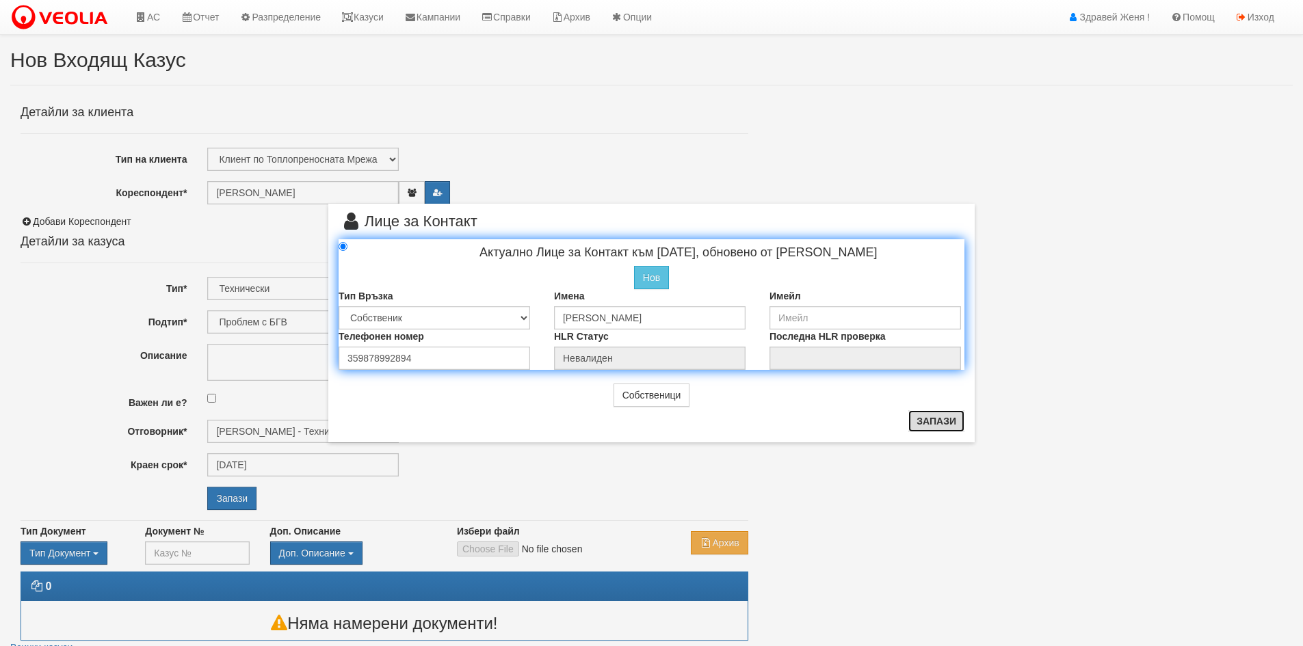
click at [942, 418] on button "Запази" at bounding box center [936, 421] width 56 height 22
radio input "true"
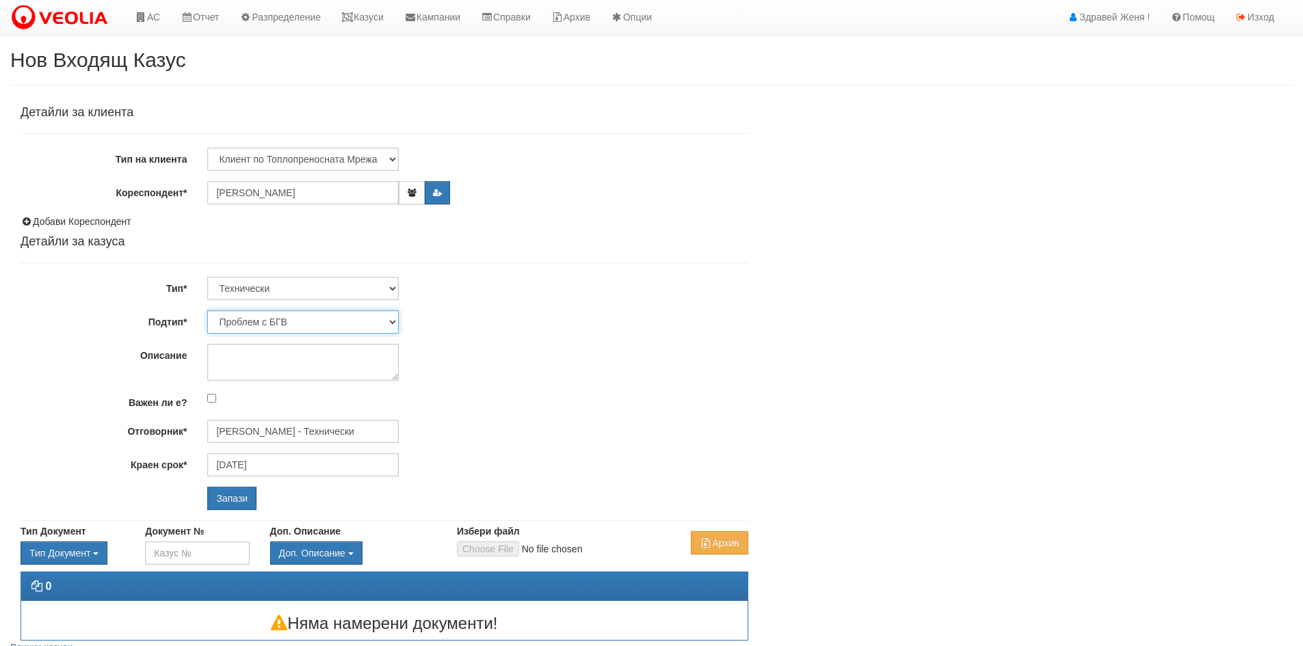
click at [395, 323] on select "Проблем с БГВ Теч ВОИ Теч БГВ Теч в АС Теч от водомер Проблем в АС Интервенция …" at bounding box center [302, 321] width 191 height 23
select select "Пломбиране на водомер"
click at [207, 310] on select "Проблем с БГВ Теч ВОИ Теч БГВ Теч в АС Теч от водомер Проблем в АС Интервенция …" at bounding box center [302, 321] width 191 height 23
type input "[DATE]"
type input "[PERSON_NAME] - Технически"
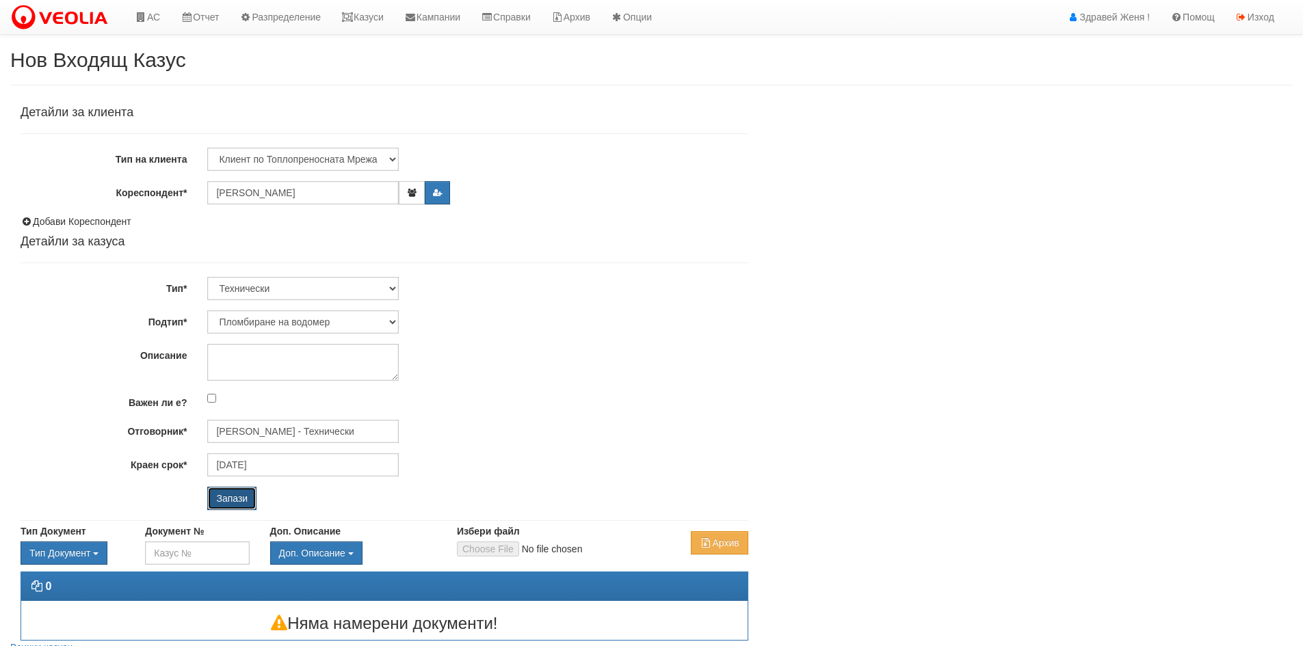
click at [240, 503] on input "Запази" at bounding box center [231, 498] width 49 height 23
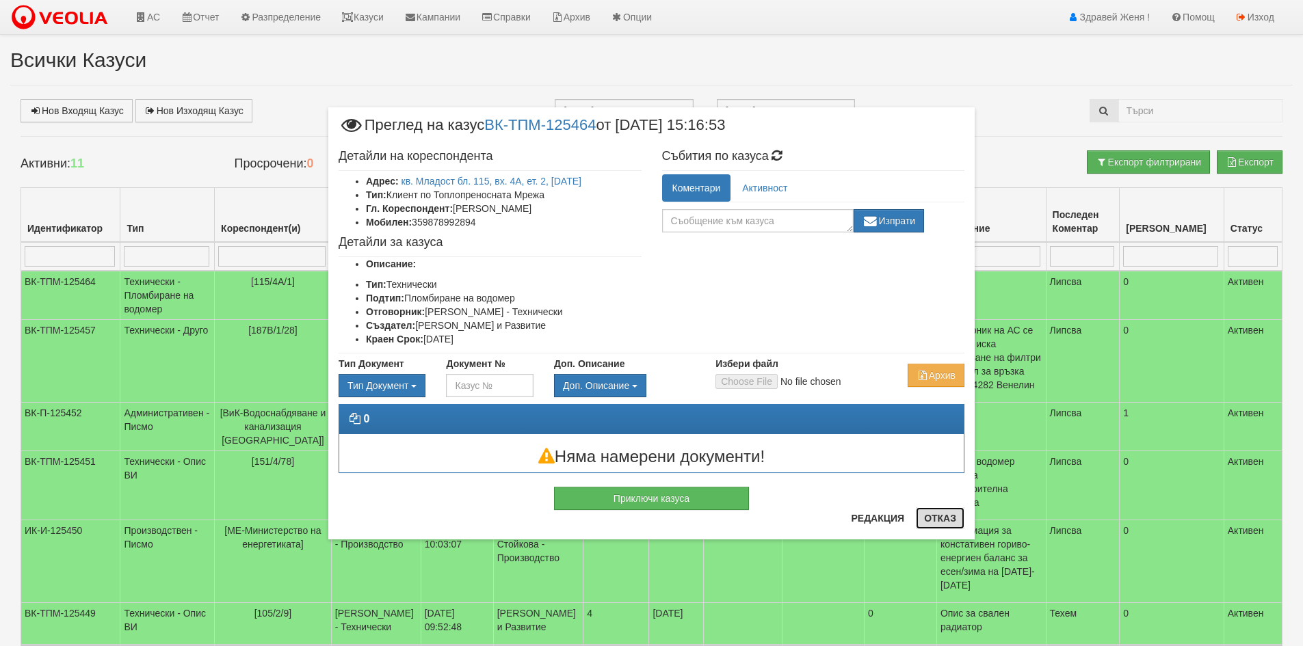
click at [940, 513] on button "Отказ" at bounding box center [940, 518] width 49 height 22
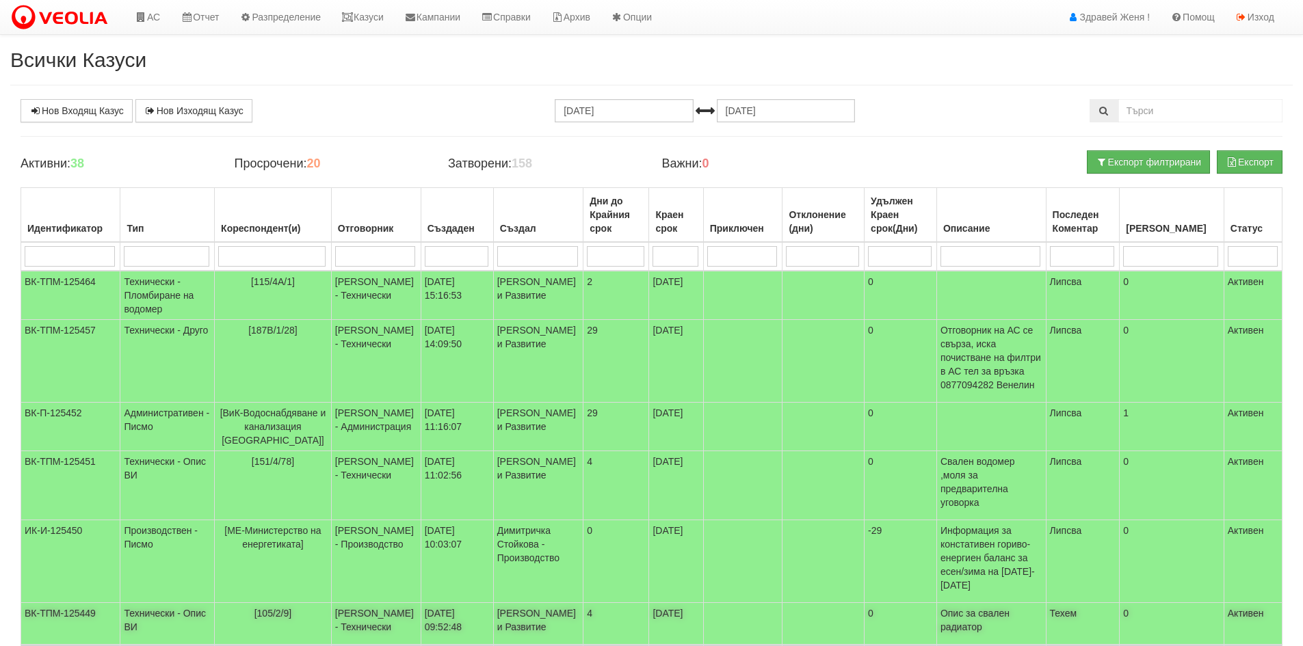
click at [769, 631] on td at bounding box center [742, 624] width 79 height 42
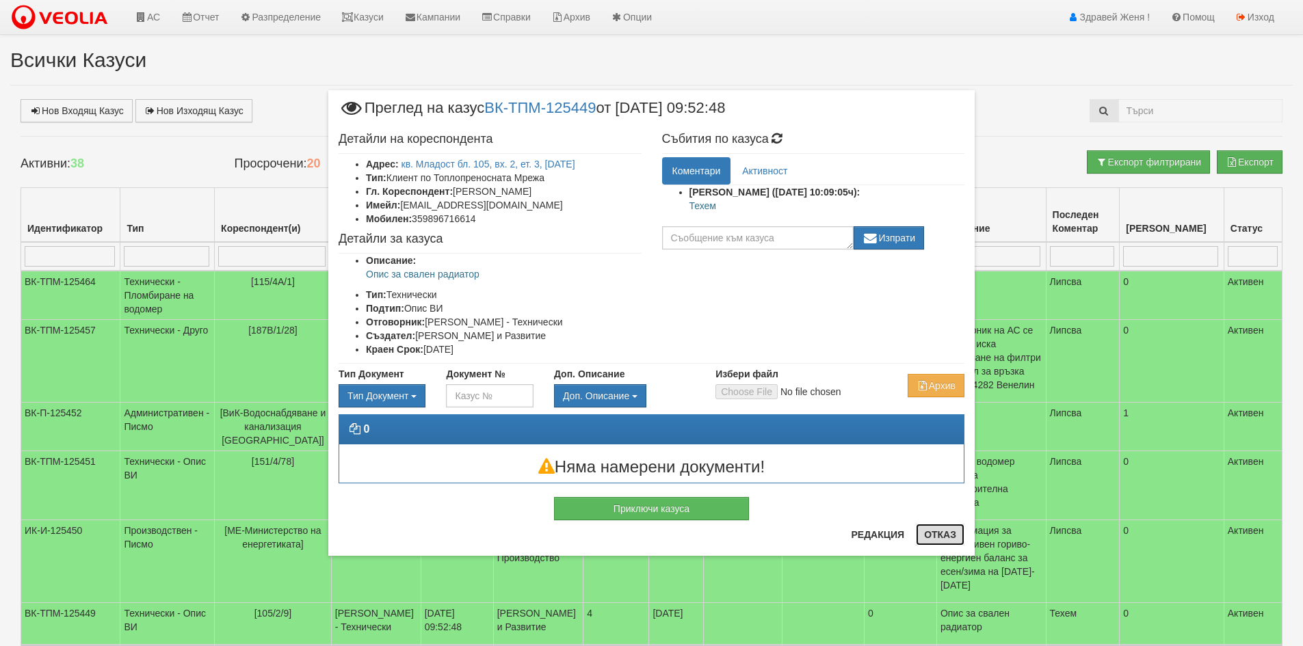
click at [931, 533] on button "Отказ" at bounding box center [940, 535] width 49 height 22
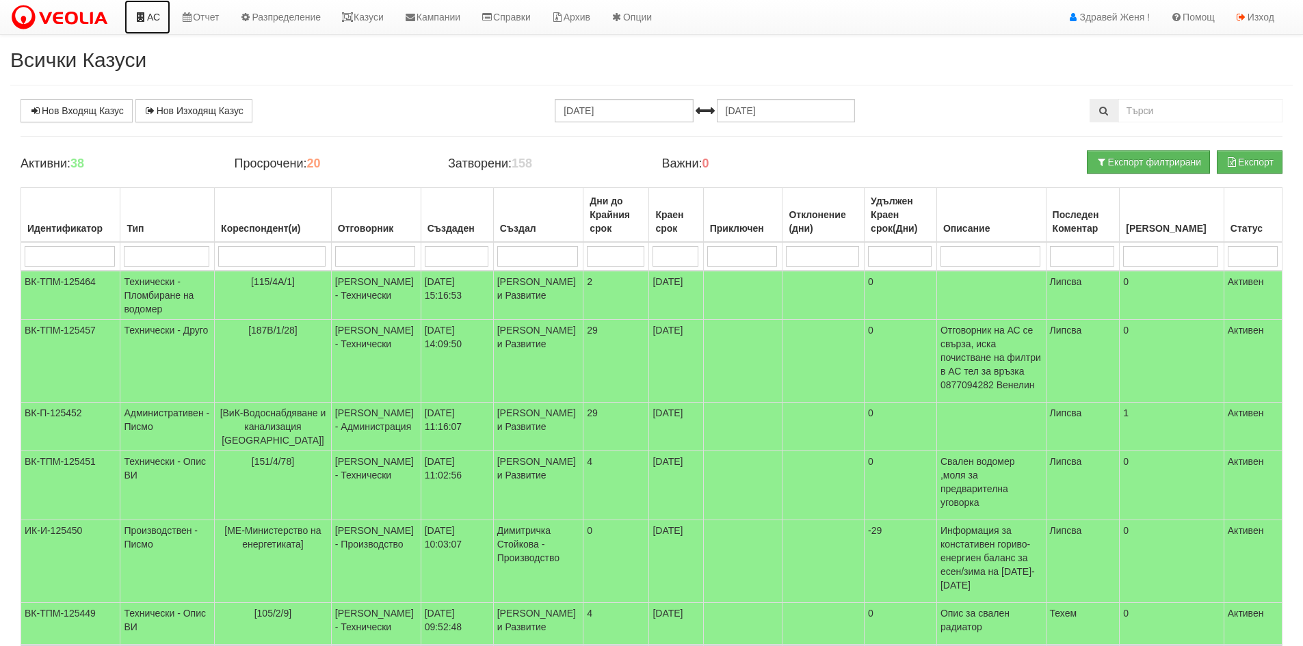
click at [150, 19] on link "АС" at bounding box center [147, 17] width 46 height 34
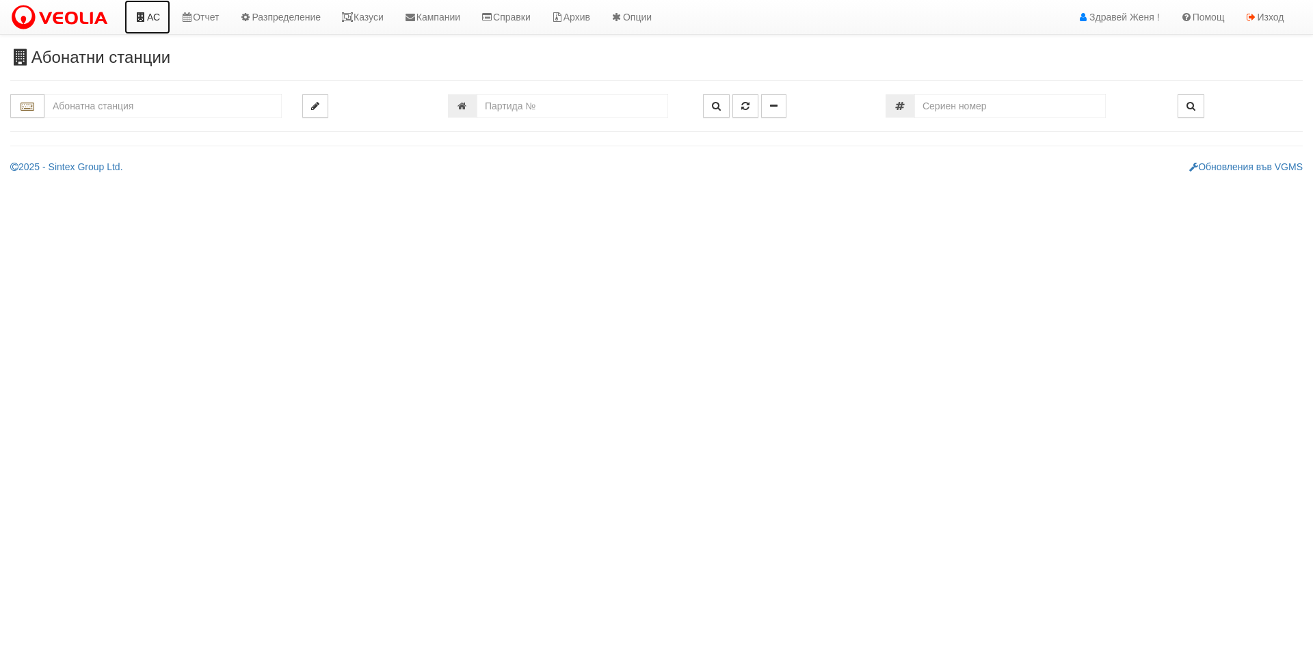
click at [151, 25] on link "АС" at bounding box center [147, 17] width 46 height 34
click at [117, 103] on input "text" at bounding box center [162, 105] width 237 height 23
click at [146, 102] on input "text" at bounding box center [162, 105] width 237 height 23
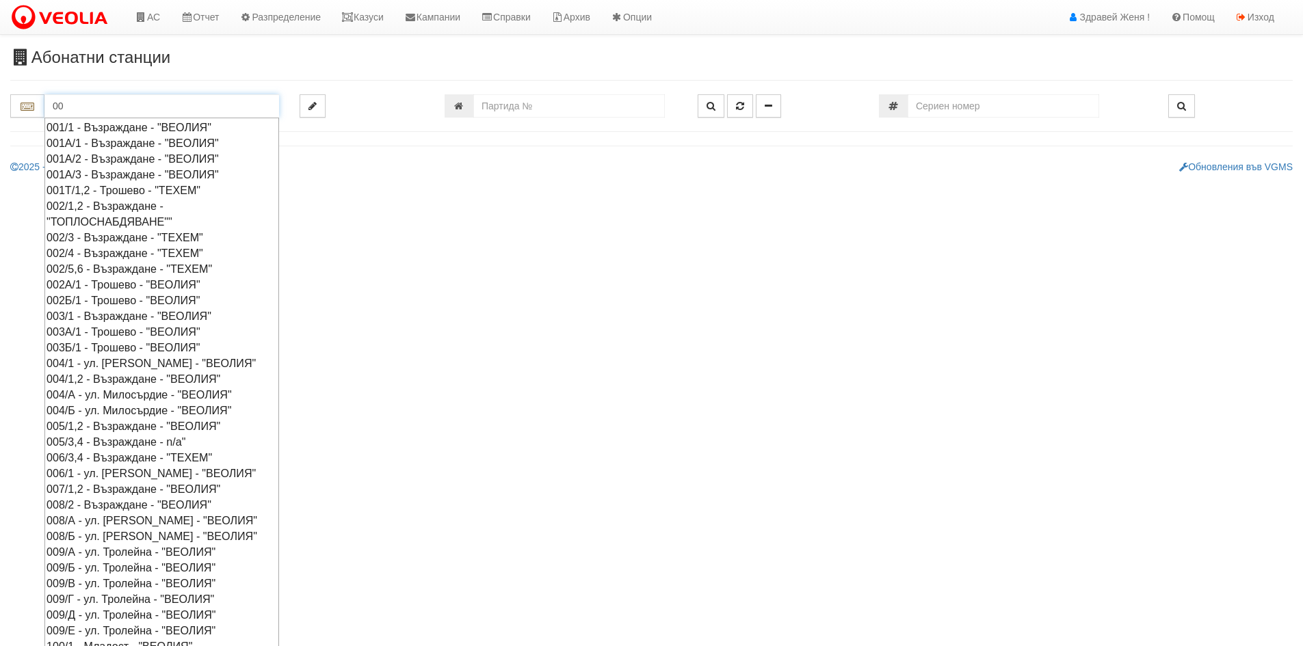
click at [112, 544] on div "008/Б - ул. [PERSON_NAME] - "ВЕОЛИЯ"" at bounding box center [161, 537] width 230 height 16
type input "008/Б - ул. [PERSON_NAME] - "ВЕОЛИЯ""
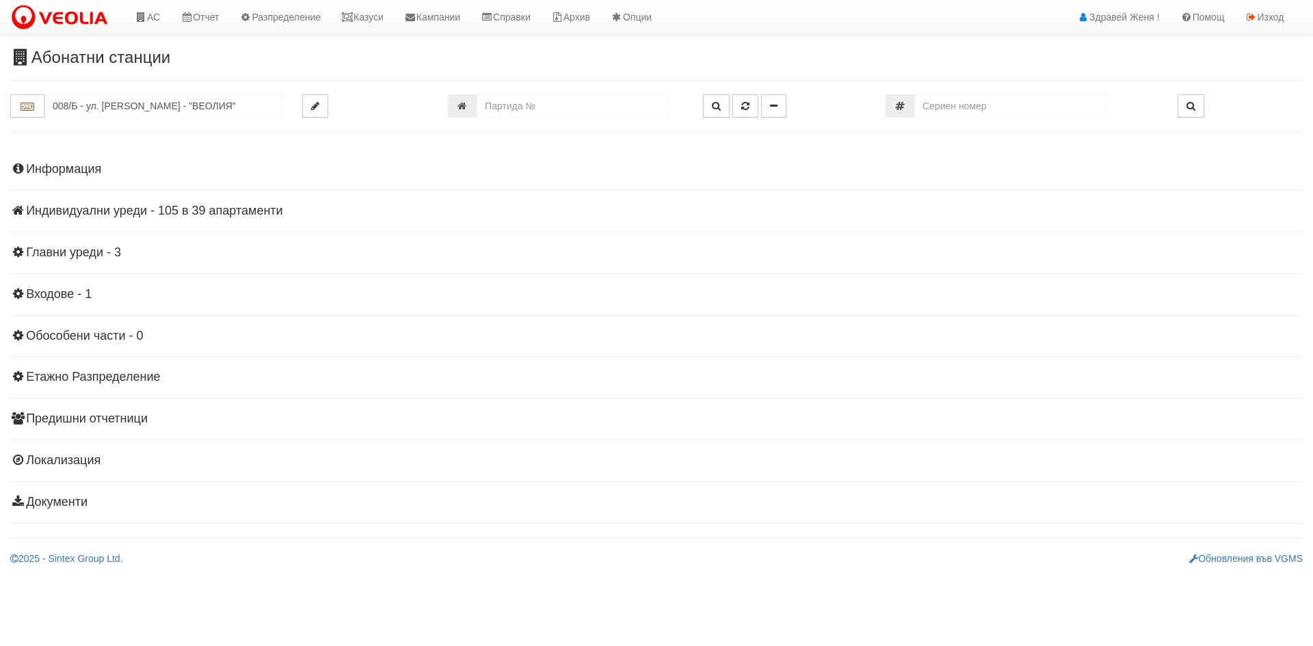
click at [76, 170] on h4 "Информация" at bounding box center [656, 170] width 1292 height 14
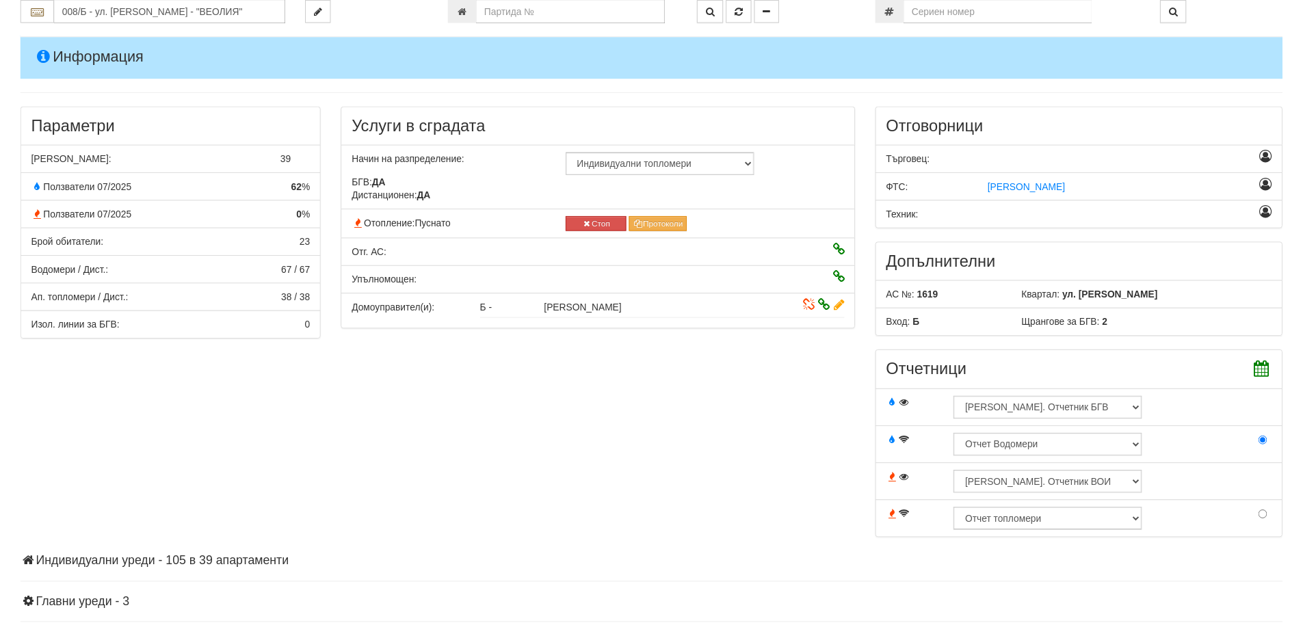
scroll to position [273, 0]
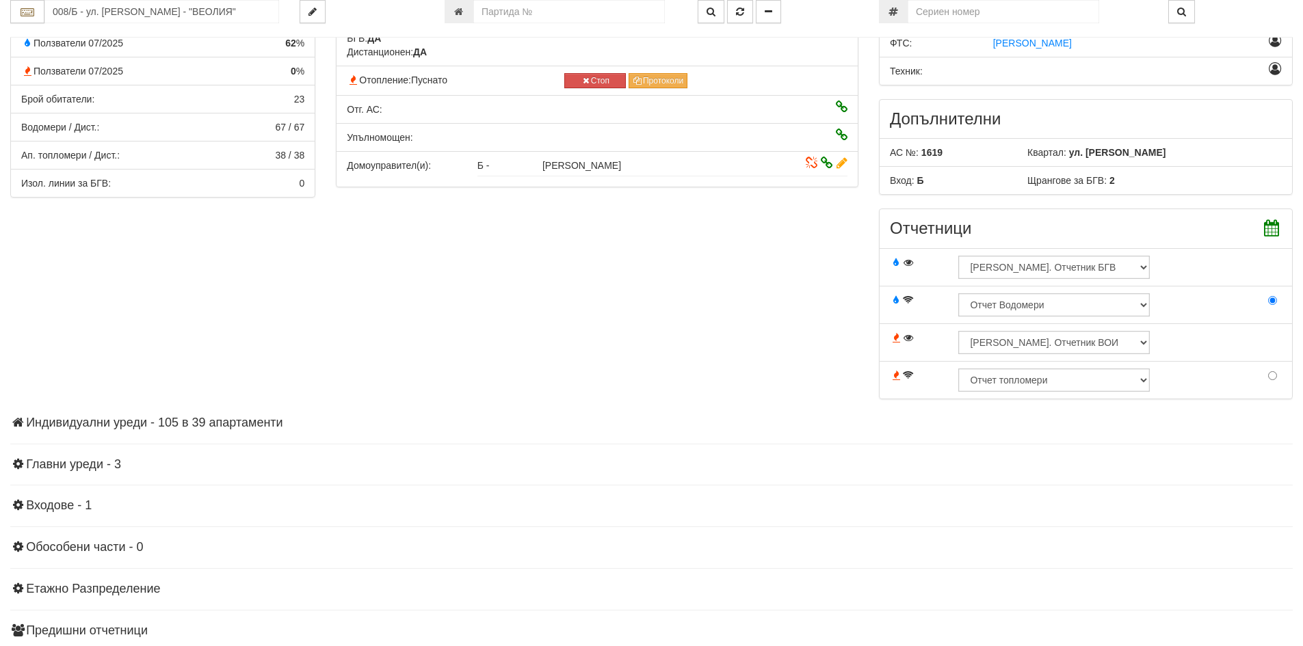
click at [185, 422] on h4 "Индивидуални уреди - 105 в 39 апартаменти" at bounding box center [651, 423] width 1282 height 14
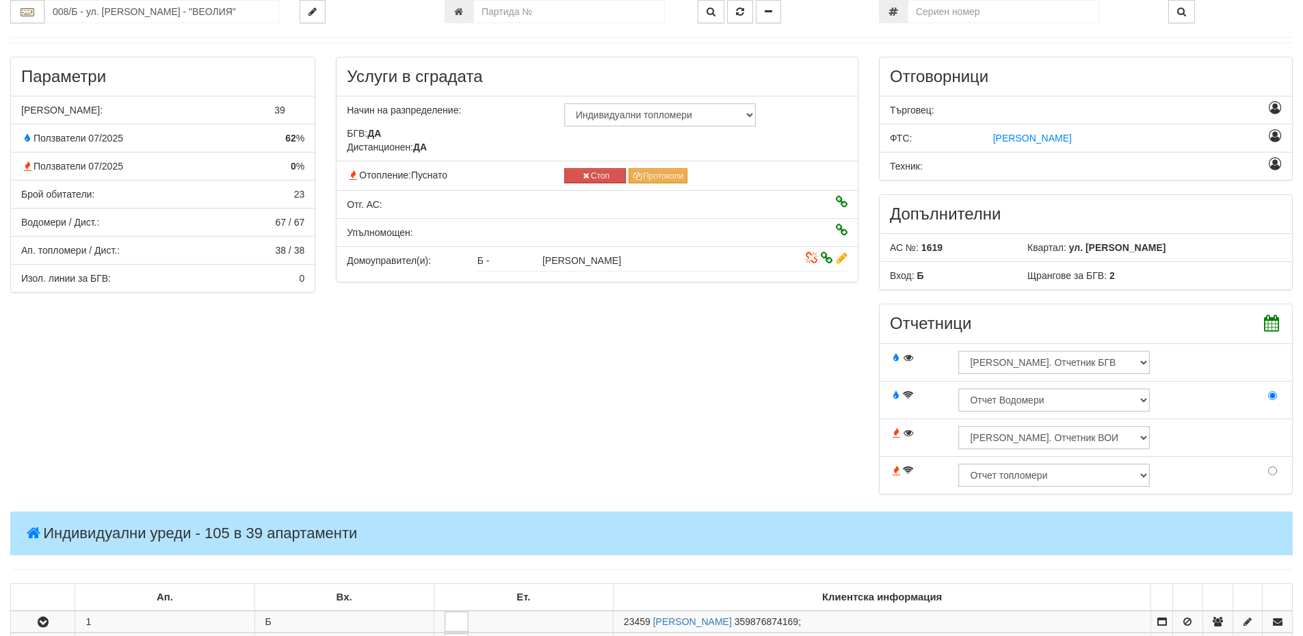
scroll to position [0, 0]
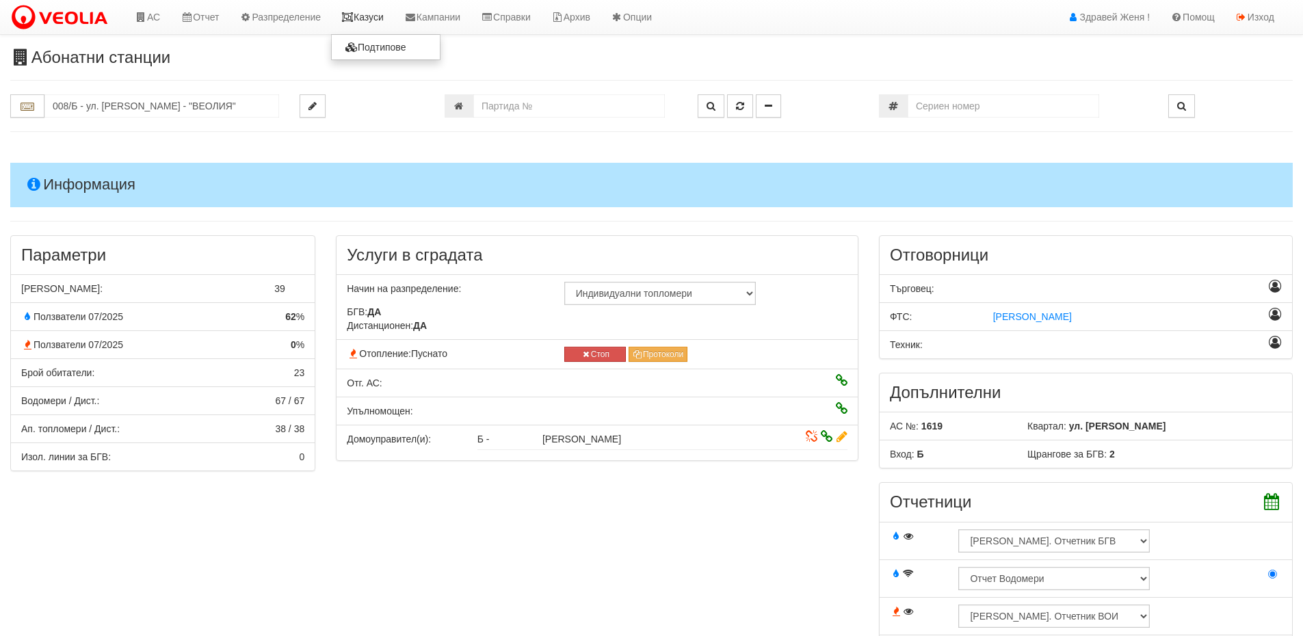
click at [369, 17] on link "Казуси" at bounding box center [362, 17] width 63 height 34
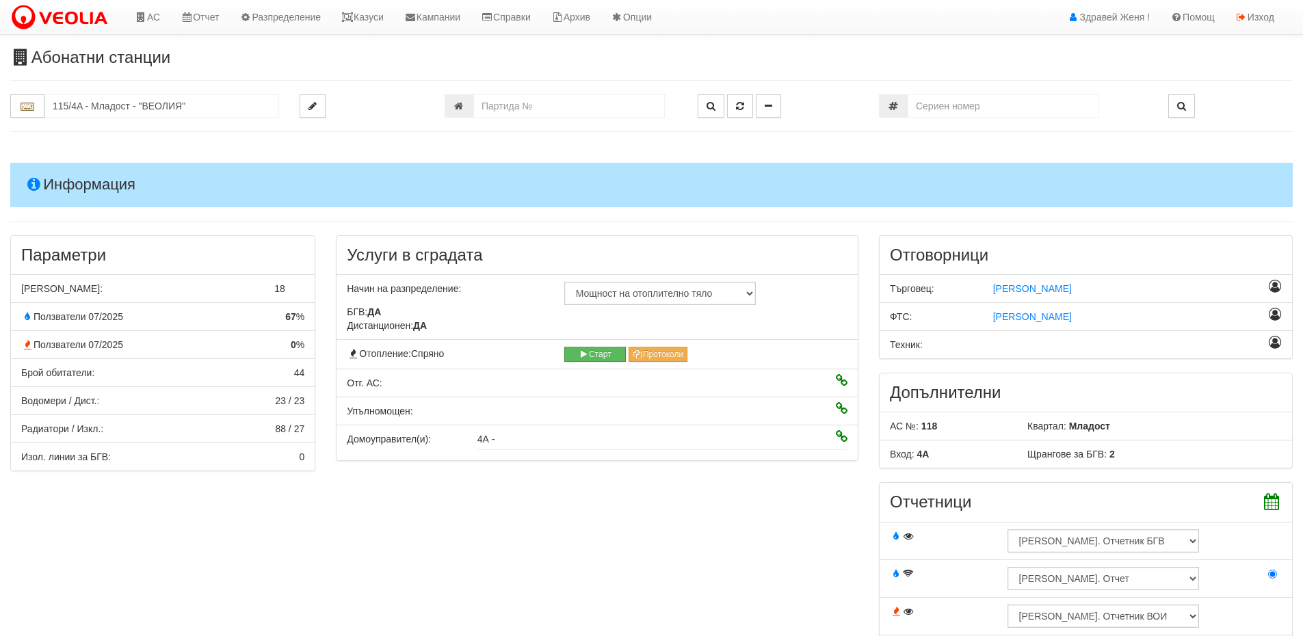
scroll to position [479, 0]
